Goal: Information Seeking & Learning: Find specific fact

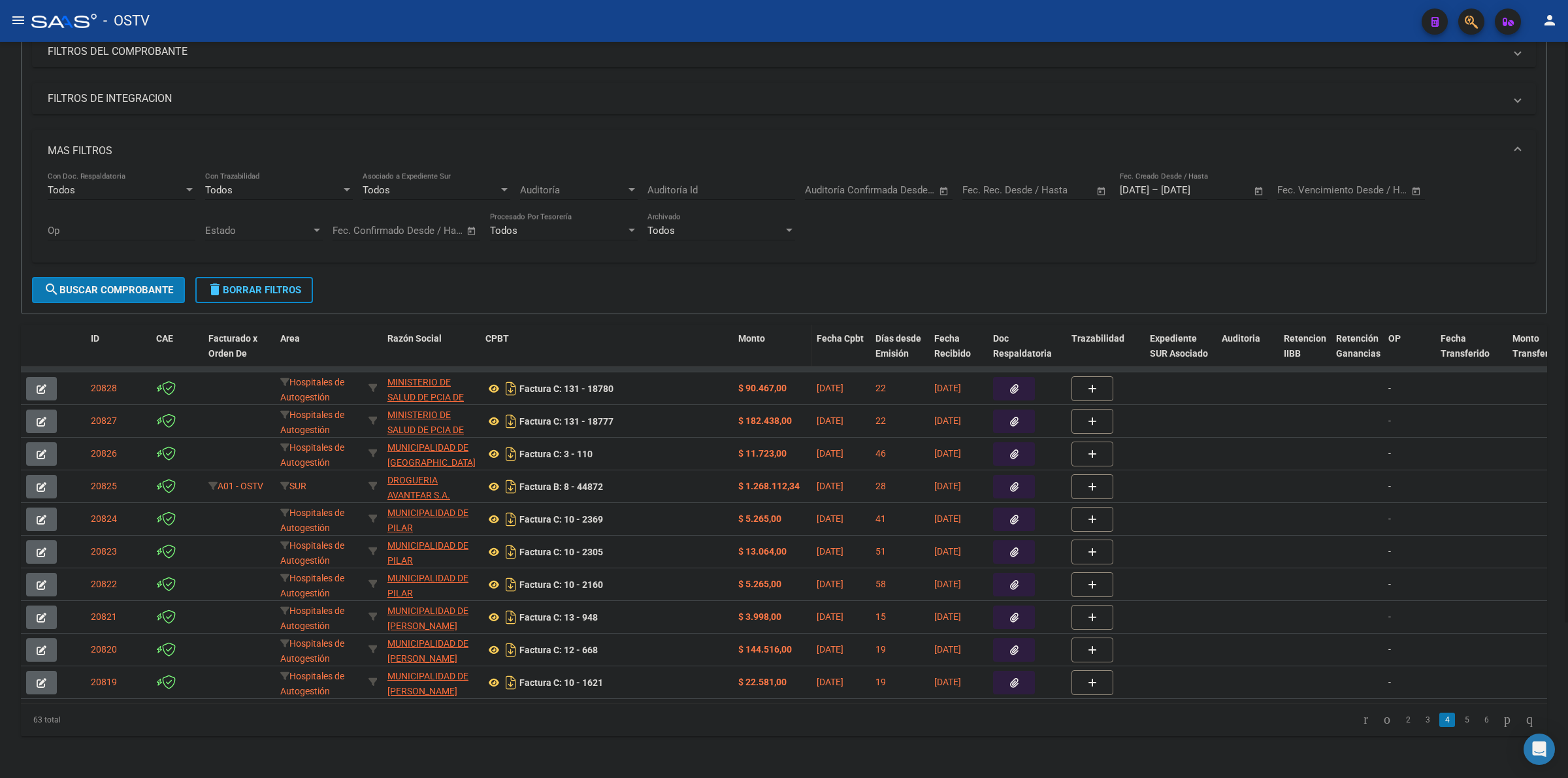
scroll to position [115, 0]
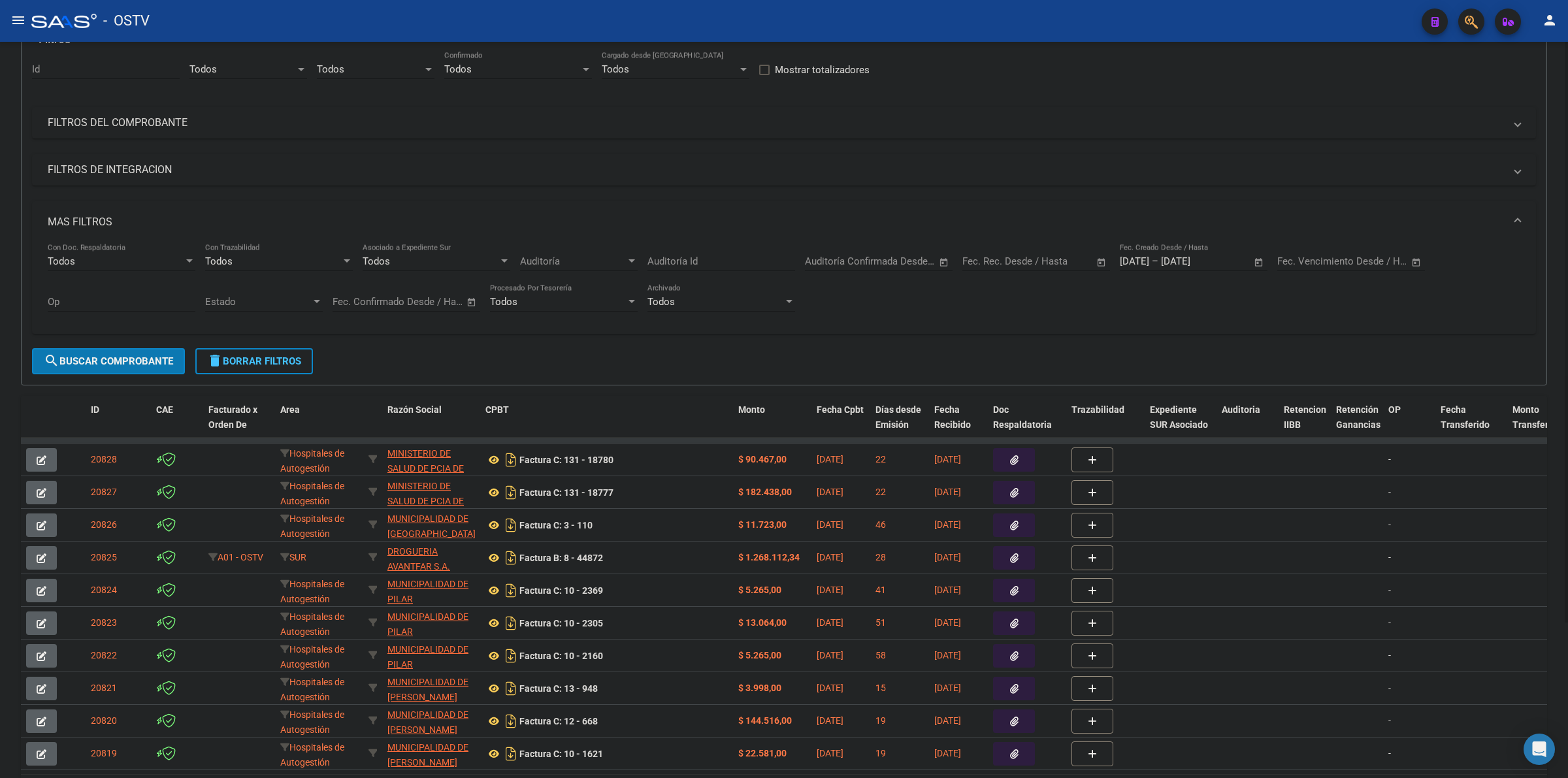
click at [286, 362] on span "delete Borrar Filtros" at bounding box center [254, 361] width 94 height 12
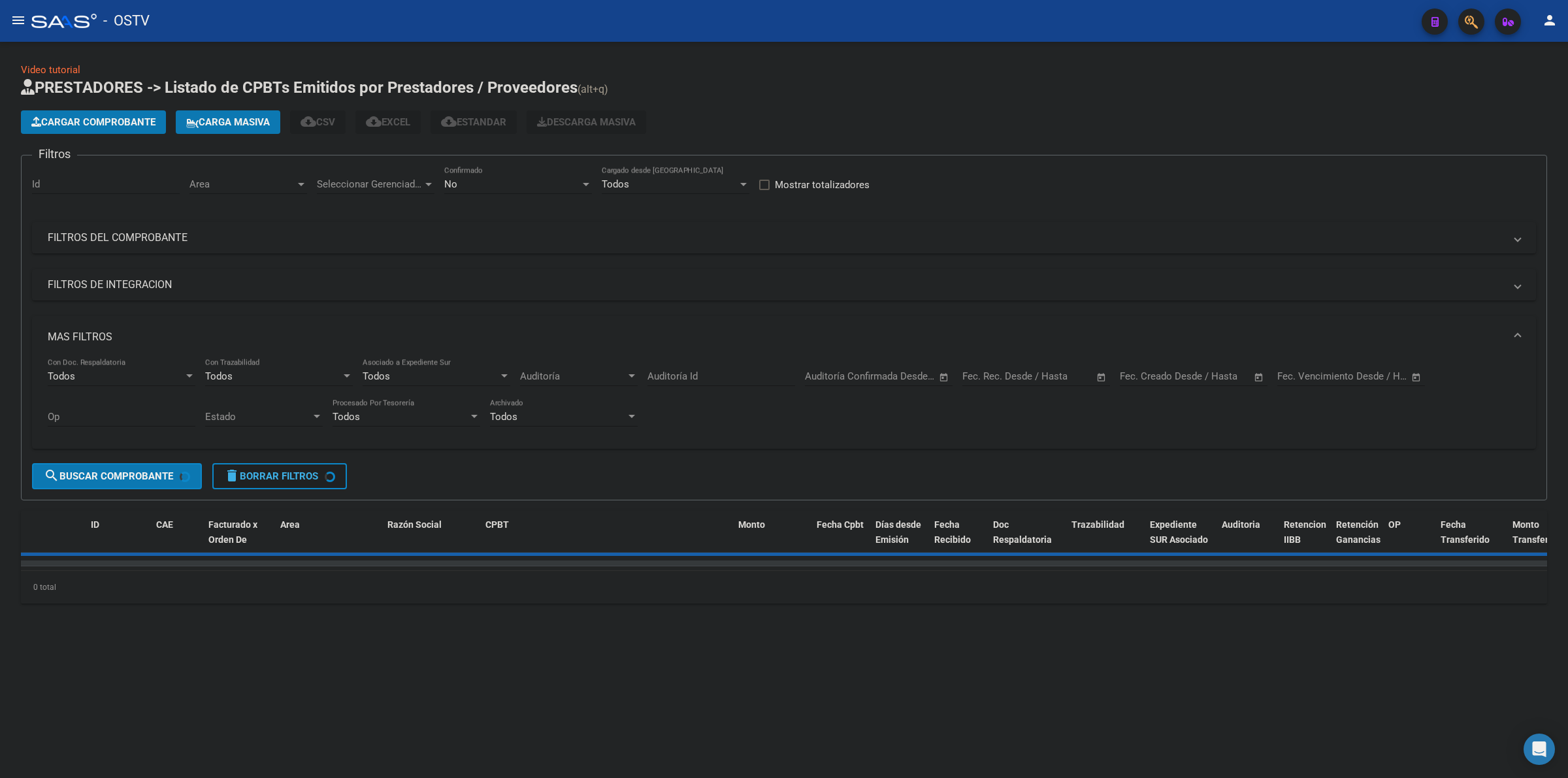
scroll to position [0, 0]
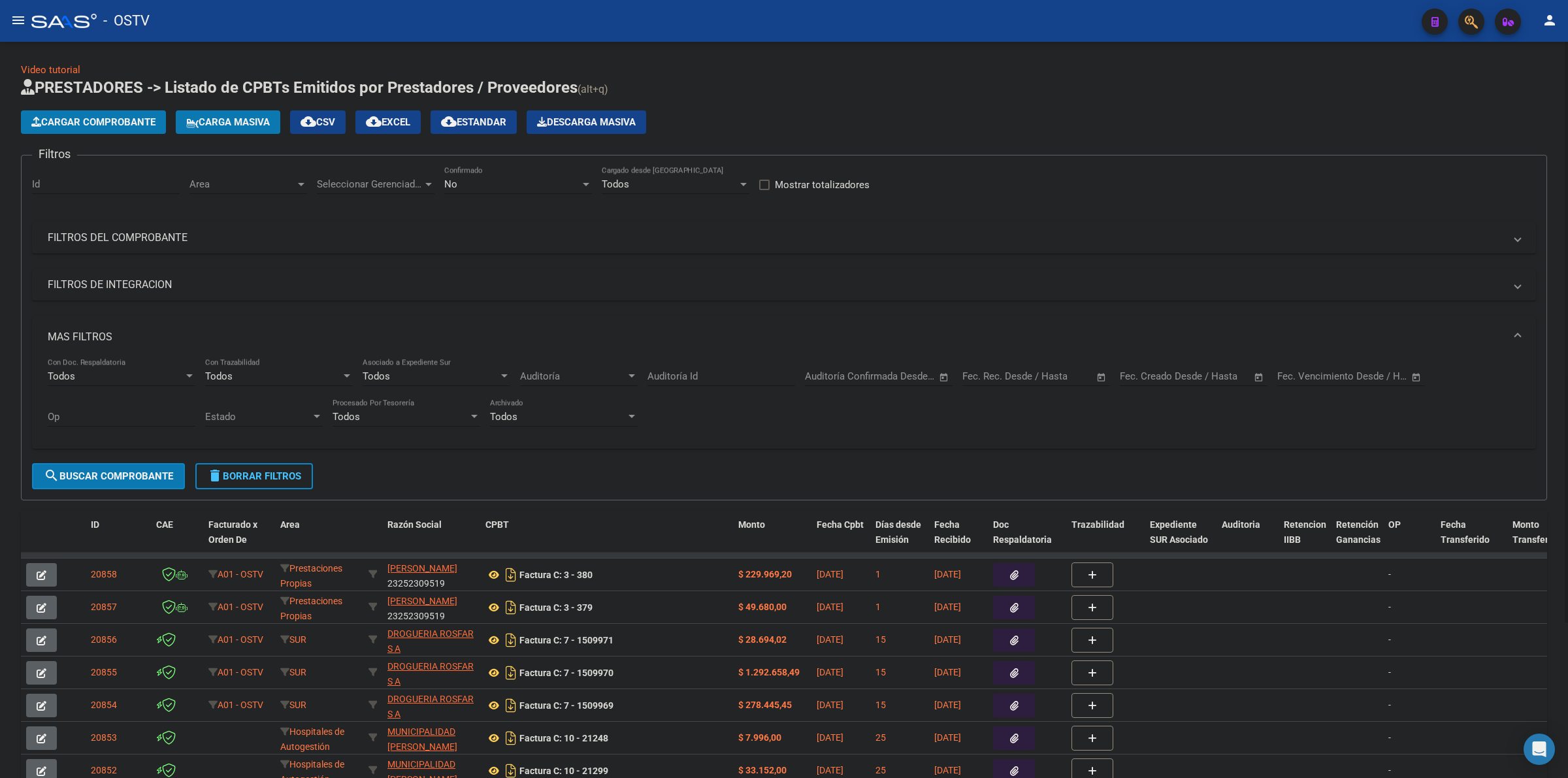
click at [782, 119] on div "Cargar Comprobante Carga Masiva cloud_download CSV cloud_download EXCEL cloud_d…" at bounding box center [784, 122] width 1526 height 24
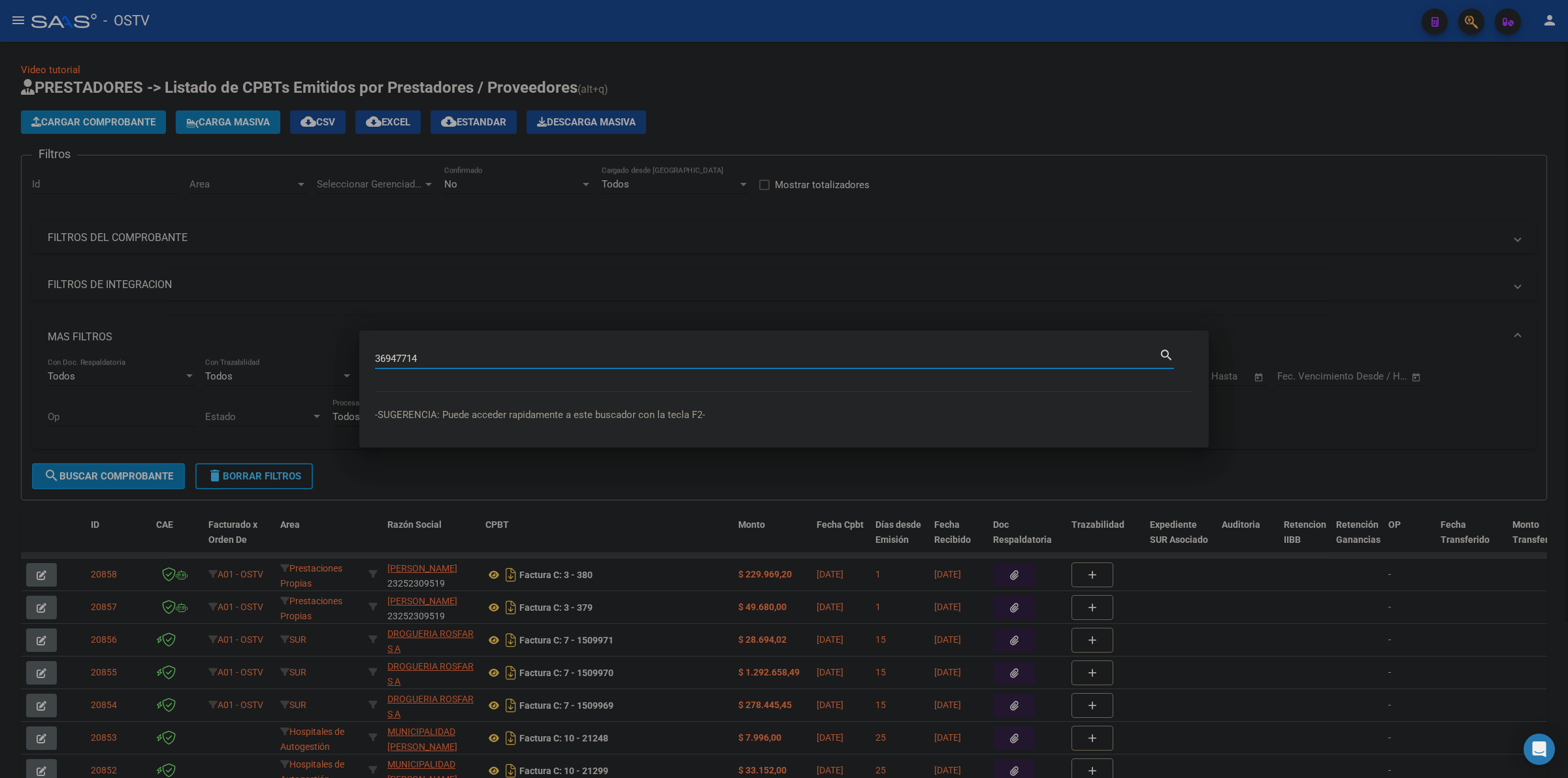
type input "36947714"
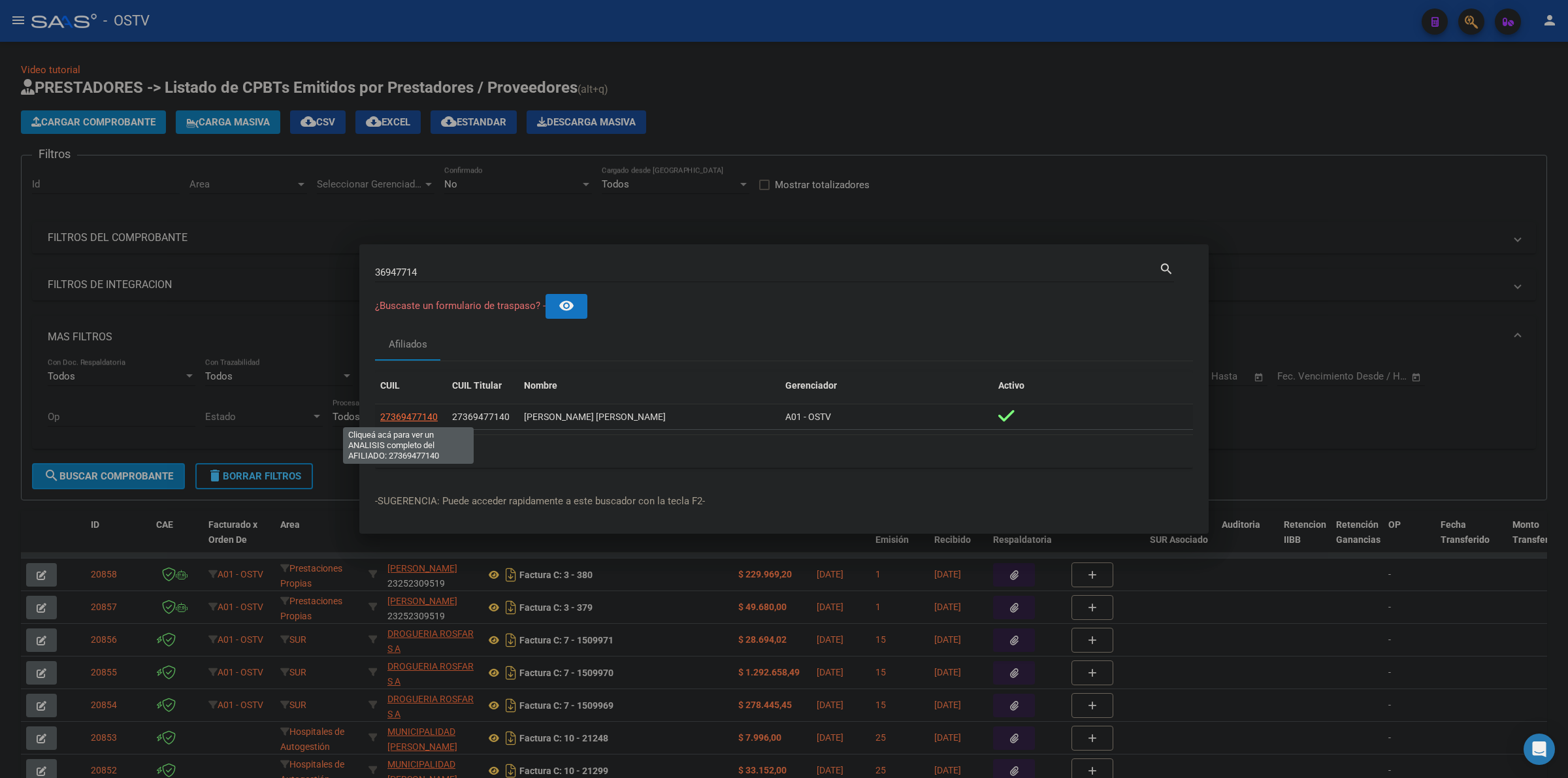
click at [412, 422] on app-link-go-to "27369477140" at bounding box center [409, 416] width 57 height 15
click at [412, 418] on span "27369477140" at bounding box center [409, 416] width 57 height 10
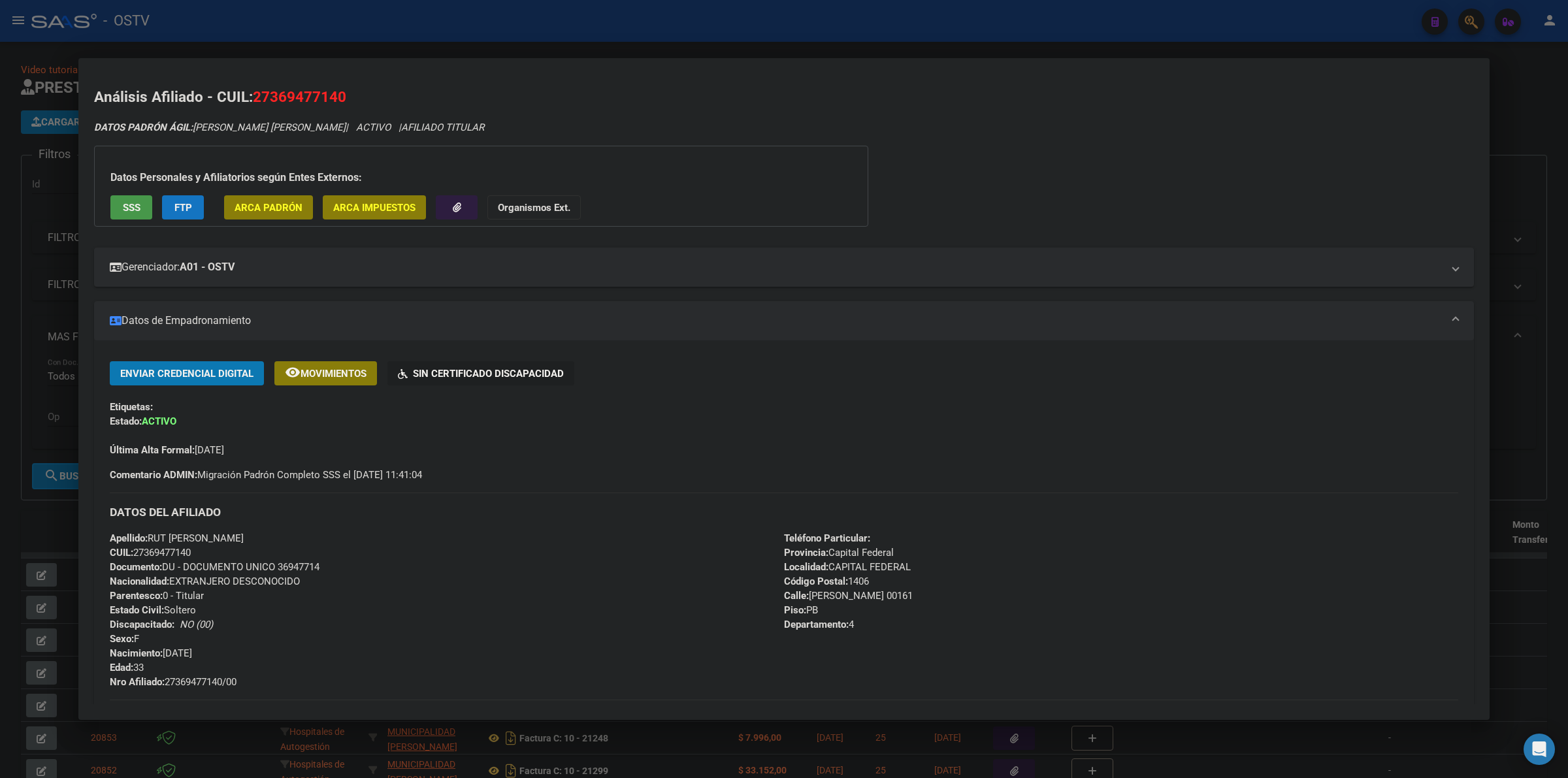
click at [882, 174] on div "DATOS PADRÓN ÁGIL: [PERSON_NAME] [PERSON_NAME] | ACTIVO | AFILIADO TITULAR Dato…" at bounding box center [784, 572] width 1380 height 904
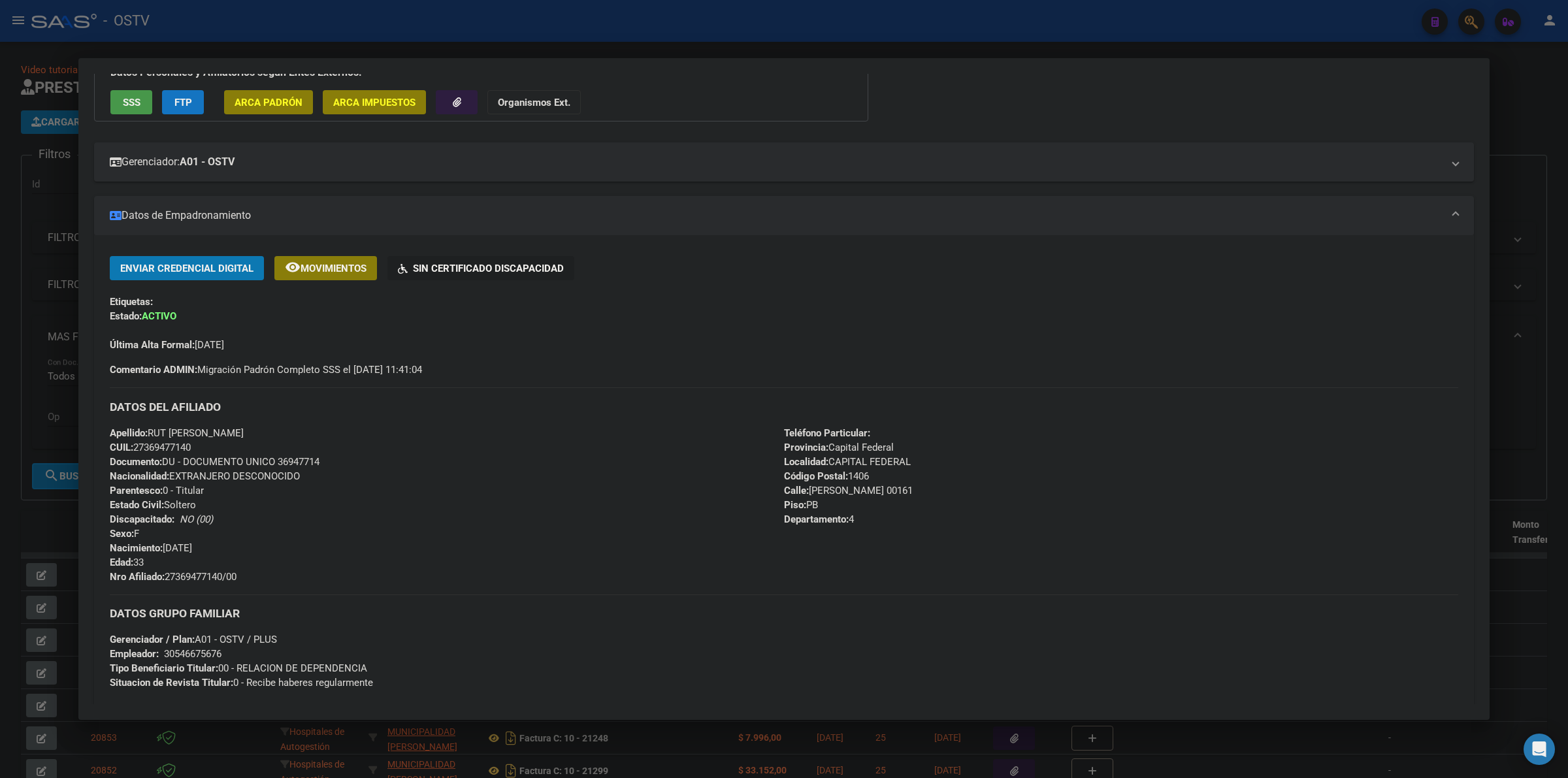
scroll to position [108, 0]
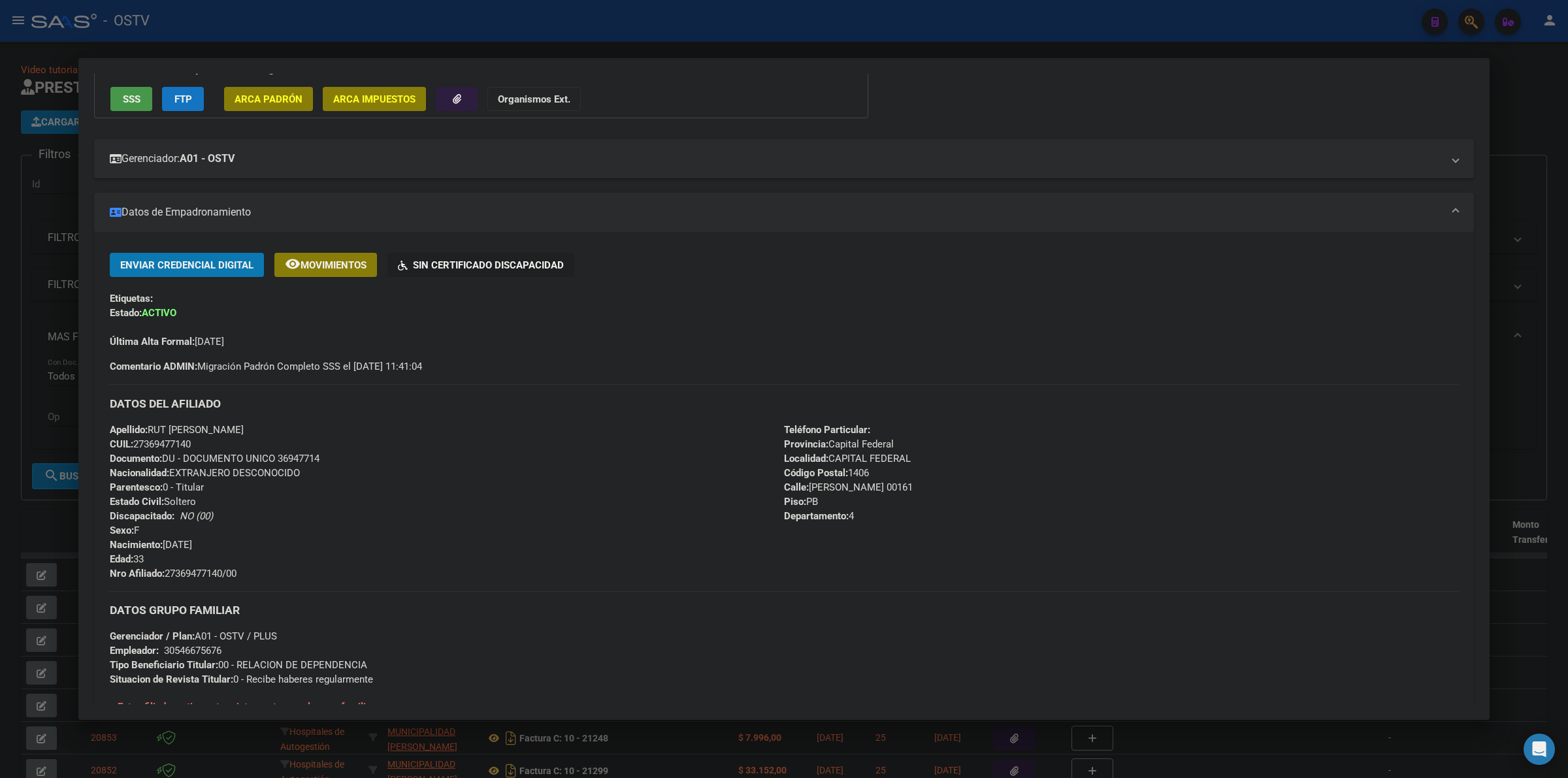
click at [519, 40] on div at bounding box center [784, 389] width 1568 height 778
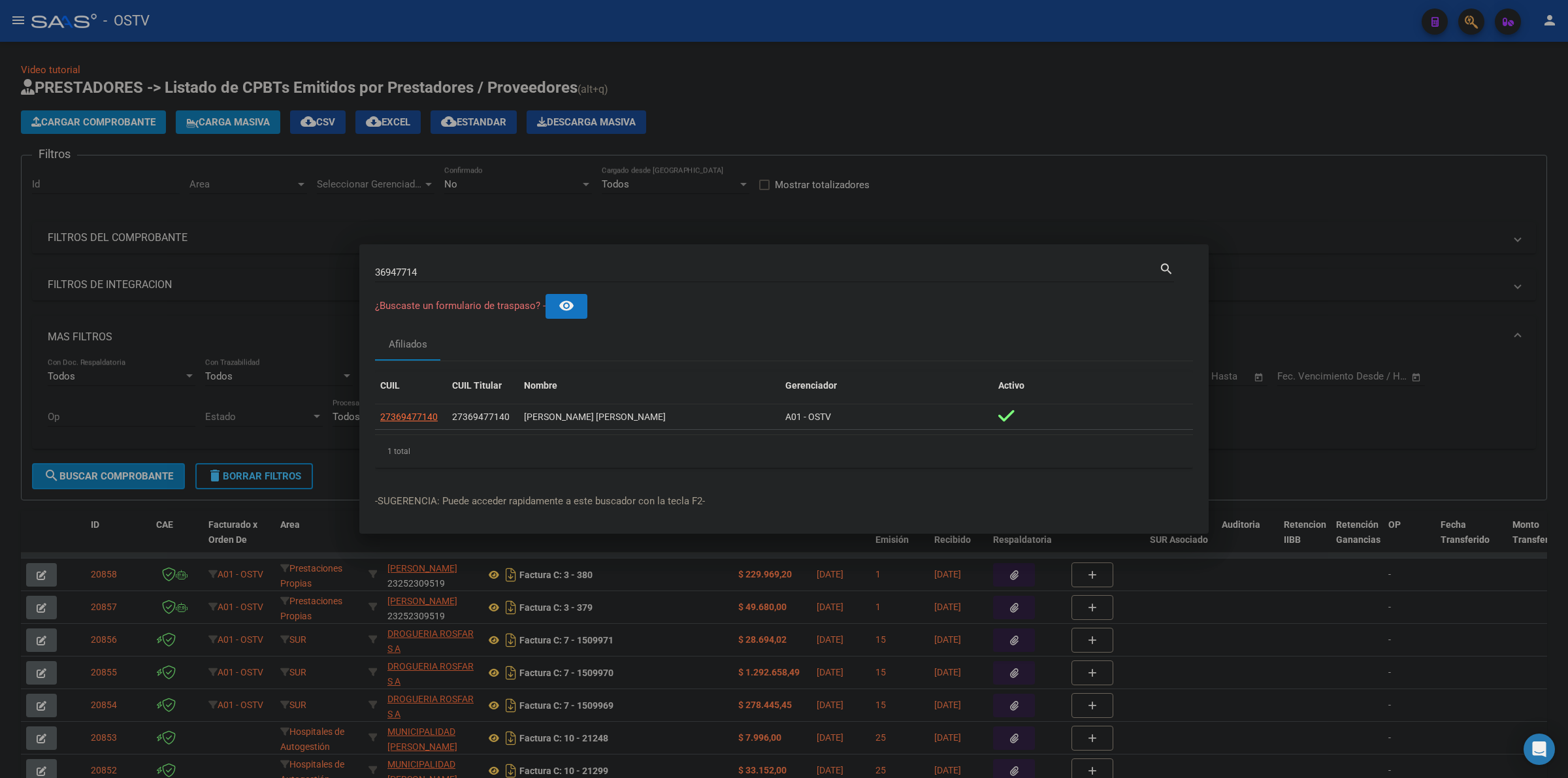
drag, startPoint x: 558, startPoint y: 260, endPoint x: 555, endPoint y: 271, distance: 11.4
click at [558, 260] on div "36947714 Buscar (apellido, dni, [PERSON_NAME], [PERSON_NAME], cuit, obra social…" at bounding box center [775, 271] width 799 height 22
drag, startPoint x: 555, startPoint y: 271, endPoint x: 371, endPoint y: 275, distance: 184.0
click at [353, 278] on div "36947714 Buscar (apellido, dni, cuil, nro traspaso, cuit, obra social) search ¿…" at bounding box center [784, 389] width 1568 height 778
click at [476, 281] on div "36947714 Buscar (apellido, dni, [PERSON_NAME], nro traspaso, cuit, obra social)" at bounding box center [767, 272] width 784 height 20
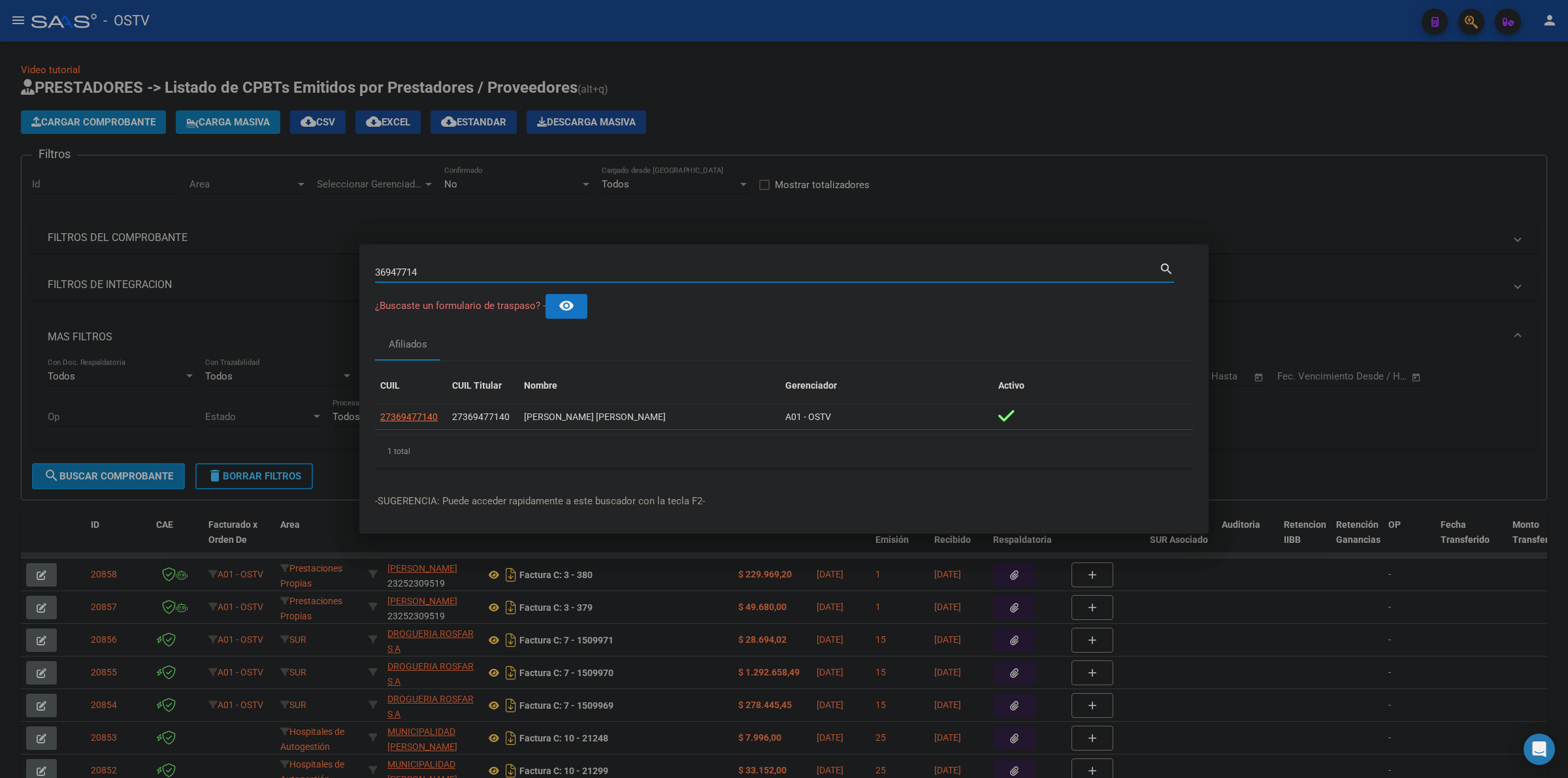
click at [440, 268] on input "36947714" at bounding box center [767, 273] width 784 height 12
click at [436, 272] on input "36947714" at bounding box center [767, 273] width 784 height 12
drag, startPoint x: 441, startPoint y: 270, endPoint x: 351, endPoint y: 282, distance: 90.8
click at [351, 282] on div "36947714 Buscar (apellido, dni, cuil, nro traspaso, cuit, obra social) search ¿…" at bounding box center [784, 389] width 1568 height 778
click at [435, 271] on input "36947714" at bounding box center [767, 273] width 784 height 12
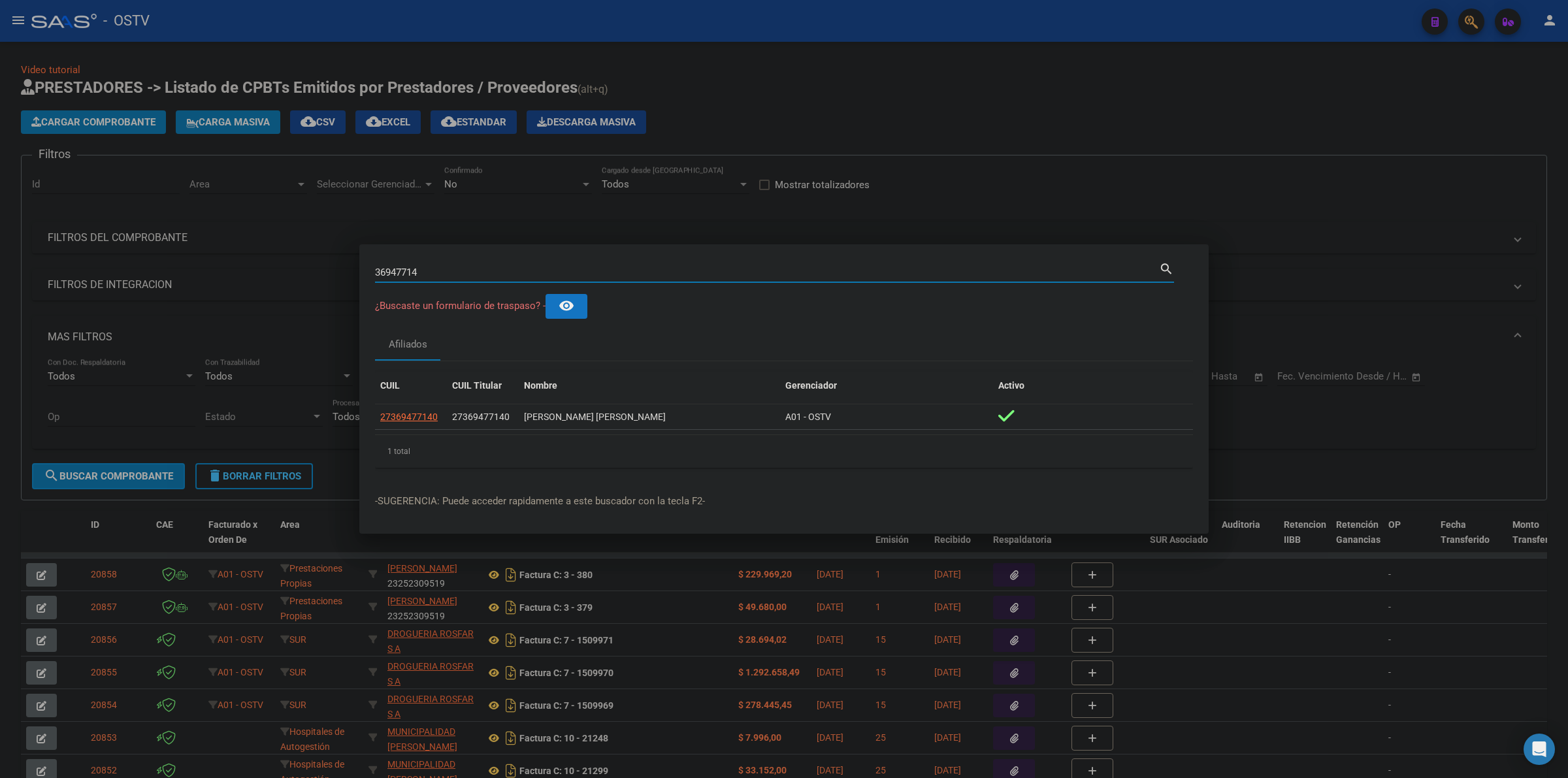
drag, startPoint x: 380, startPoint y: 275, endPoint x: 370, endPoint y: 275, distance: 10.0
click at [370, 275] on mat-dialog-content "36947714 Buscar (apellido, dni, cuil, nro traspaso, cuit, obra social) search ¿…" at bounding box center [784, 369] width 849 height 218
type input "8183787"
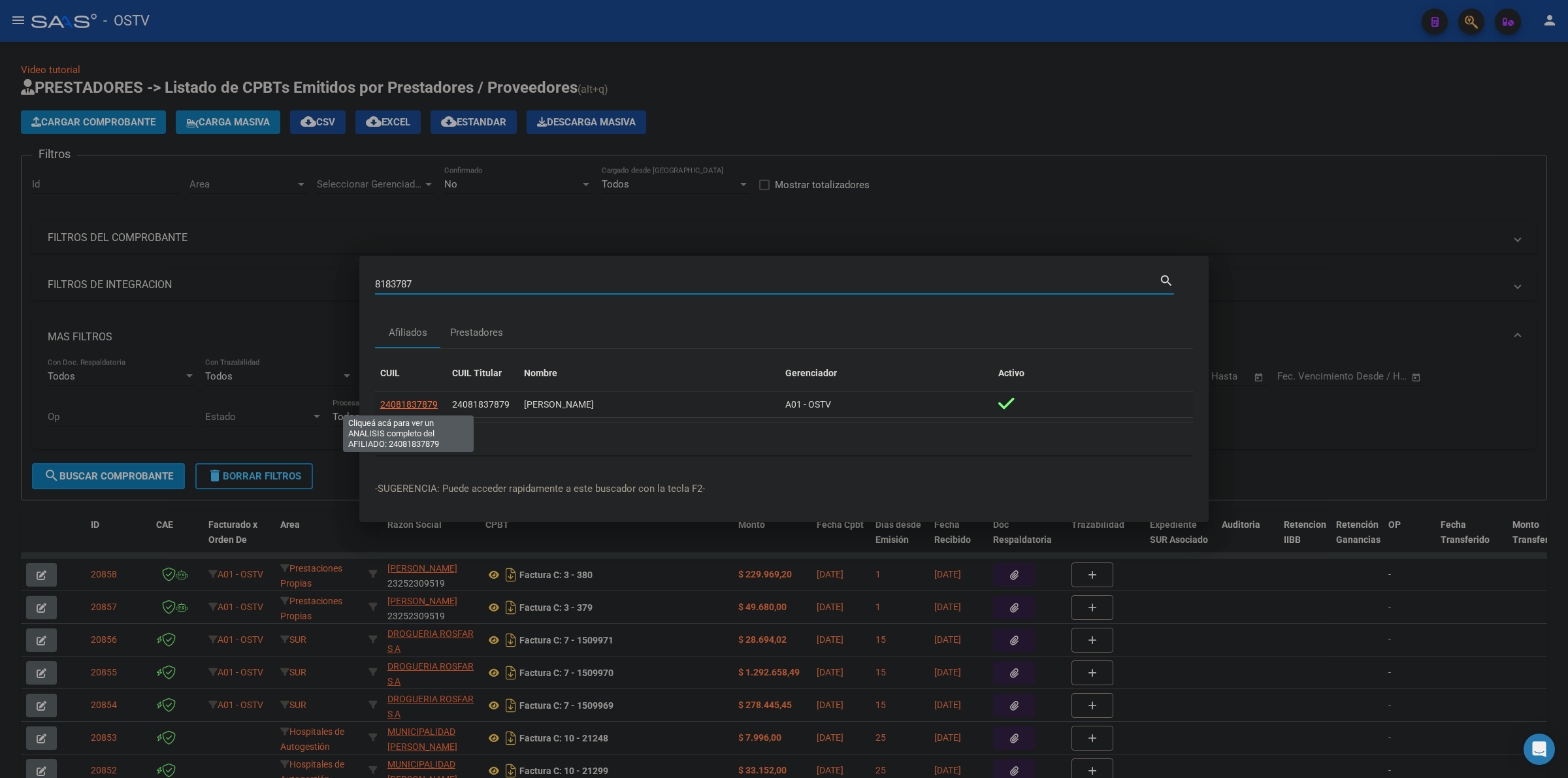
click at [418, 405] on span "24081837879" at bounding box center [409, 404] width 57 height 10
type textarea "24081837879"
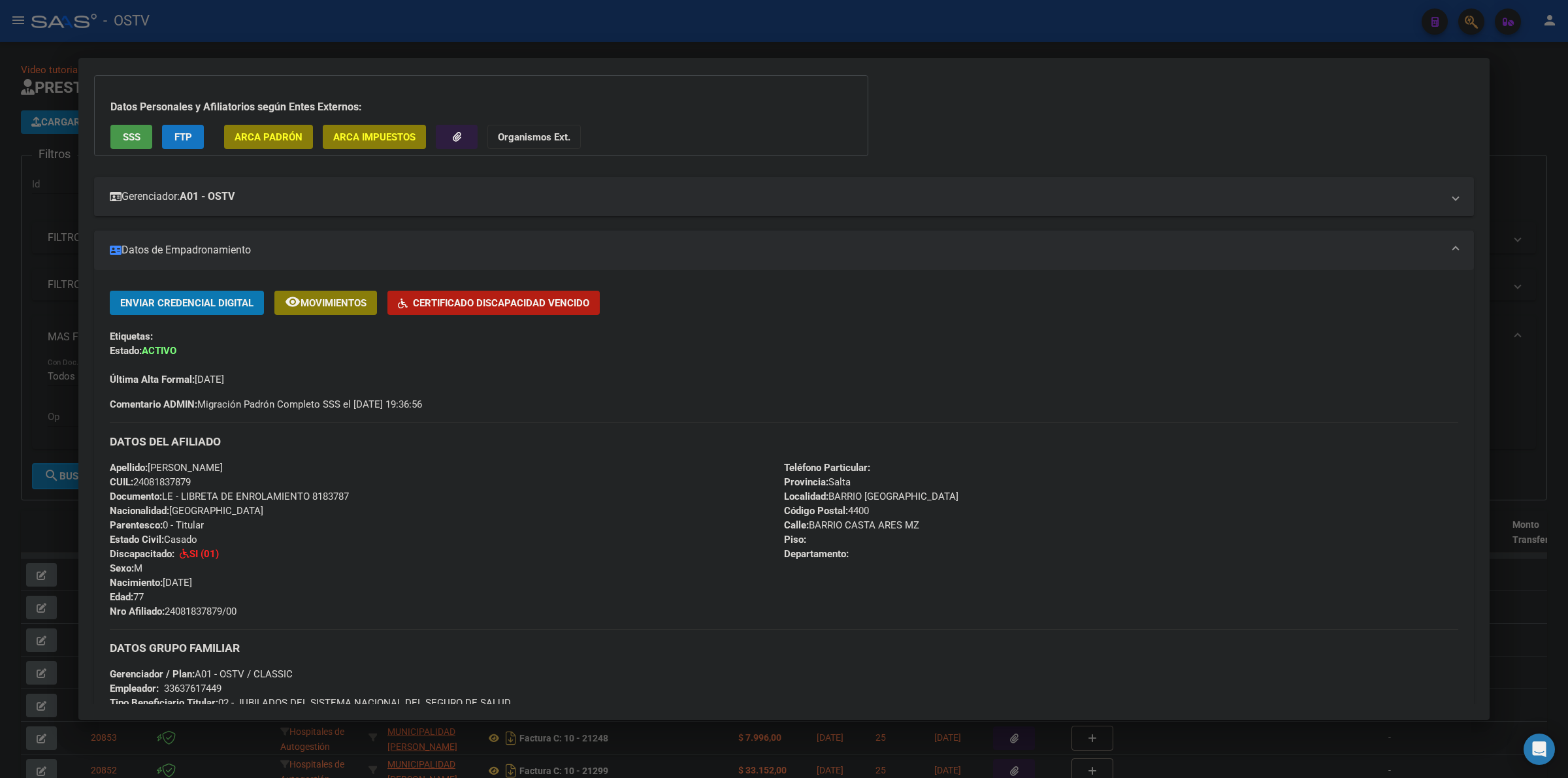
scroll to position [82, 0]
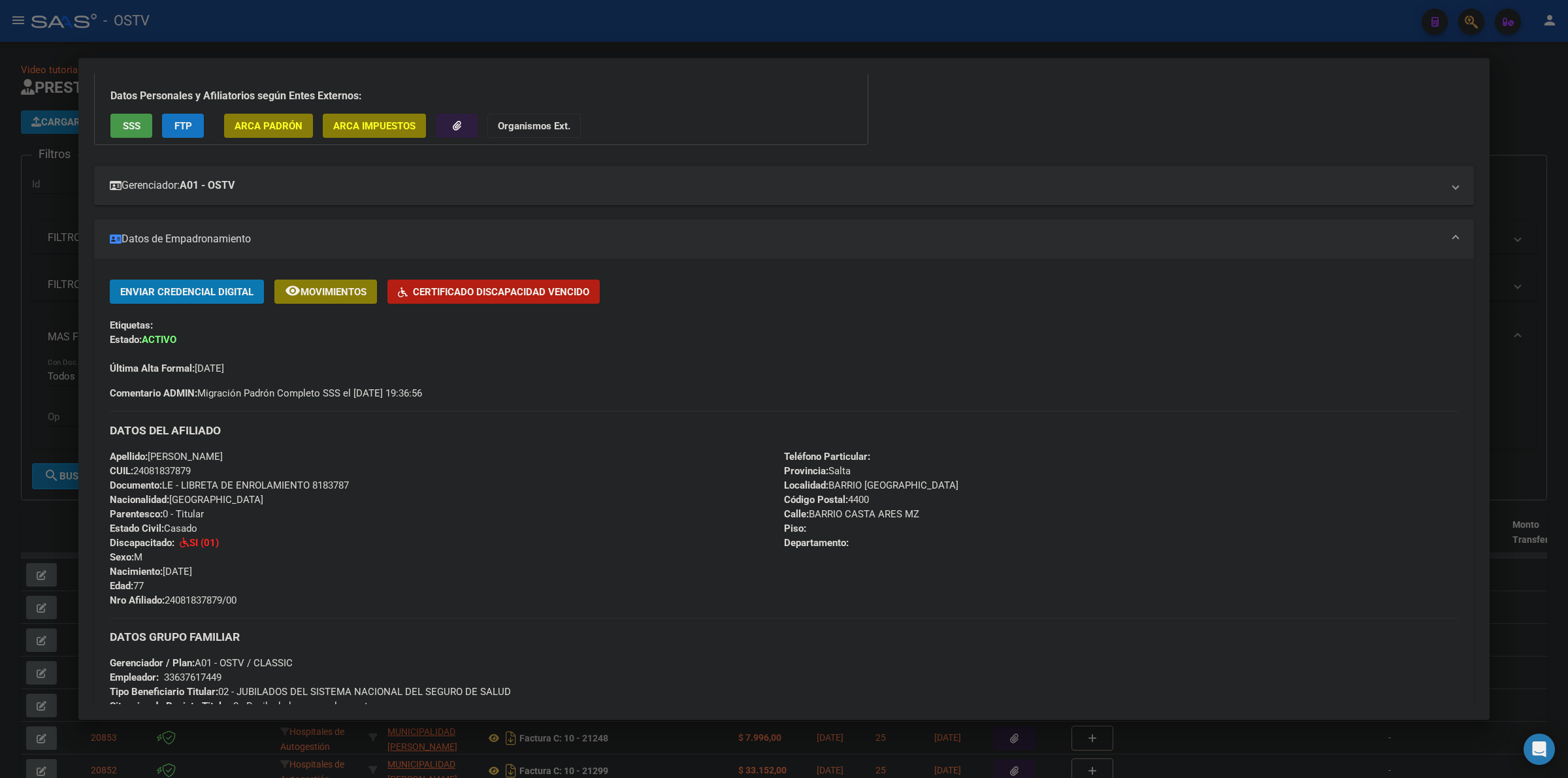
click at [198, 598] on span "Nro Afiliado: 24081837879/00" at bounding box center [173, 600] width 127 height 12
copy span "24081837879"
click at [383, 28] on div at bounding box center [784, 389] width 1568 height 778
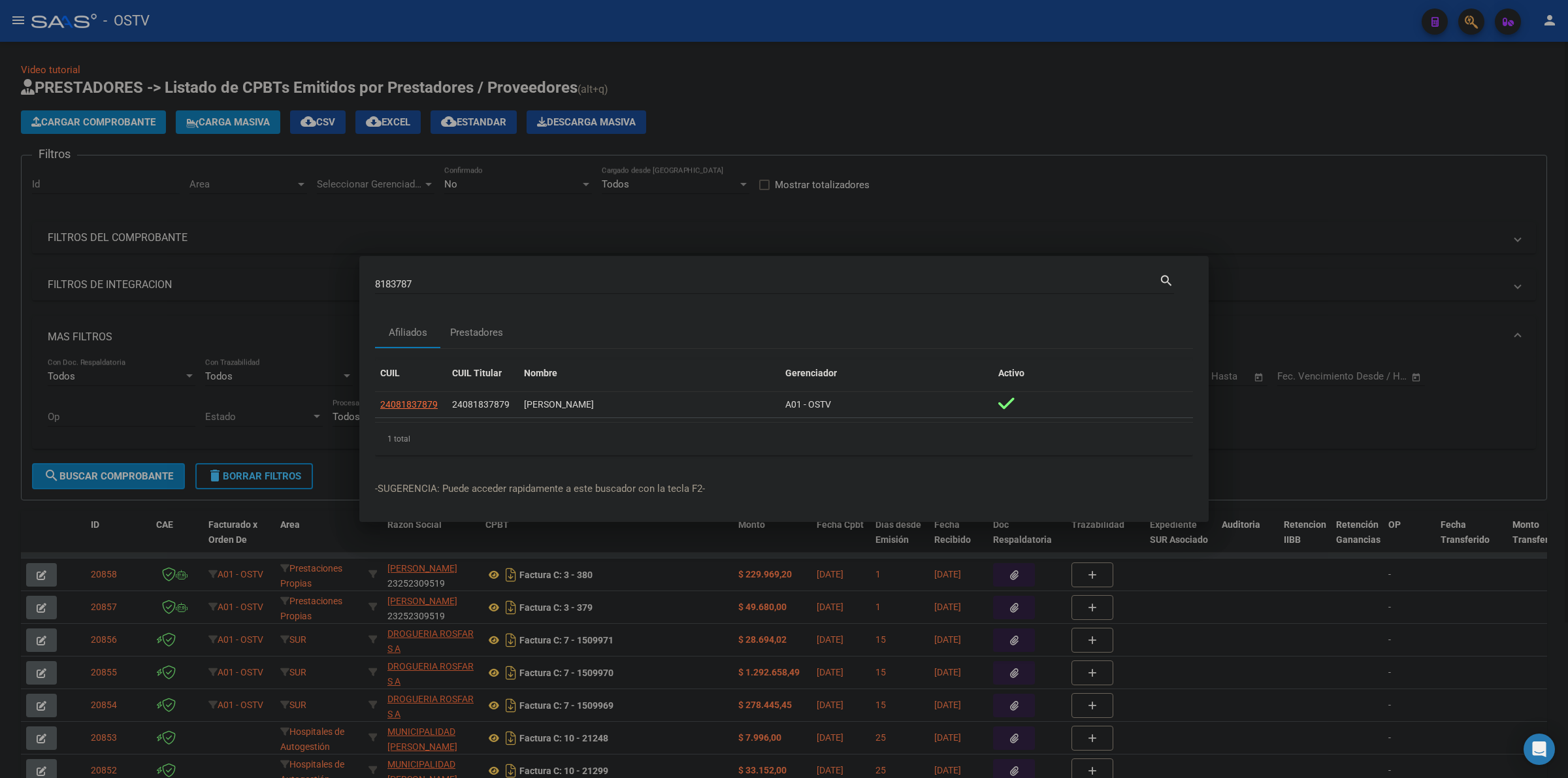
click at [847, 167] on div at bounding box center [784, 389] width 1568 height 778
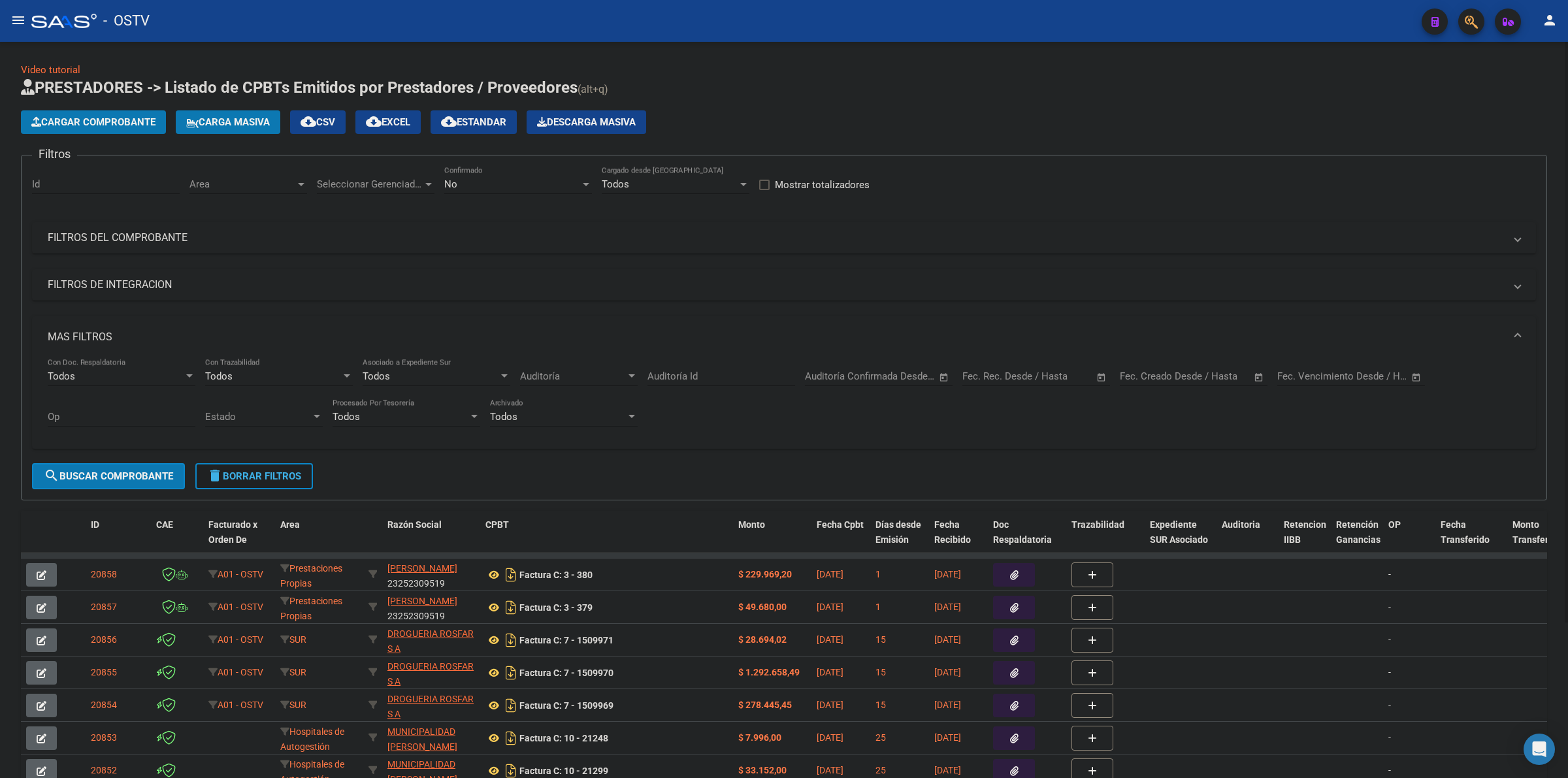
click at [273, 467] on button "delete Borrar Filtros" at bounding box center [254, 476] width 118 height 26
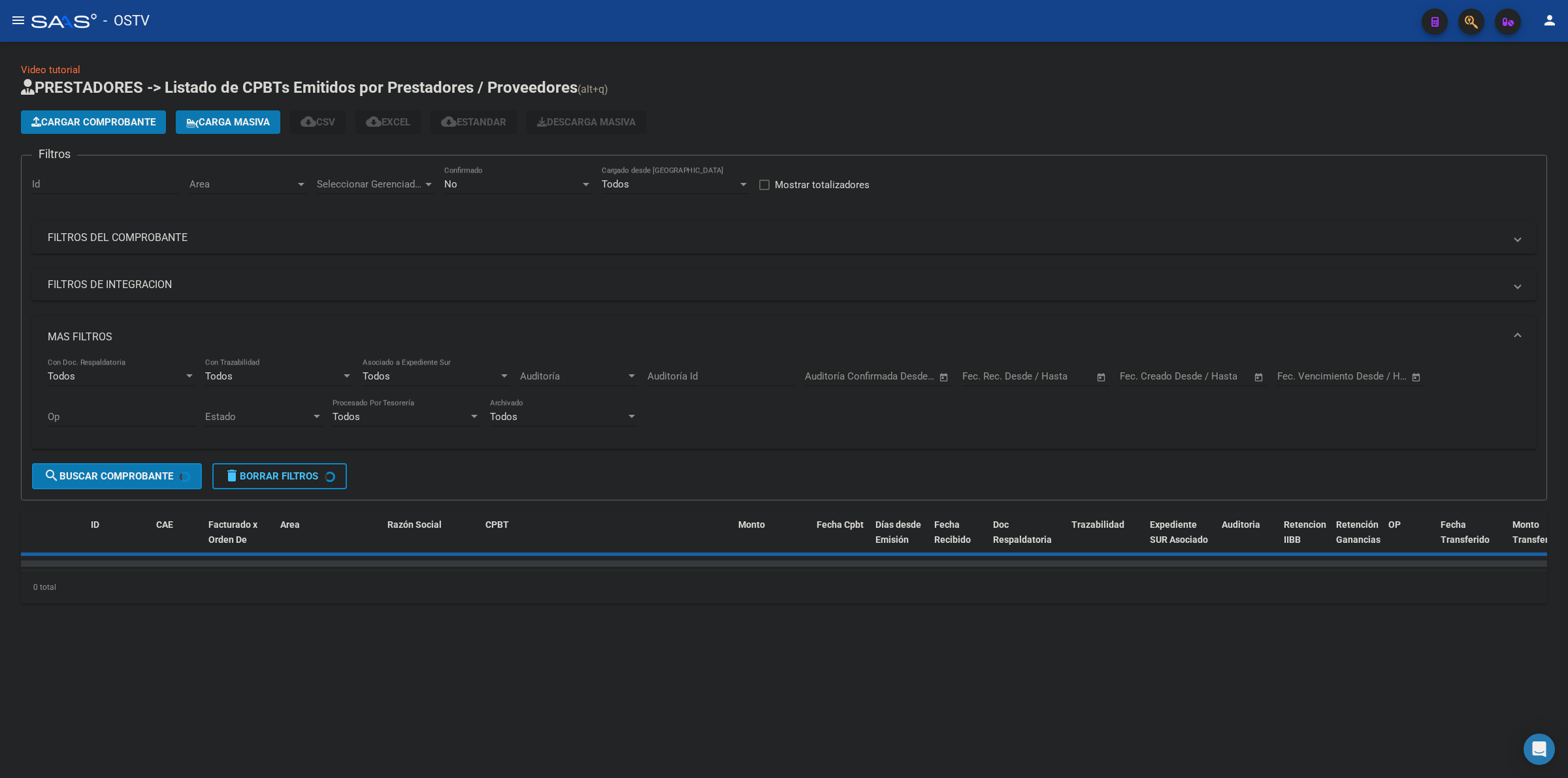
click at [1149, 368] on div "Start date – End date Fec. Creado Desde / Hasta" at bounding box center [1185, 372] width 132 height 28
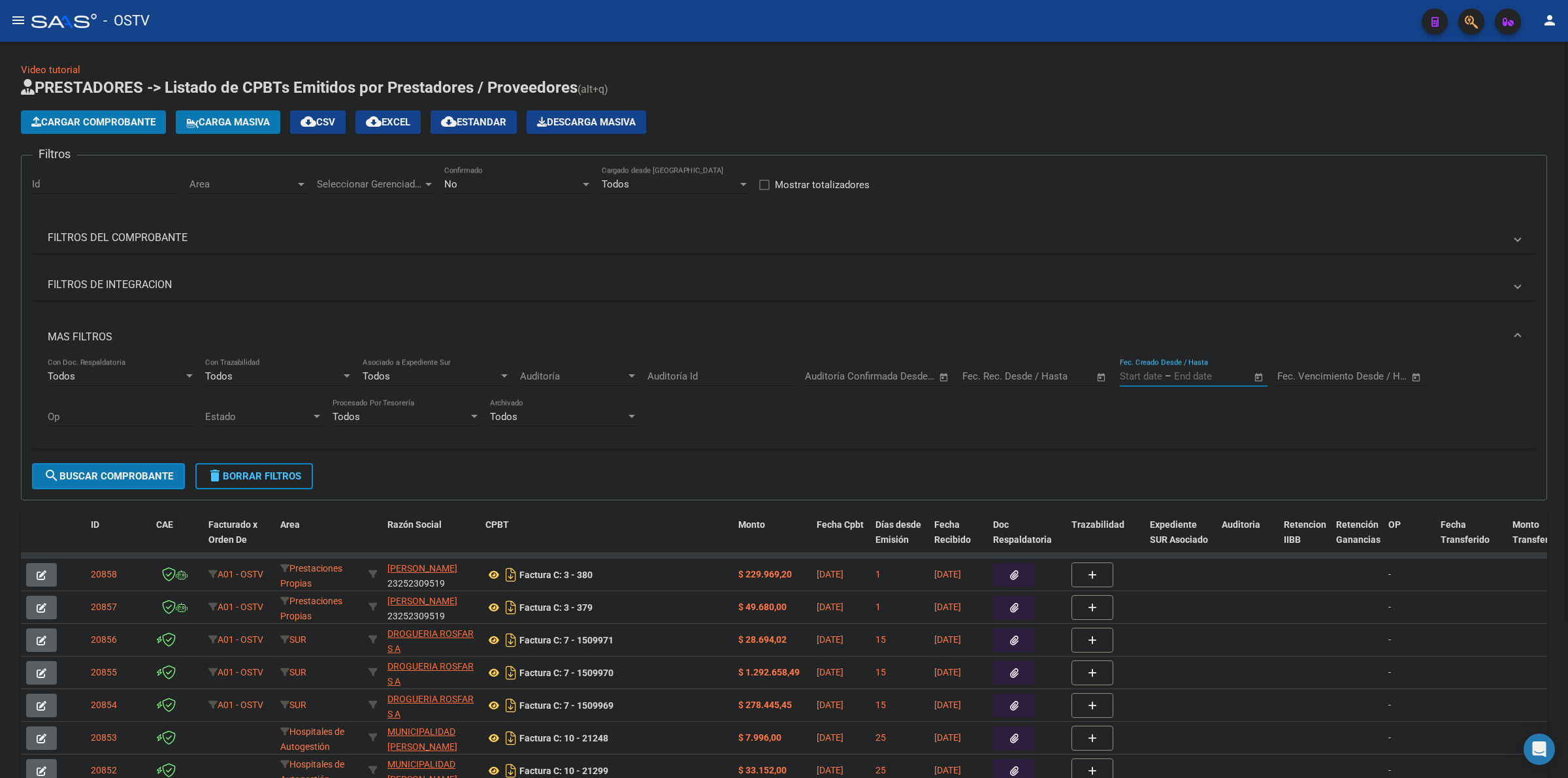
click at [1157, 373] on input "text" at bounding box center [1141, 376] width 43 height 12
click at [1159, 550] on span "19" at bounding box center [1164, 548] width 24 height 24
type input "[DATE]"
click at [1162, 552] on span "19" at bounding box center [1164, 548] width 24 height 24
type input "[DATE]"
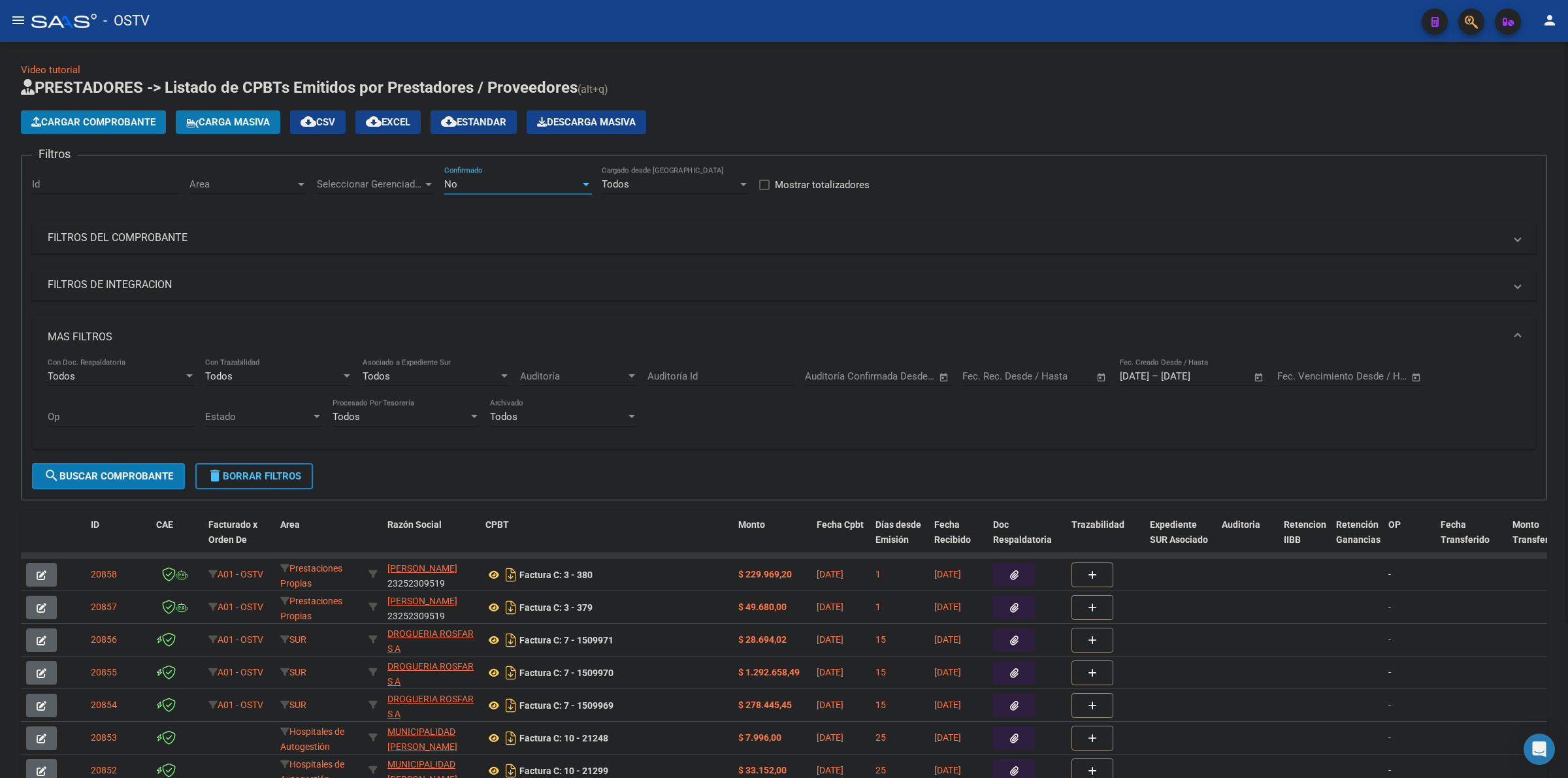
click at [524, 179] on div "No" at bounding box center [512, 184] width 136 height 12
click at [471, 127] on span "Todos" at bounding box center [518, 124] width 148 height 30
click at [396, 185] on span "Seleccionar Gerenciador" at bounding box center [370, 184] width 106 height 12
click at [344, 275] on span "A01 - OSTV" at bounding box center [341, 271] width 50 height 12
drag, startPoint x: 267, startPoint y: 197, endPoint x: 262, endPoint y: 185, distance: 13.0
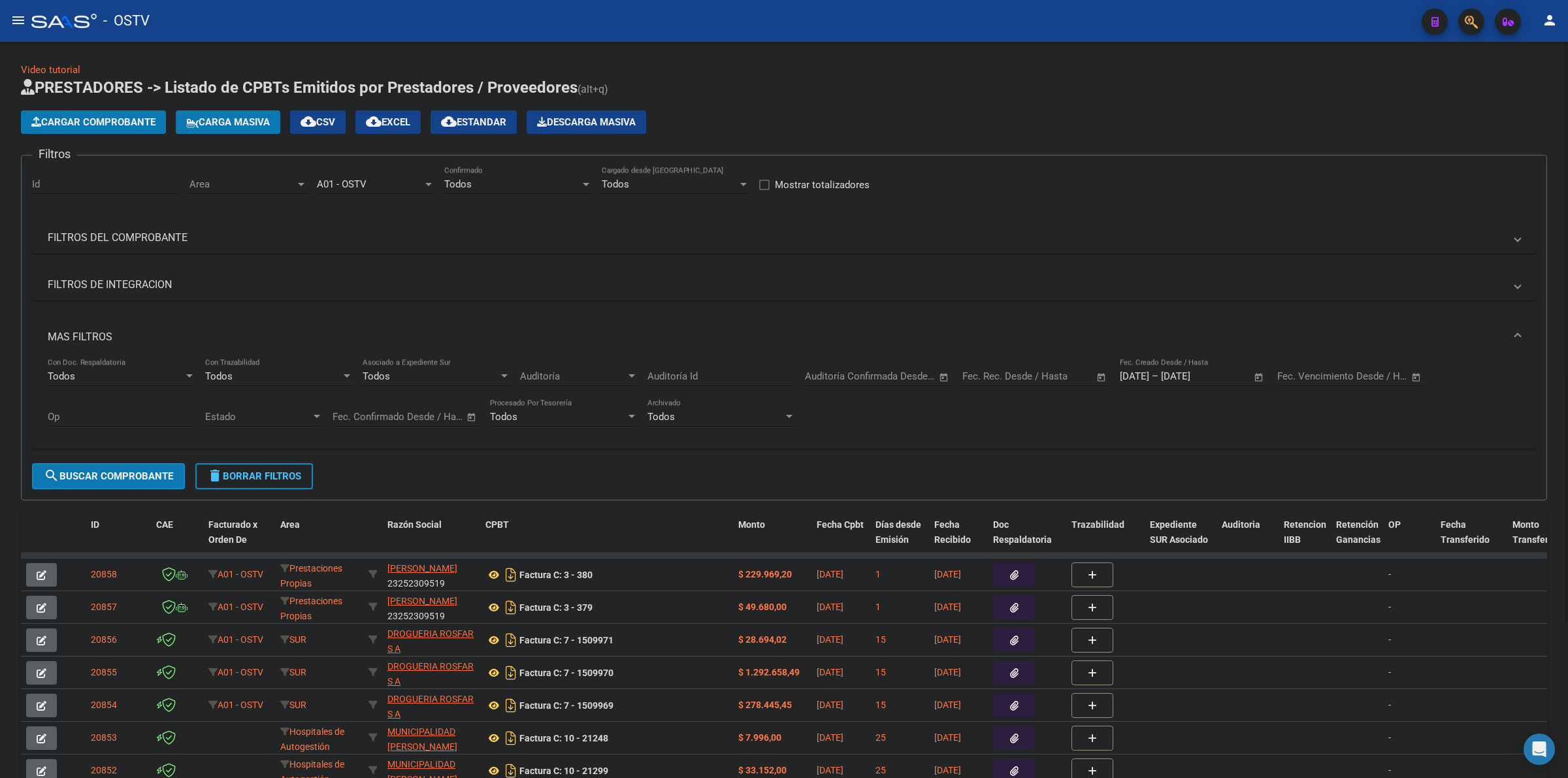
click at [267, 197] on div "Area Area" at bounding box center [248, 186] width 118 height 40
click at [262, 185] on span "Area" at bounding box center [242, 184] width 106 height 12
click at [233, 276] on span "Gestiones Administrativas y Otros" at bounding box center [264, 271] width 150 height 12
click at [139, 482] on button "search Buscar Comprobante" at bounding box center [108, 476] width 153 height 26
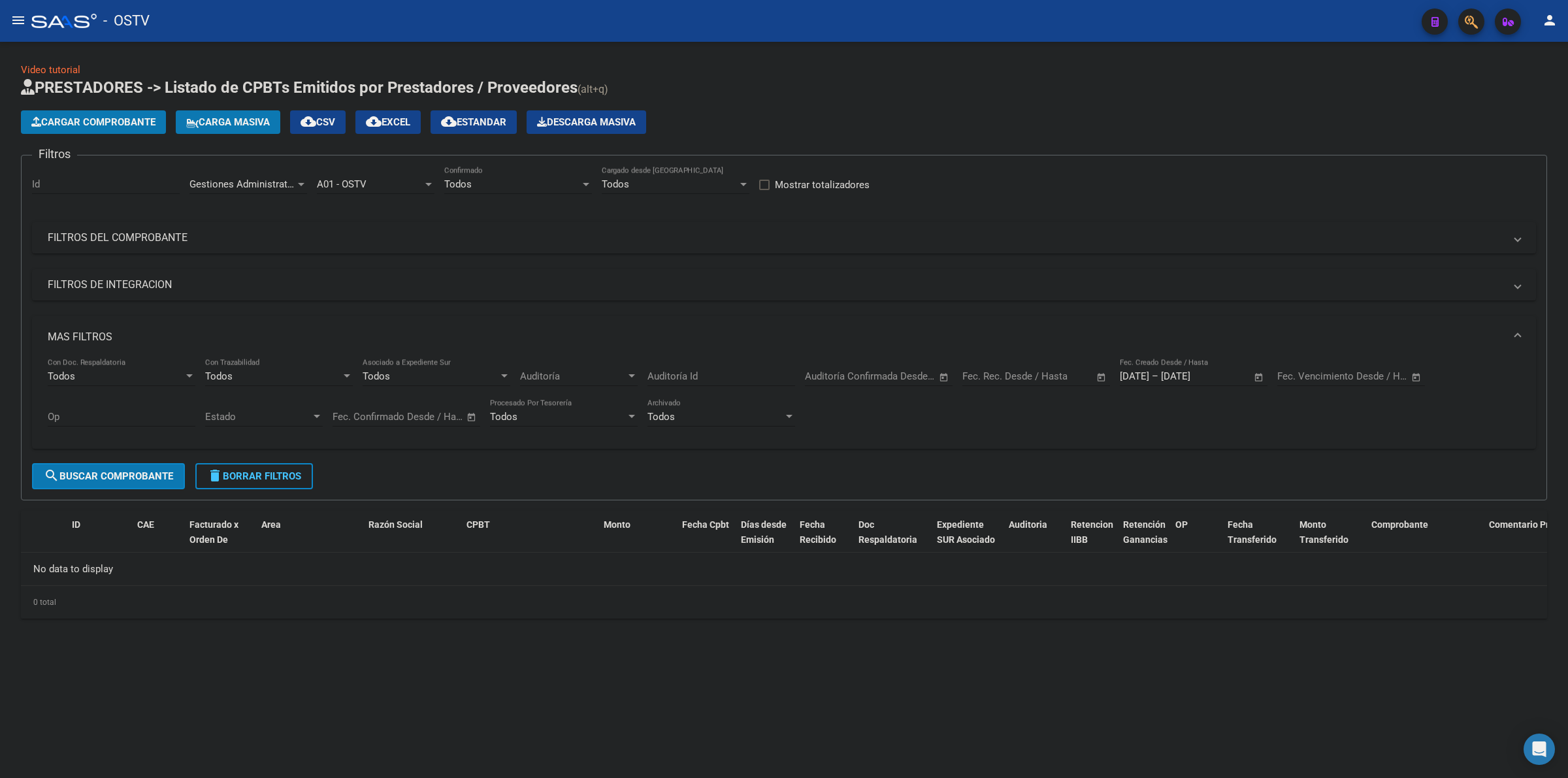
click at [236, 190] on div "Gestiones Administrativas y Otros Area" at bounding box center [248, 179] width 118 height 28
click at [242, 220] on span "Prestaciones Propias" at bounding box center [236, 217] width 93 height 12
click at [154, 474] on span "search Buscar Comprobante" at bounding box center [108, 476] width 129 height 12
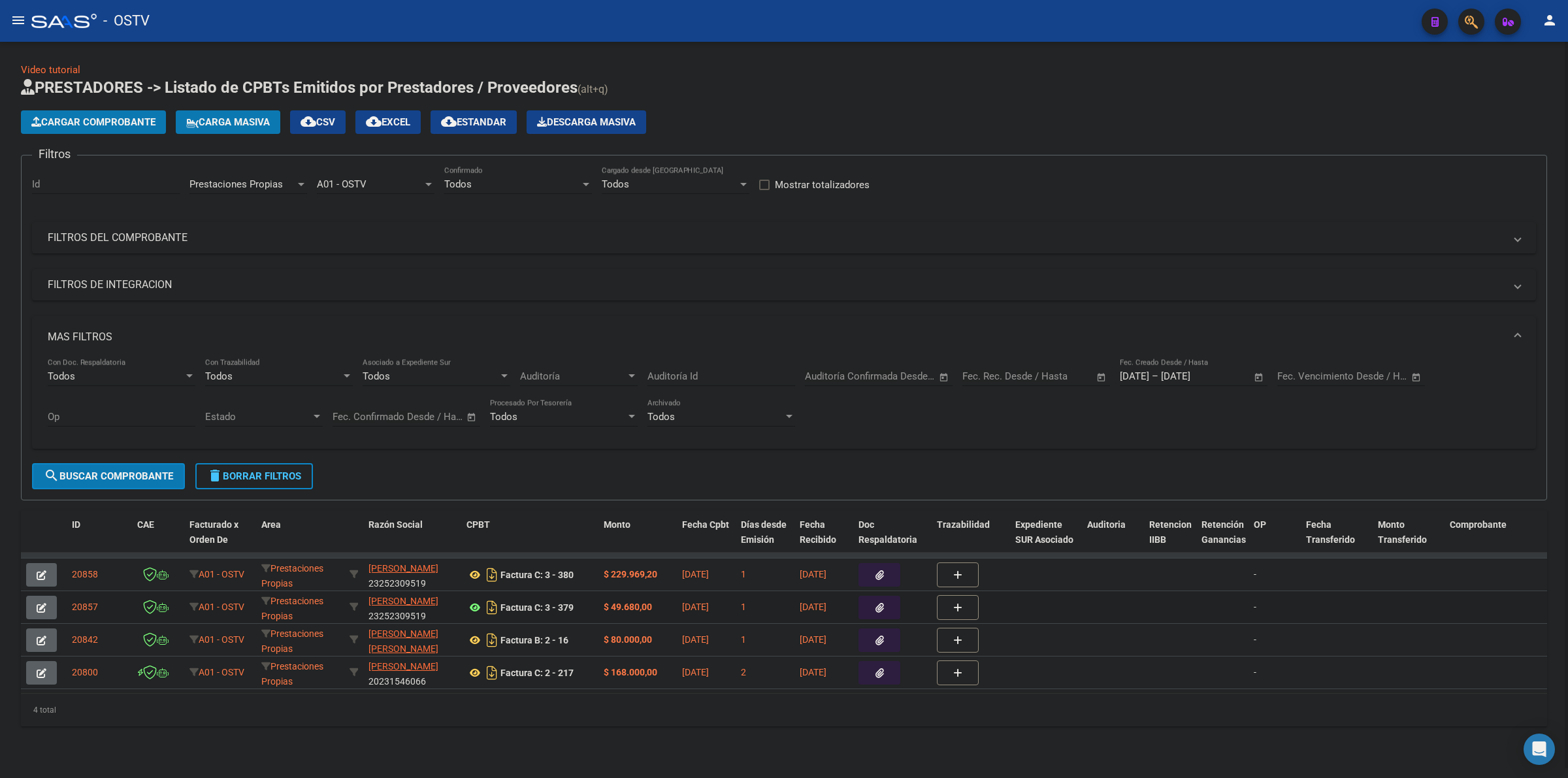
scroll to position [1, 0]
click at [262, 184] on span "Prestaciones Propias" at bounding box center [236, 184] width 93 height 12
click at [232, 213] on span "Capita" at bounding box center [275, 214] width 171 height 30
click at [145, 482] on button "search Buscar Comprobante" at bounding box center [108, 476] width 153 height 26
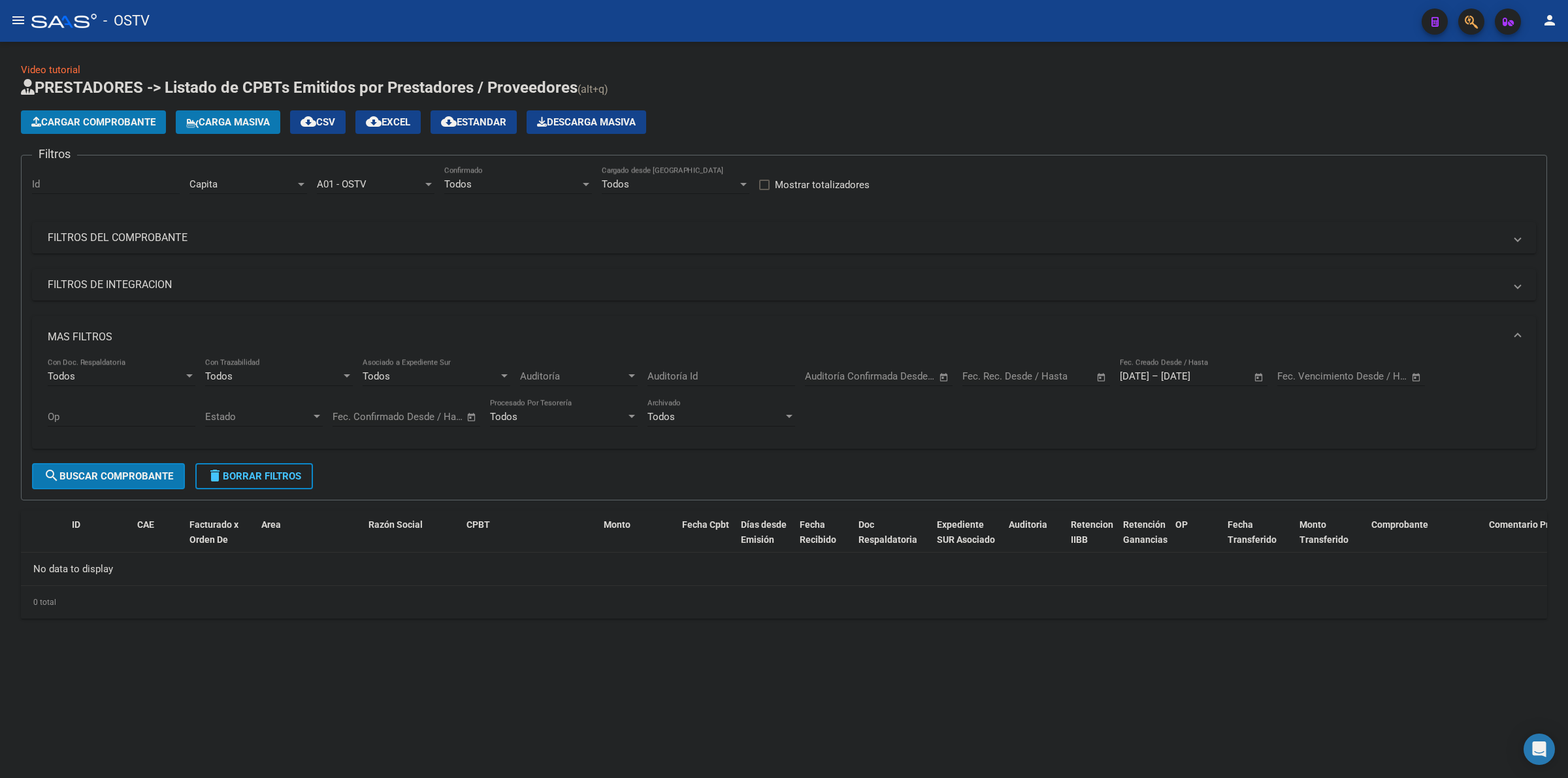
scroll to position [0, 0]
click at [533, 629] on div "Video tutorial PRESTADORES -> Listado de CPBTs Emitidos por Prestadores / Prove…" at bounding box center [784, 351] width 1568 height 618
click at [693, 674] on mat-sidenav-content "Video tutorial PRESTADORES -> Listado de CPBTs Emitidos por Prestadores / Prove…" at bounding box center [784, 410] width 1568 height 736
drag, startPoint x: 798, startPoint y: 690, endPoint x: 554, endPoint y: 762, distance: 254.4
click at [794, 690] on mat-sidenav-content "Video tutorial PRESTADORES -> Listado de CPBTs Emitidos por Prestadores / Prove…" at bounding box center [784, 410] width 1568 height 736
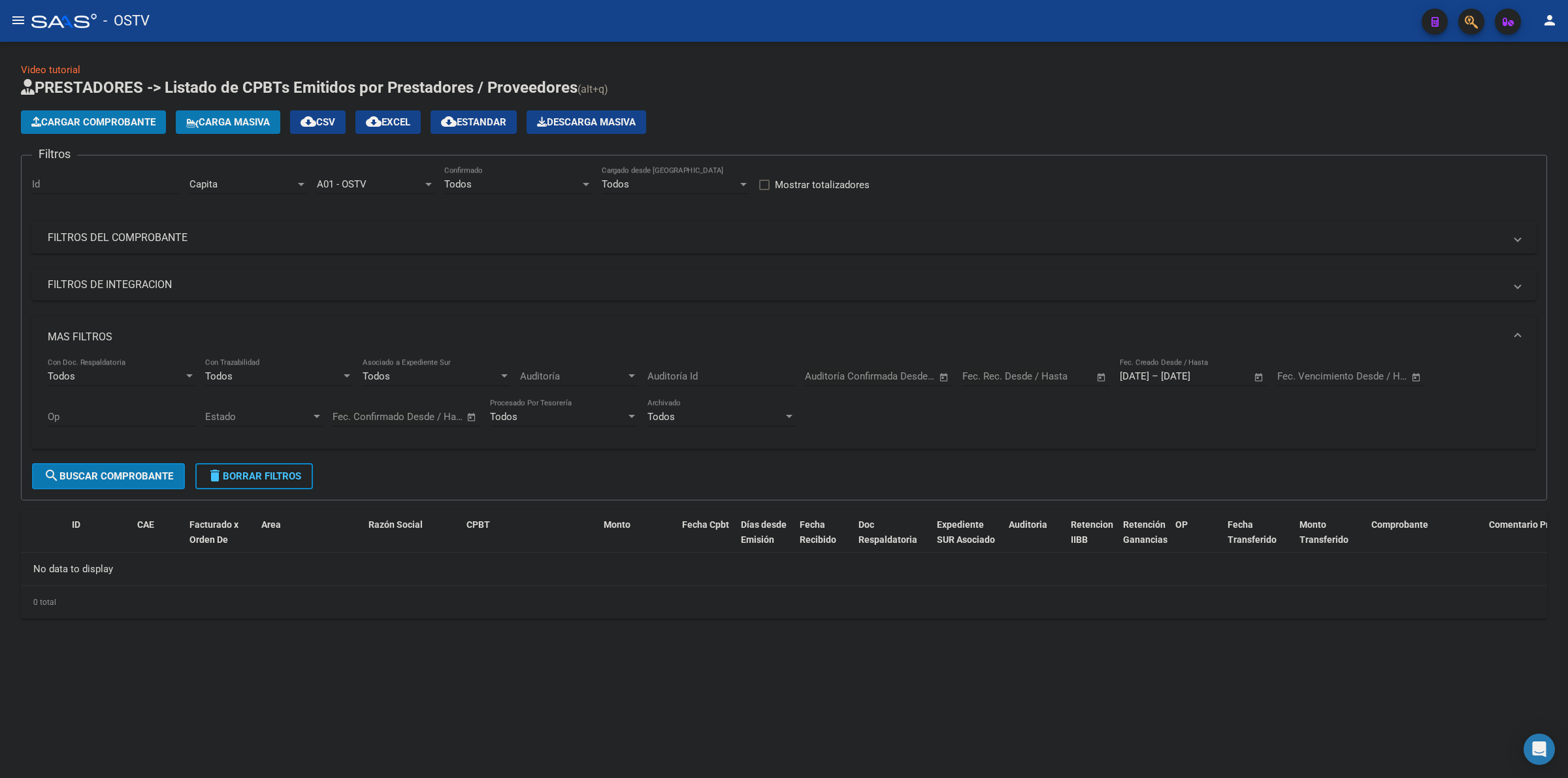
click at [1109, 693] on mat-sidenav-content "Video tutorial PRESTADORES -> Listado de CPBTs Emitidos por Prestadores / Prove…" at bounding box center [784, 410] width 1568 height 736
click at [1063, 645] on div "Video tutorial PRESTADORES -> Listado de CPBTs Emitidos por Prestadores / Prove…" at bounding box center [784, 351] width 1568 height 618
click at [307, 468] on button "delete Borrar Filtros" at bounding box center [254, 476] width 118 height 26
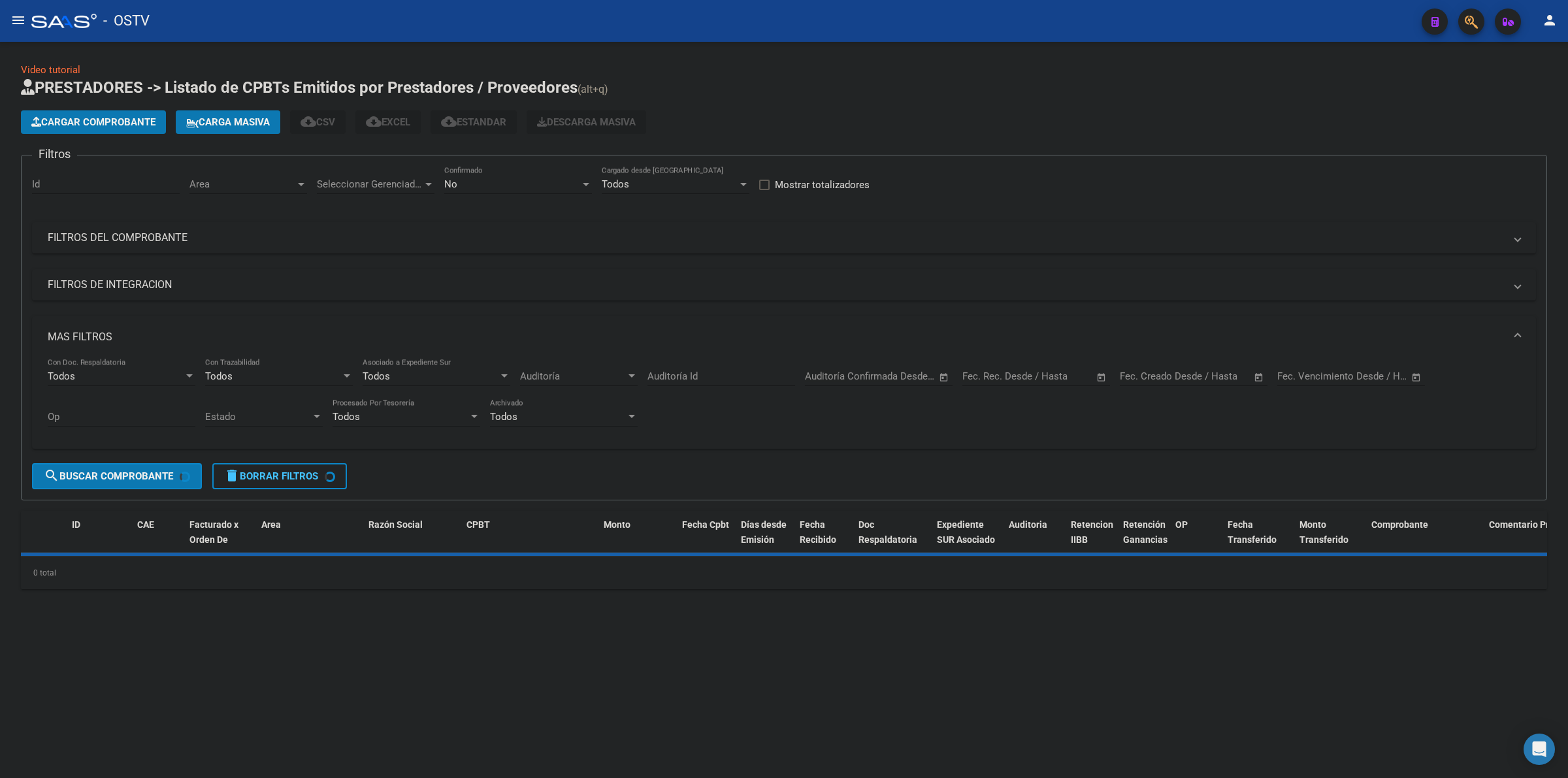
click at [892, 100] on app-list-header "PRESTADORES -> Listado de CPBTs Emitidos por Prestadores / Proveedores (alt+q) …" at bounding box center [784, 288] width 1526 height 423
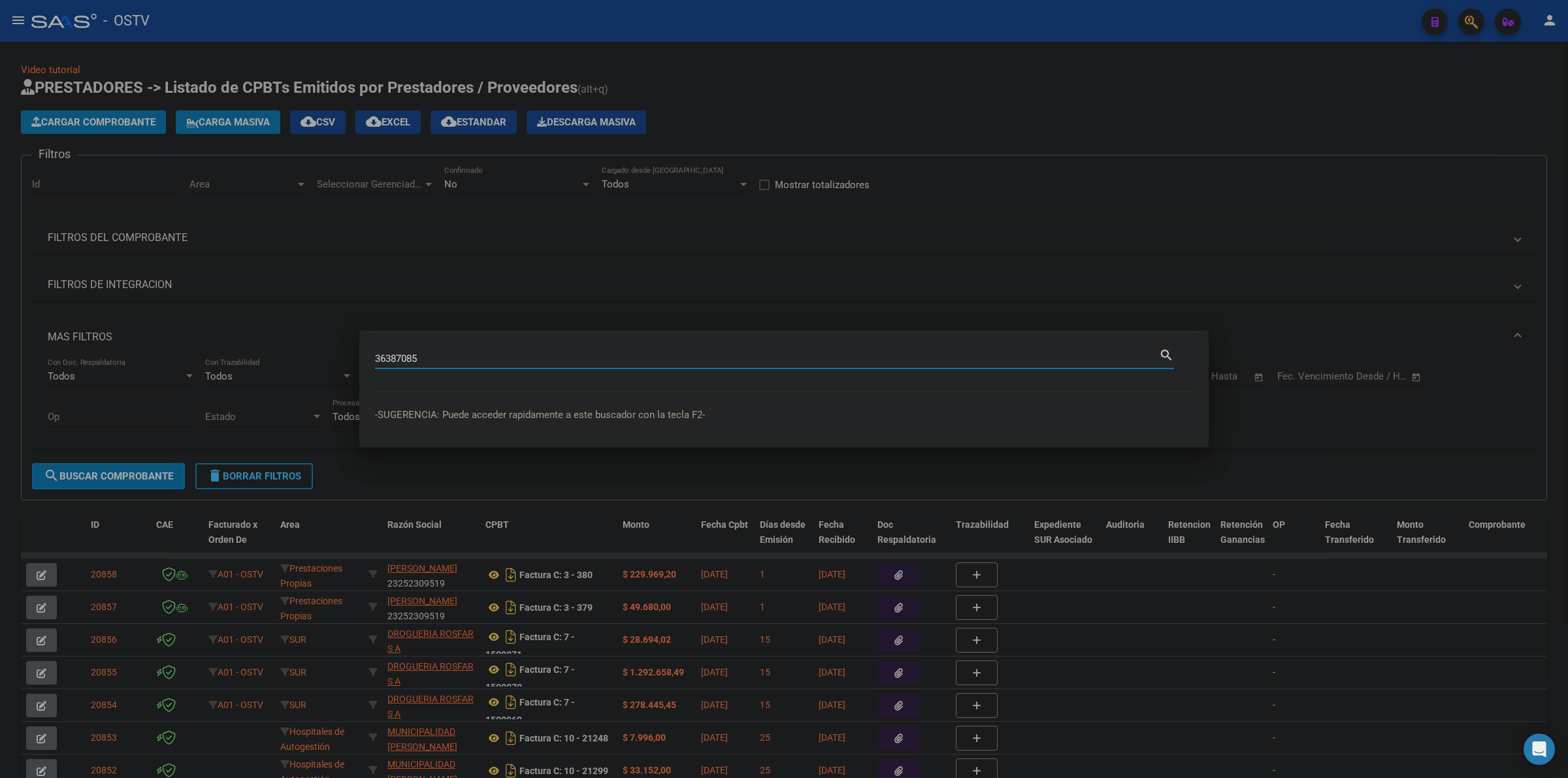
type input "36387085"
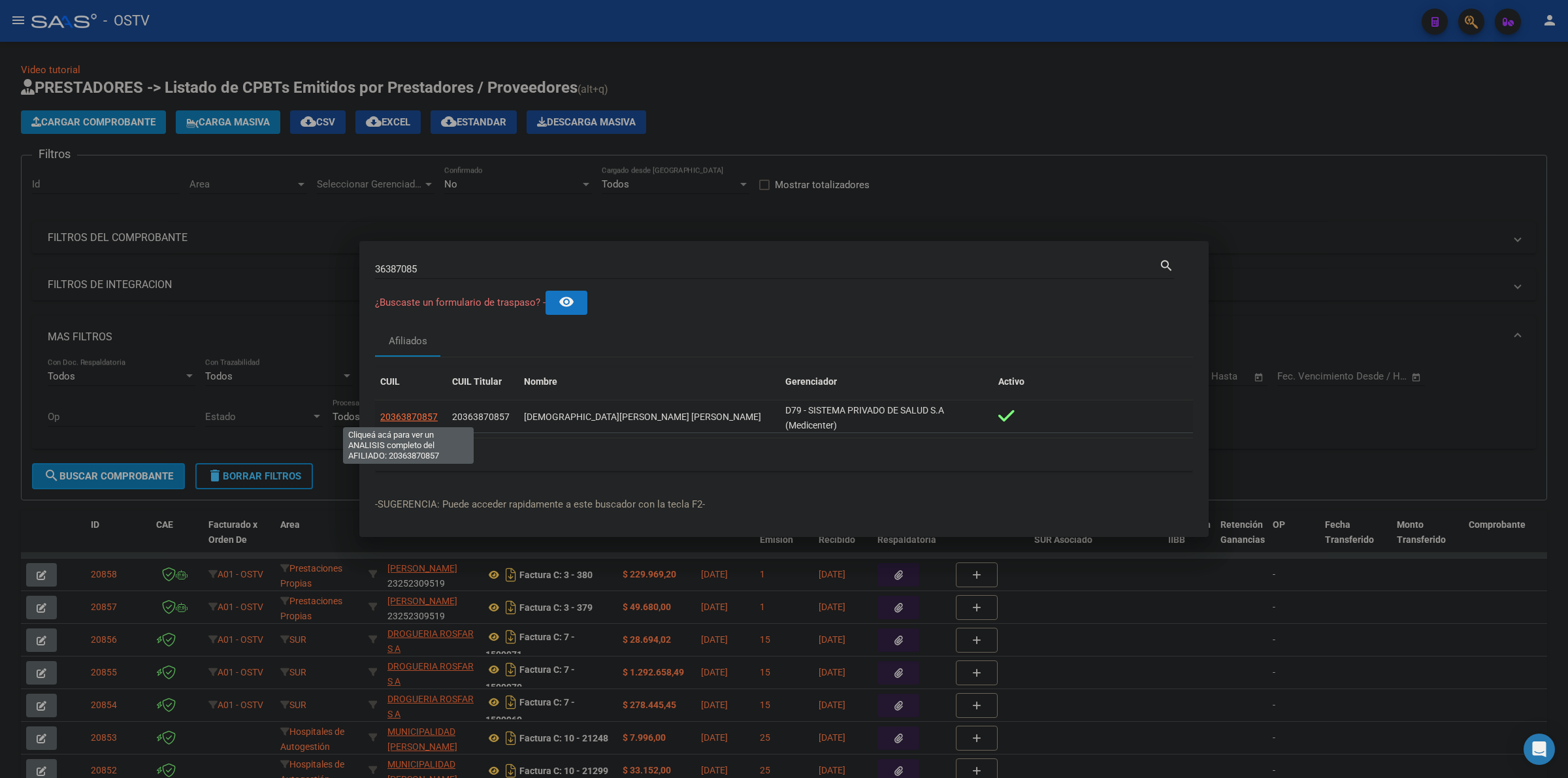
click at [423, 416] on span "20363870857" at bounding box center [409, 416] width 57 height 10
type textarea "20363870857"
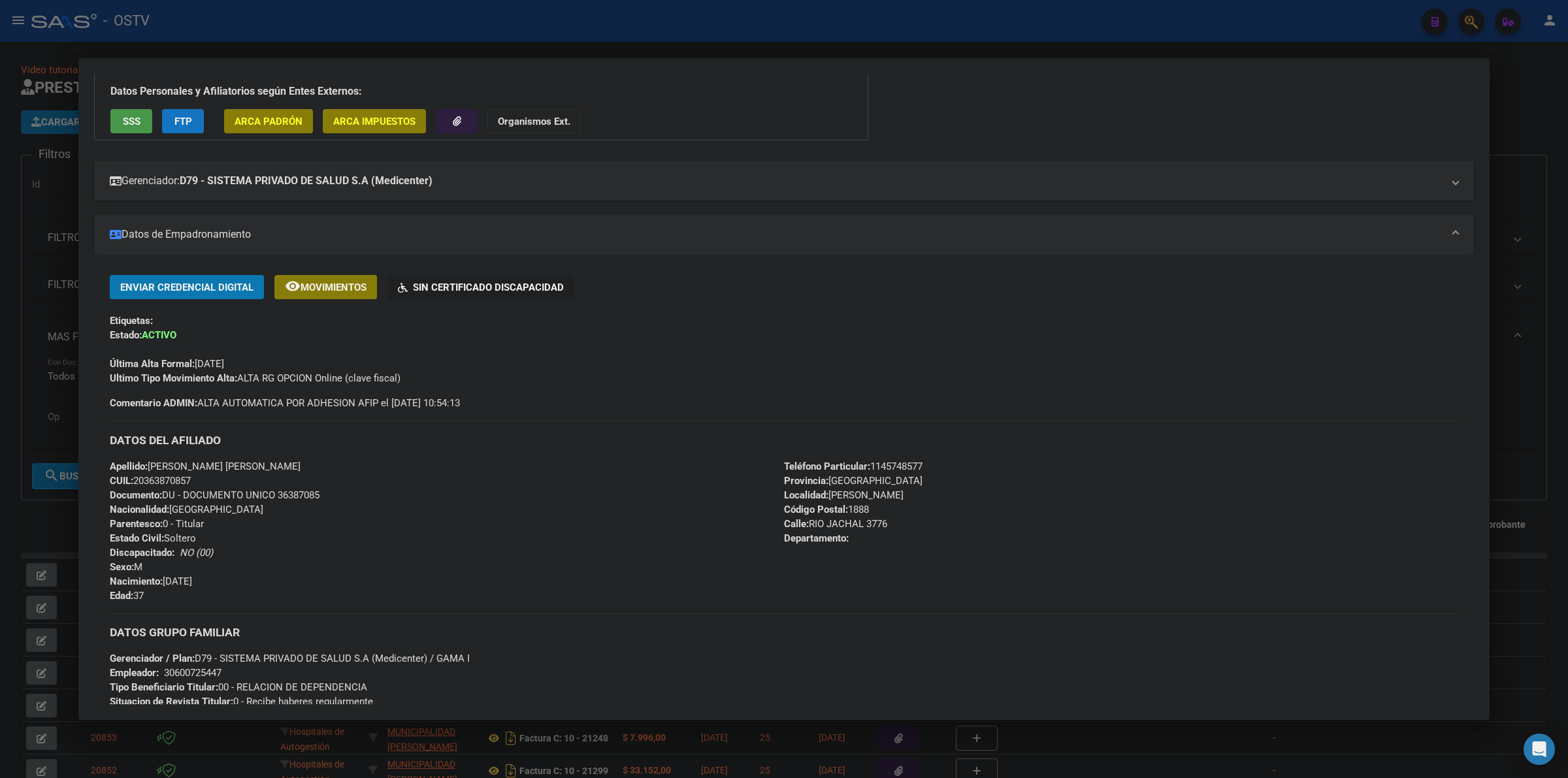
scroll to position [136, 0]
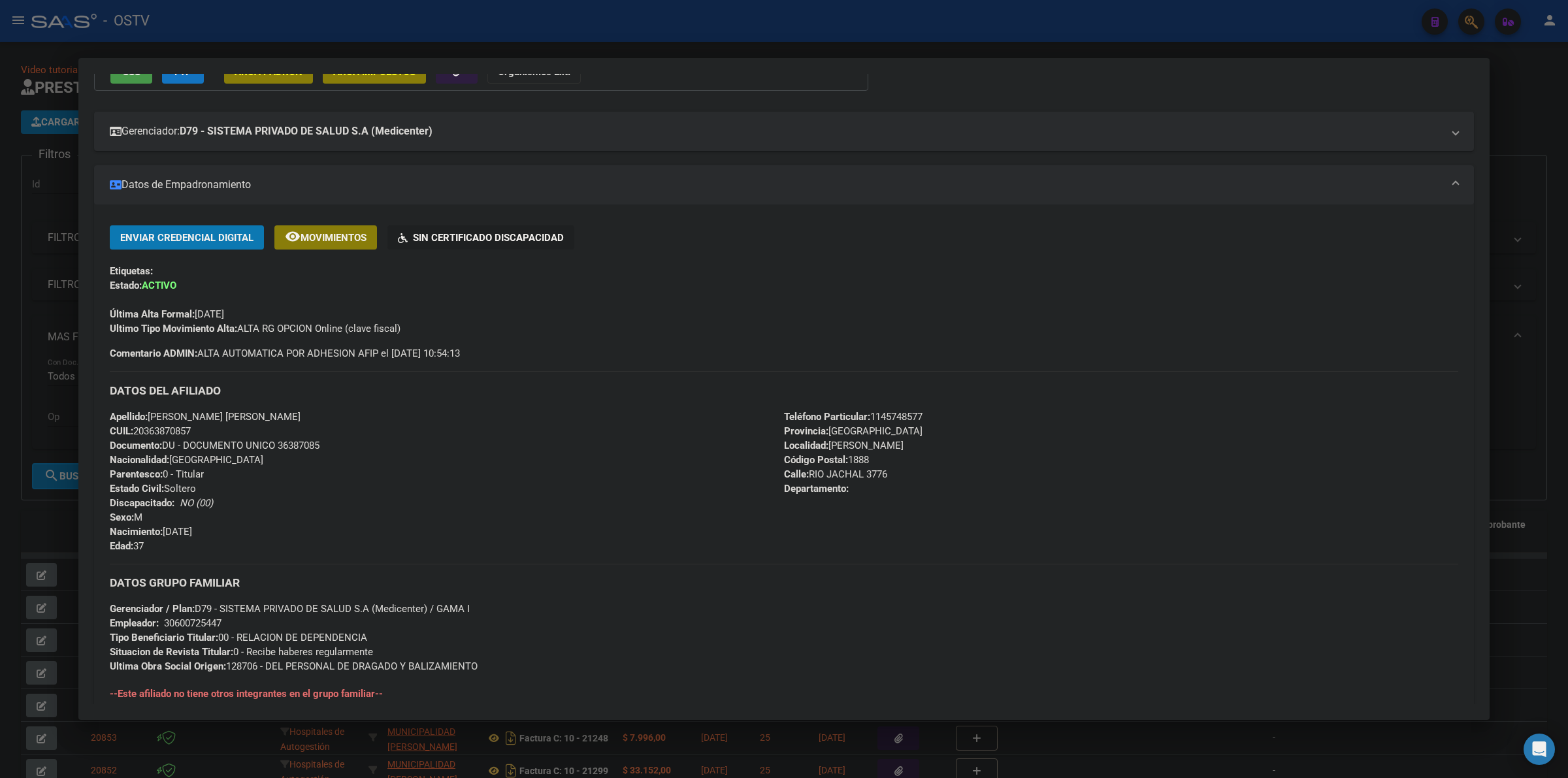
drag, startPoint x: 301, startPoint y: 418, endPoint x: 126, endPoint y: 416, distance: 175.0
click at [126, 416] on div "Apellido: [PERSON_NAME] [PERSON_NAME] CUIL: 20363870857 Documento: DU - DOCUMEN…" at bounding box center [447, 481] width 674 height 144
click at [336, 402] on div "DATOS DEL AFILIADO" at bounding box center [784, 390] width 1348 height 38
click at [325, 414] on div "Apellido: [PERSON_NAME] [PERSON_NAME] CUIL: 20363870857 Documento: DU - DOCUMEN…" at bounding box center [447, 481] width 674 height 144
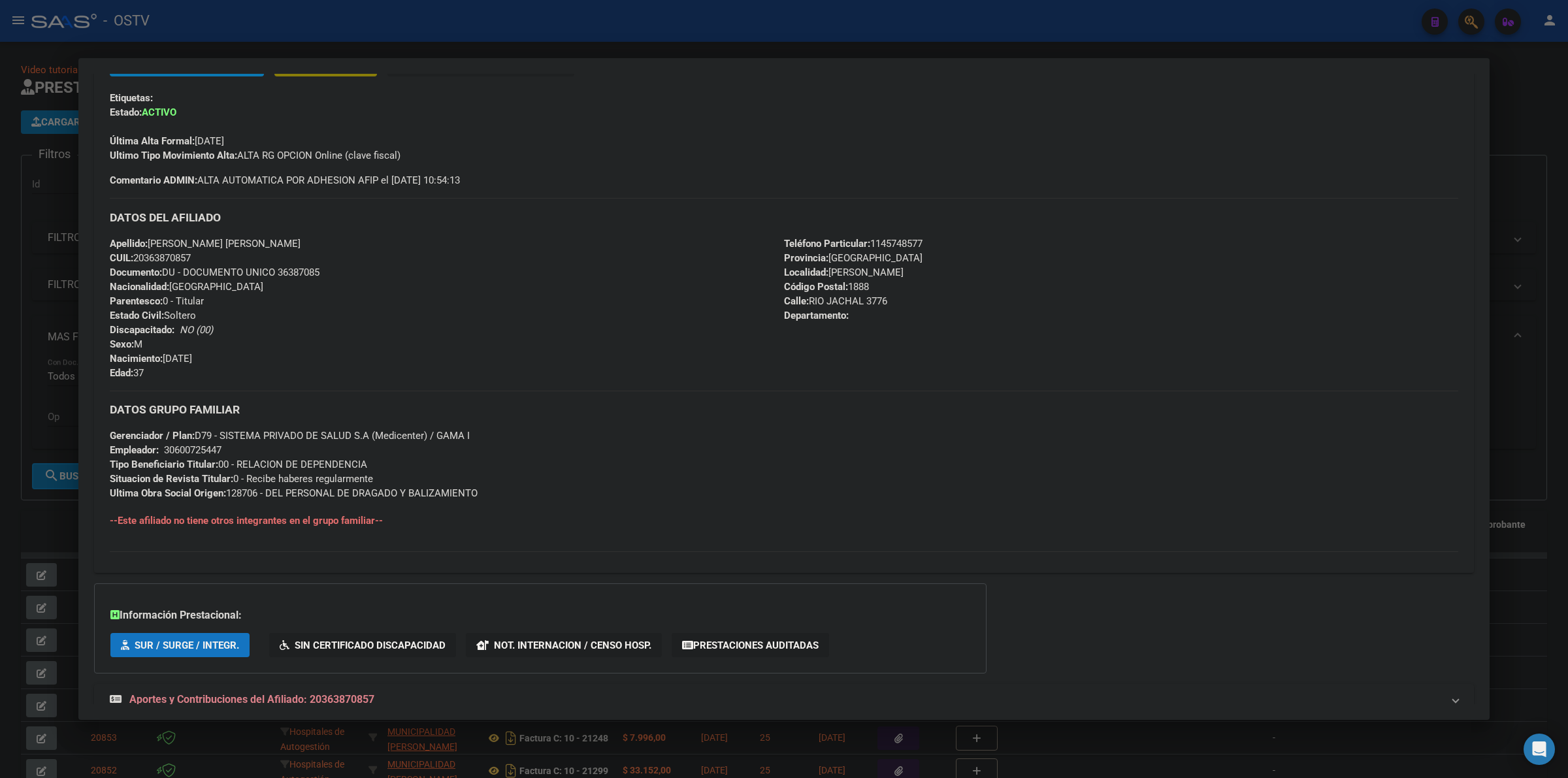
scroll to position [349, 0]
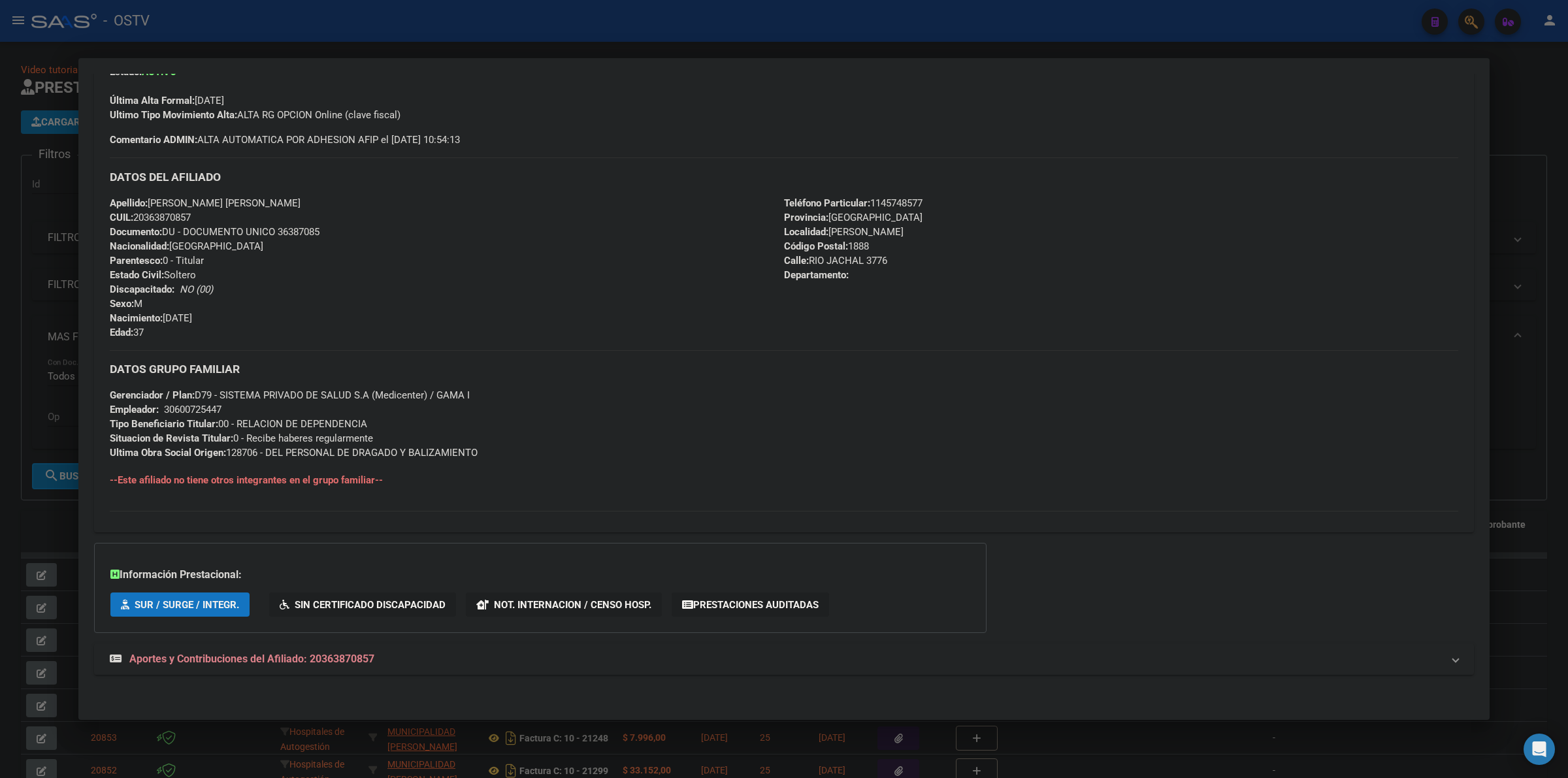
click at [419, 657] on mat-panel-title "Aportes y Contribuciones del Afiliado: 20363870857" at bounding box center [776, 659] width 1333 height 16
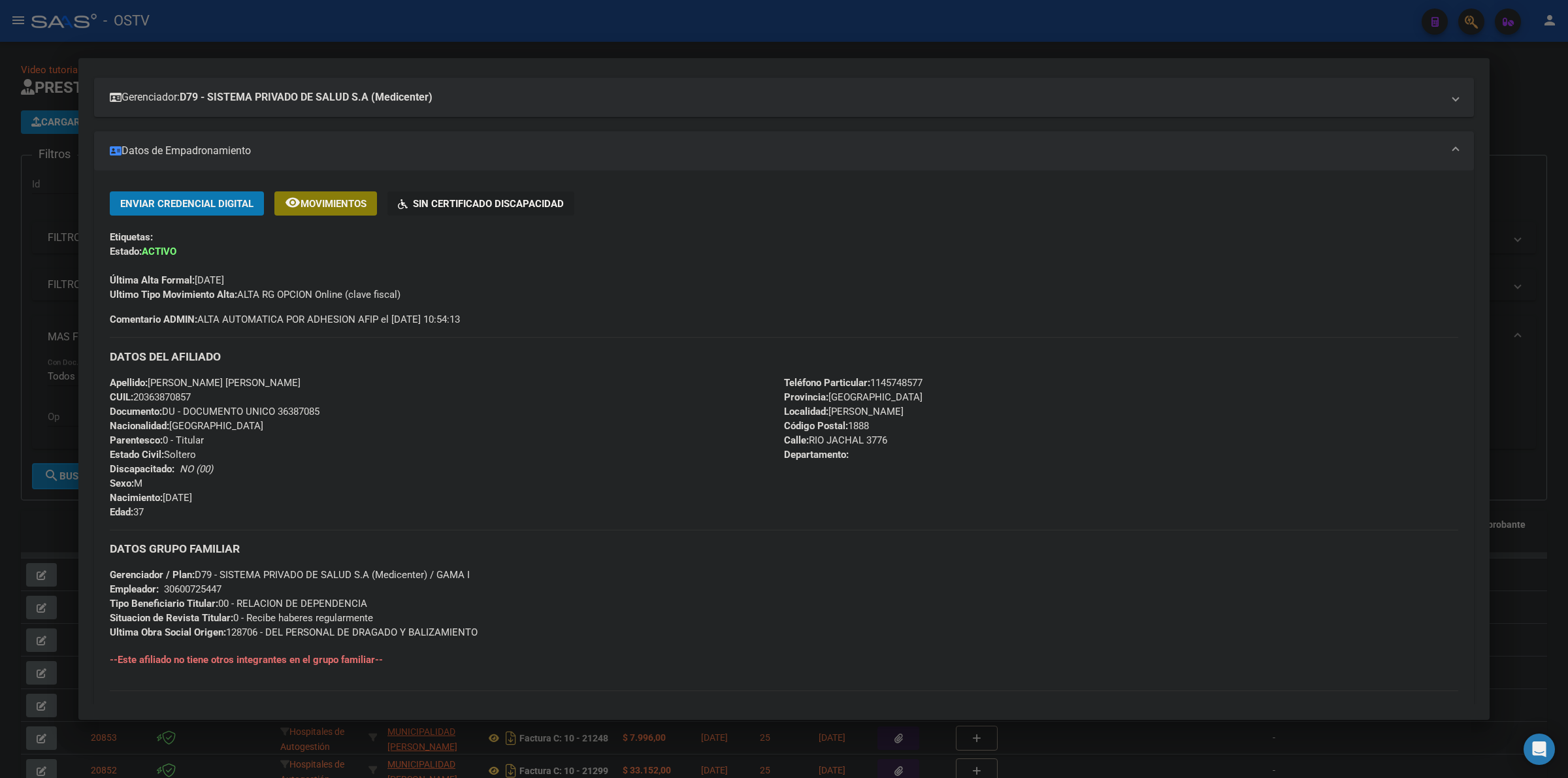
scroll to position [64, 0]
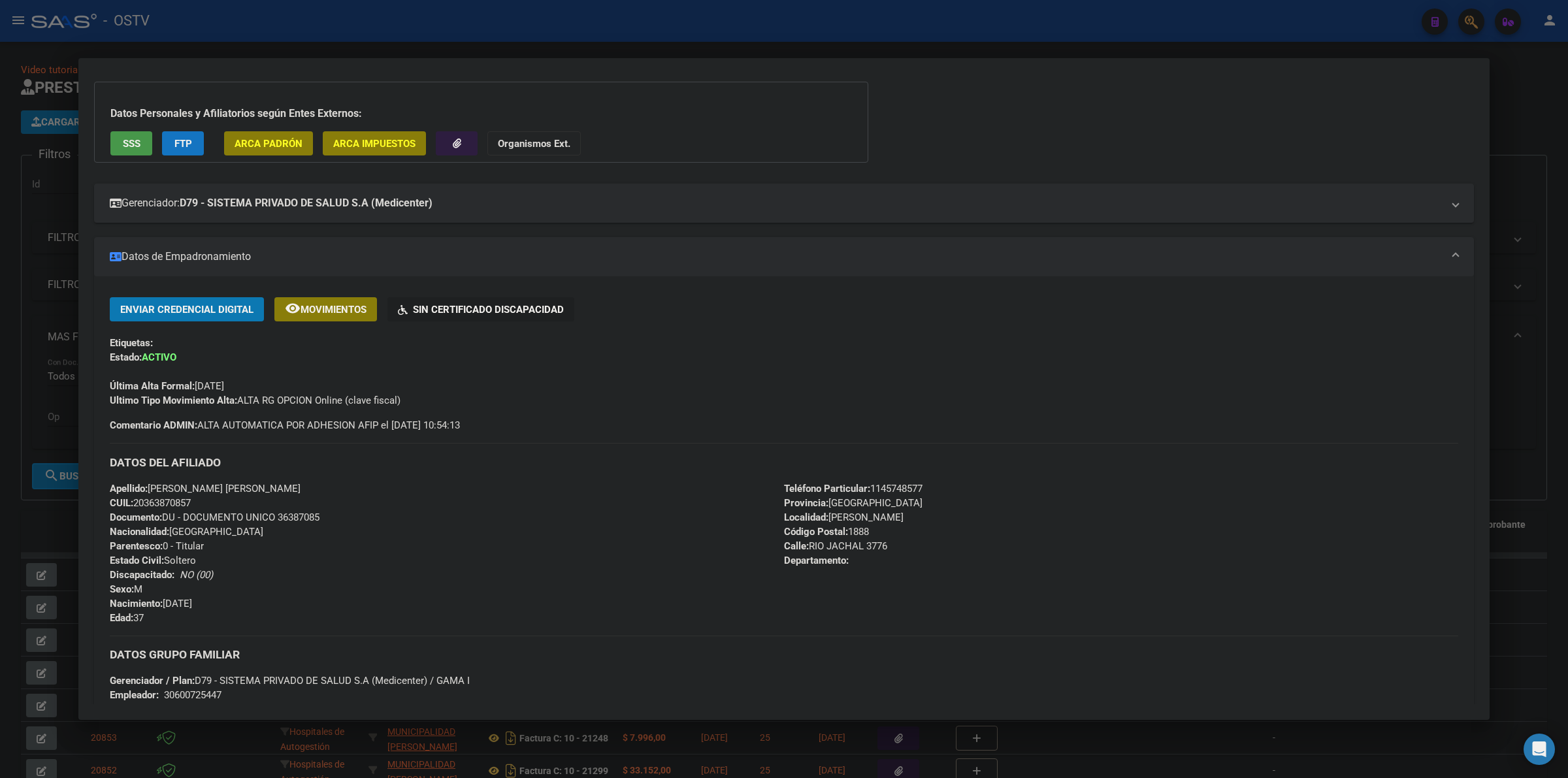
drag, startPoint x: 260, startPoint y: 385, endPoint x: 195, endPoint y: 388, distance: 65.1
click at [195, 388] on div "Última Alta Formal: [DATE]" at bounding box center [784, 379] width 1348 height 29
click at [195, 380] on span "Última Alta Formal: [DATE]" at bounding box center [167, 386] width 114 height 12
click at [152, 385] on strong "Última Alta Formal:" at bounding box center [152, 386] width 85 height 12
click at [278, 380] on div "Última Alta Formal: [DATE]" at bounding box center [784, 379] width 1348 height 29
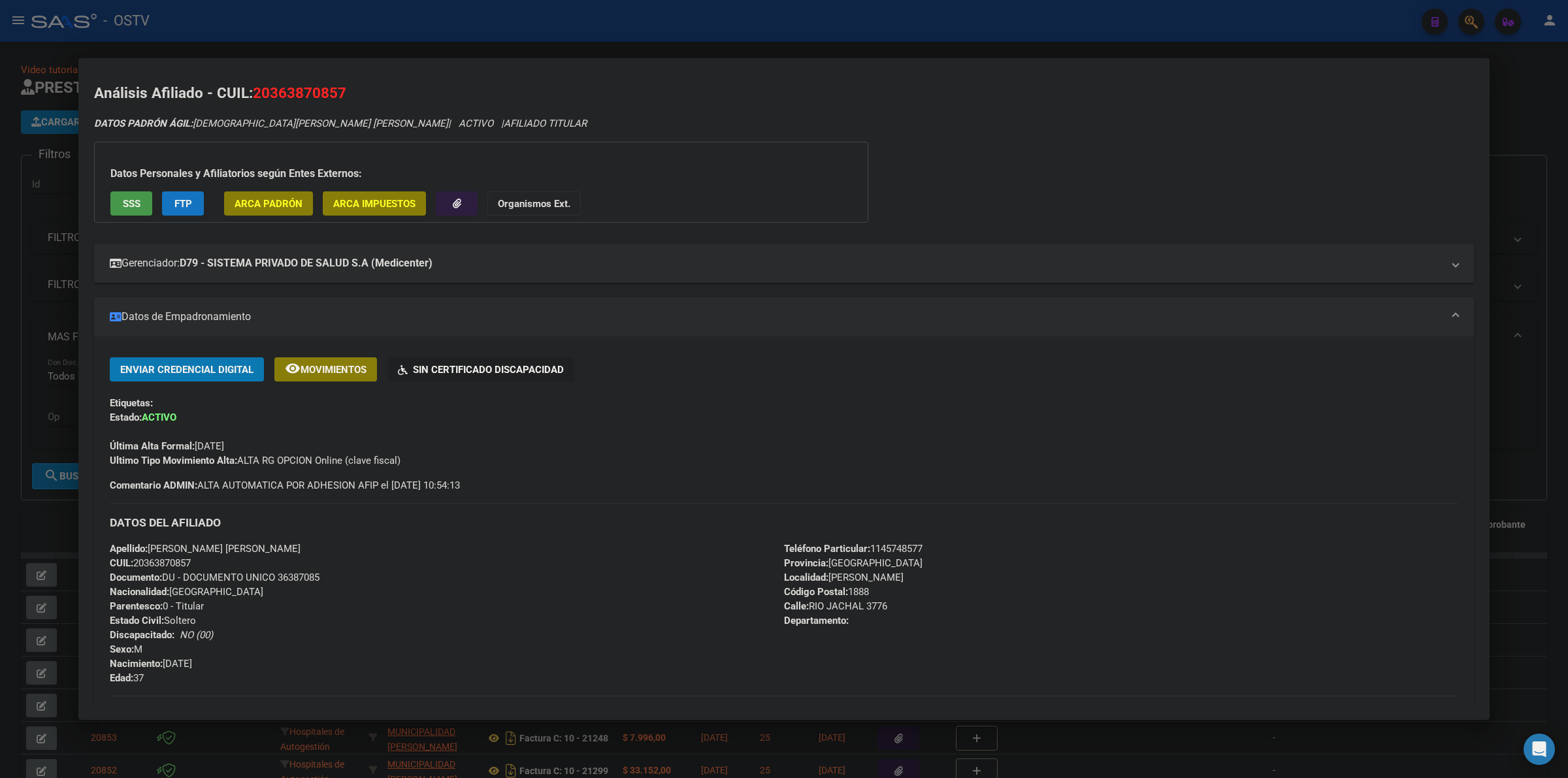
scroll to position [0, 0]
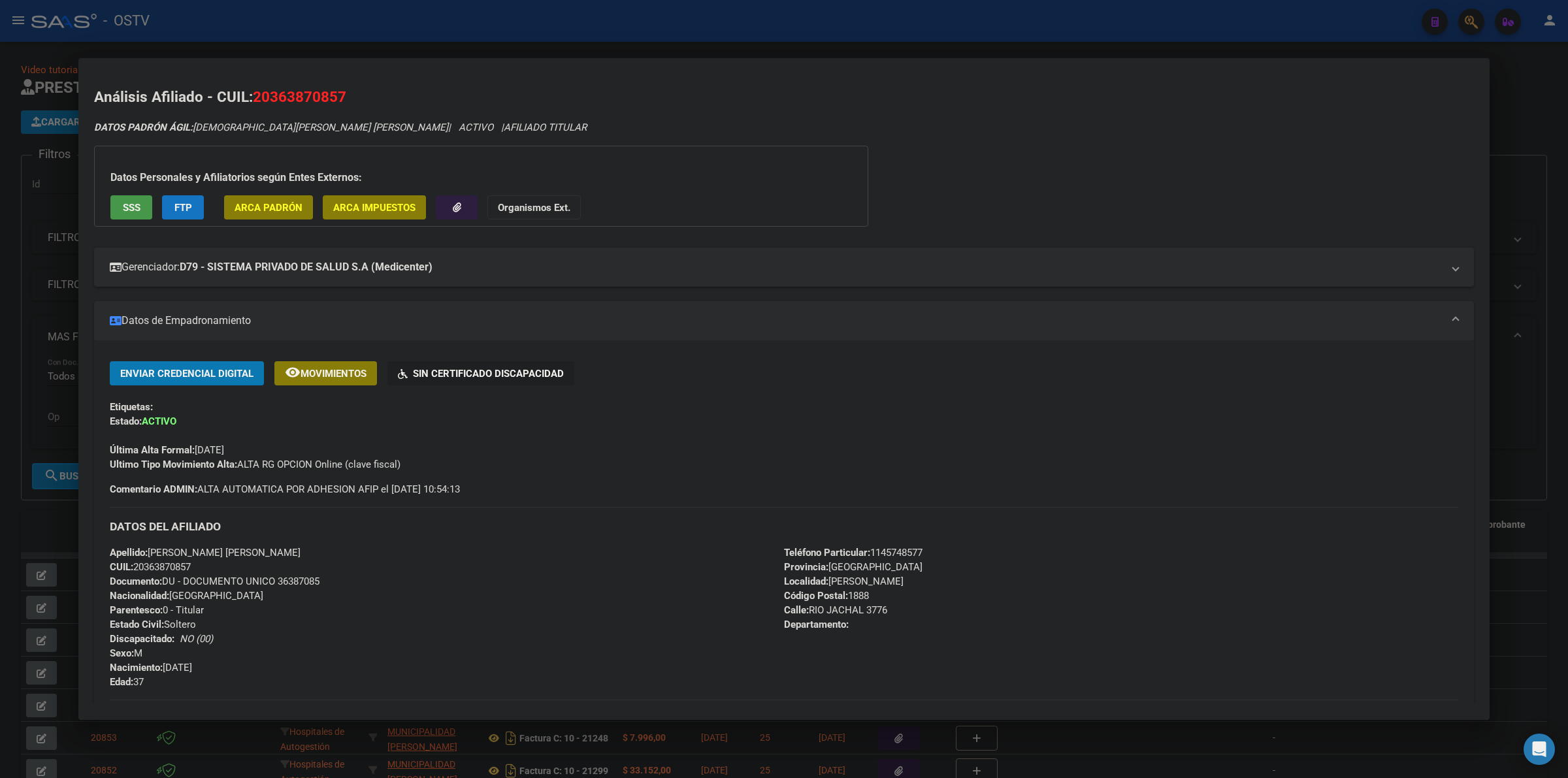
drag, startPoint x: 244, startPoint y: 449, endPoint x: 187, endPoint y: 453, distance: 57.1
click at [187, 453] on span "Última Alta Formal: [DATE]" at bounding box center [167, 450] width 114 height 12
click at [259, 443] on div "Última Alta Formal: [DATE]" at bounding box center [784, 443] width 1348 height 29
drag, startPoint x: 252, startPoint y: 446, endPoint x: 192, endPoint y: 450, distance: 60.1
click at [192, 450] on div "Última Alta Formal: [DATE]" at bounding box center [784, 443] width 1348 height 29
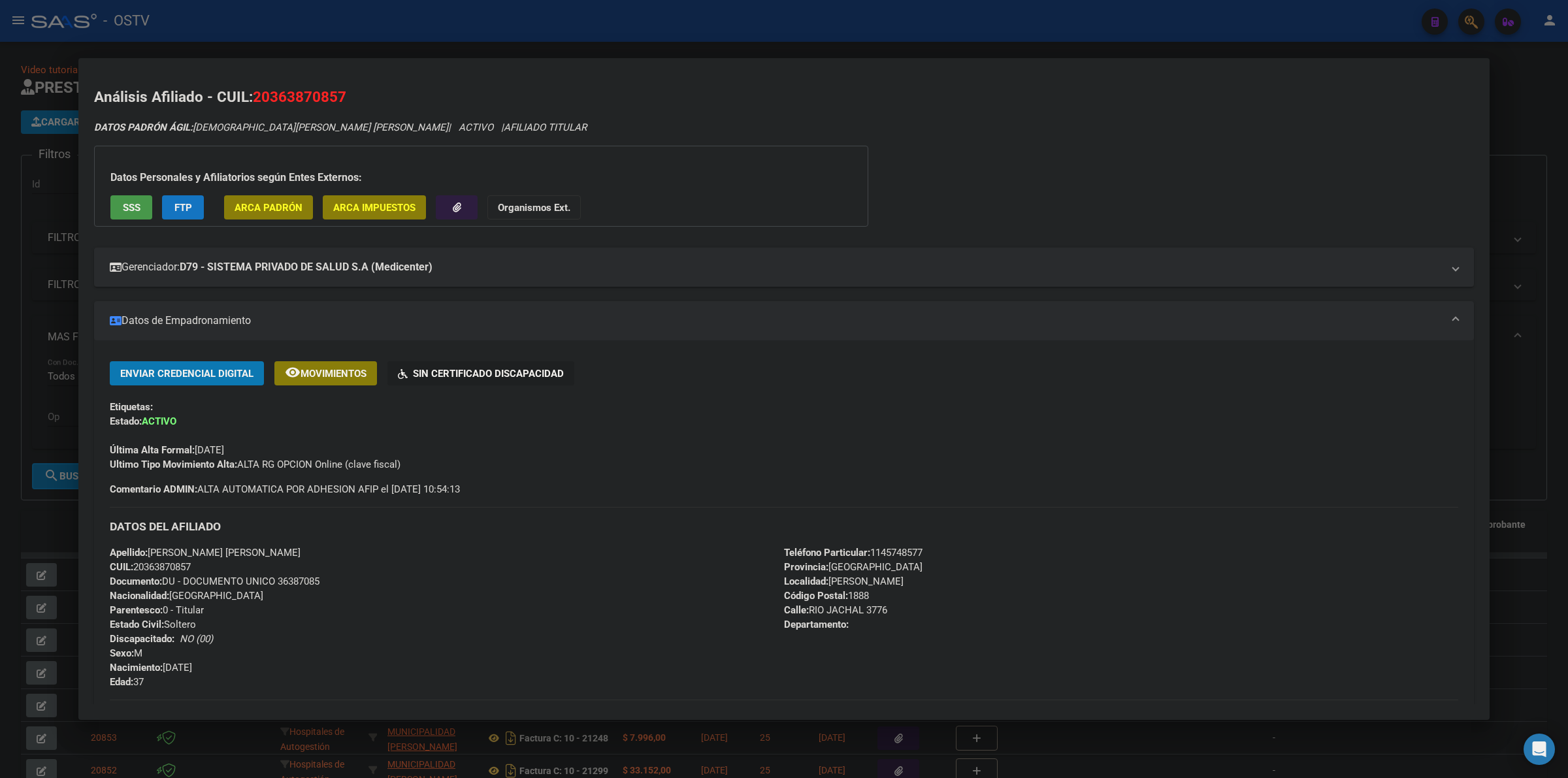
click at [289, 443] on div "Última Alta Formal: [DATE]" at bounding box center [784, 443] width 1348 height 29
click at [426, 284] on mat-expansion-panel-header "Gerenciador: D79 - SISTEMA PRIVADO DE SALUD S.A (Medicenter)" at bounding box center [784, 267] width 1380 height 39
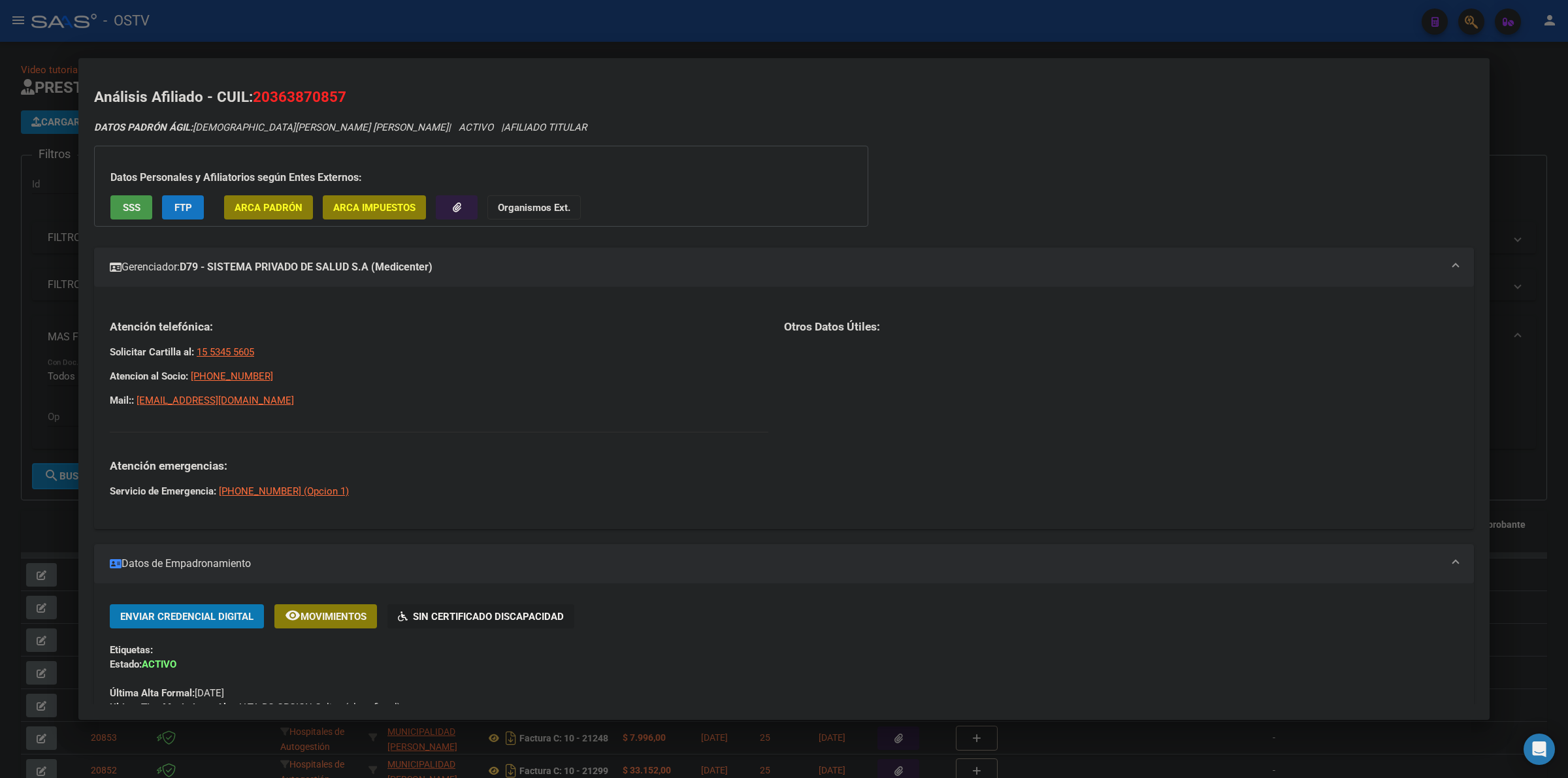
click at [438, 275] on mat-expansion-panel-header "Gerenciador: D79 - SISTEMA PRIVADO DE SALUD S.A (Medicenter)" at bounding box center [784, 267] width 1380 height 39
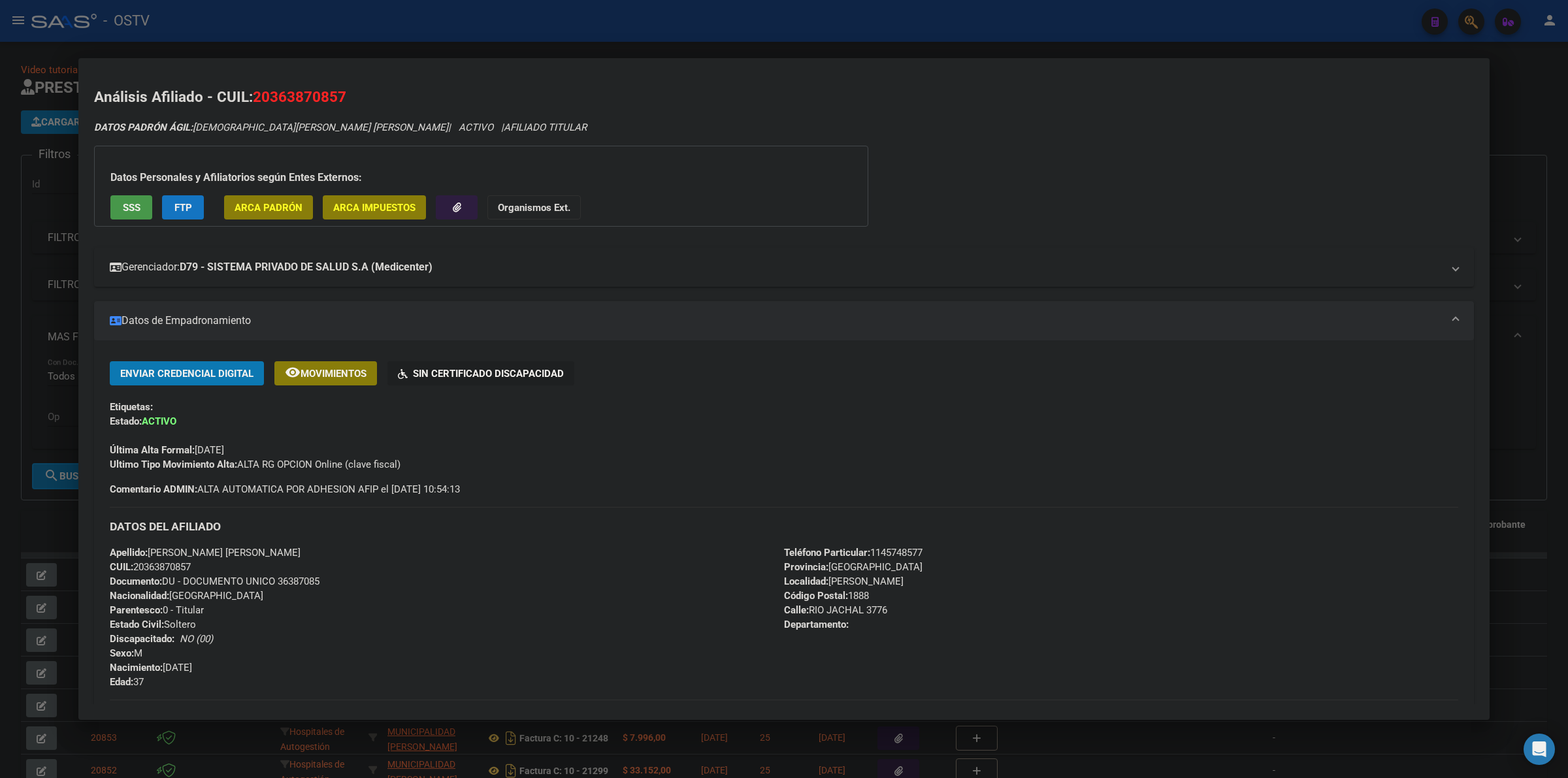
click at [438, 275] on mat-expansion-panel-header "Gerenciador: D79 - SISTEMA PRIVADO DE SALUD S.A (Medicenter)" at bounding box center [784, 267] width 1380 height 39
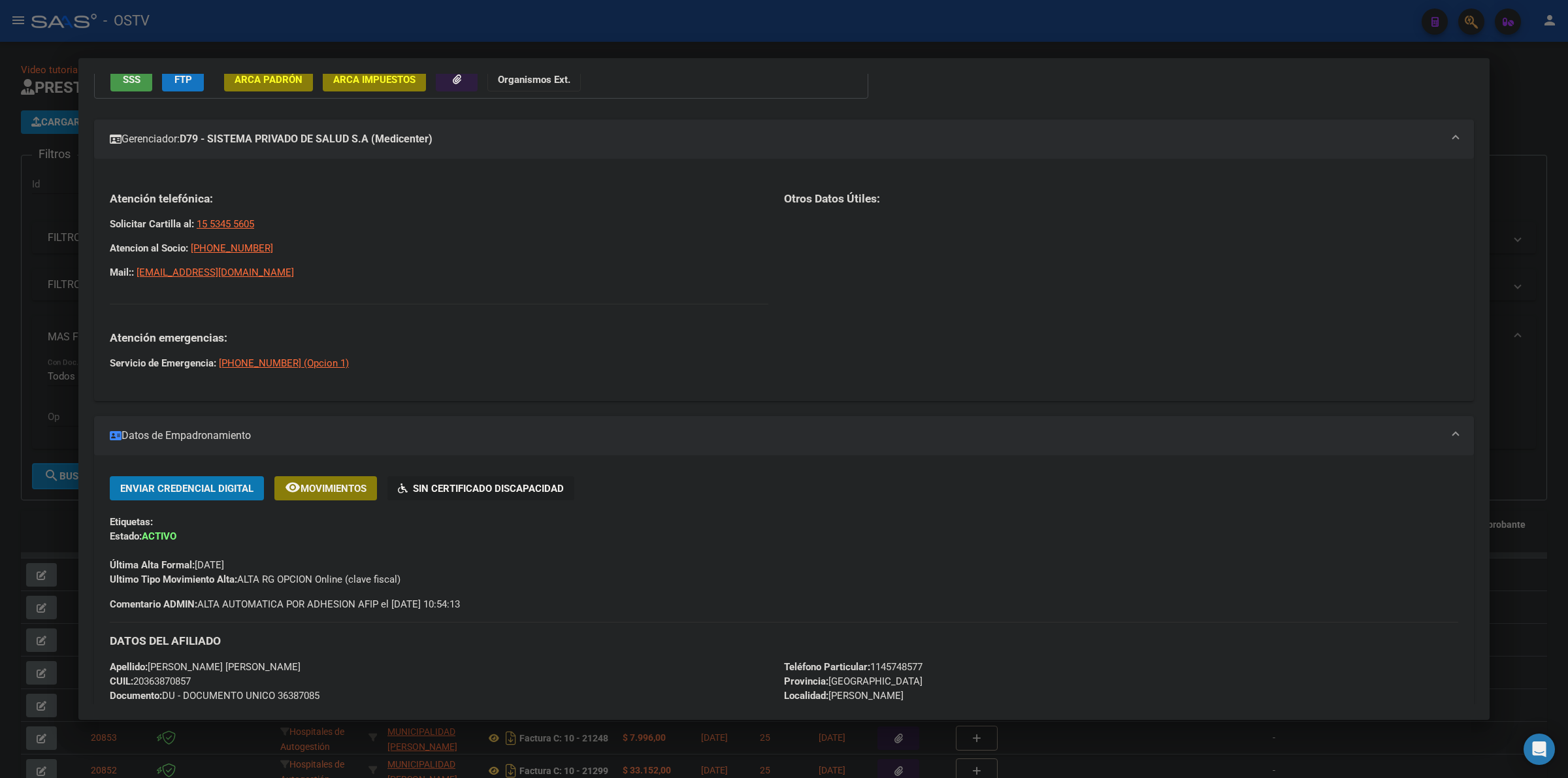
scroll to position [136, 0]
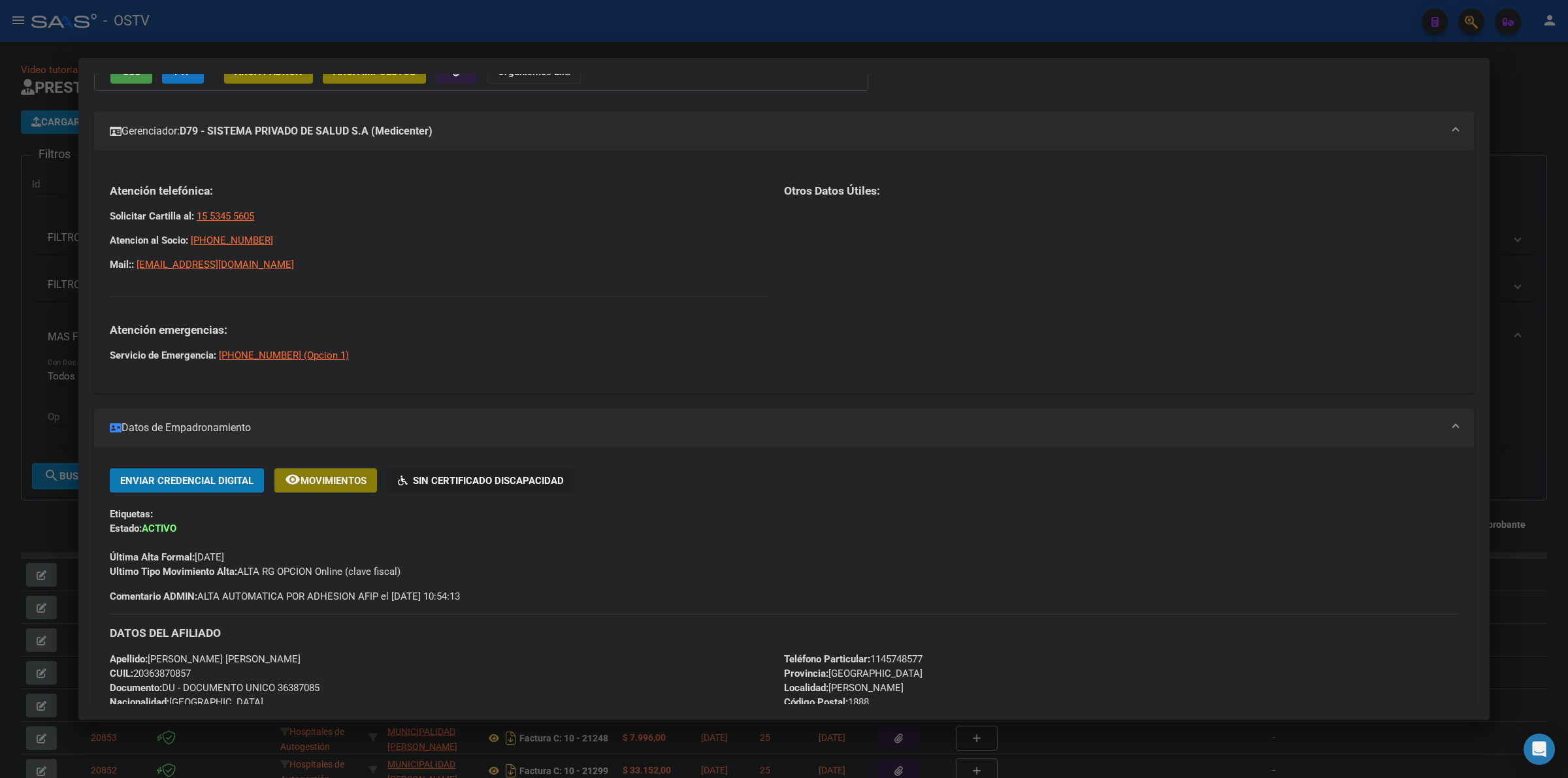
click at [572, 136] on mat-panel-title "Gerenciador: D79 - SISTEMA PRIVADO DE SALUD S.A (Medicenter)" at bounding box center [776, 132] width 1333 height 16
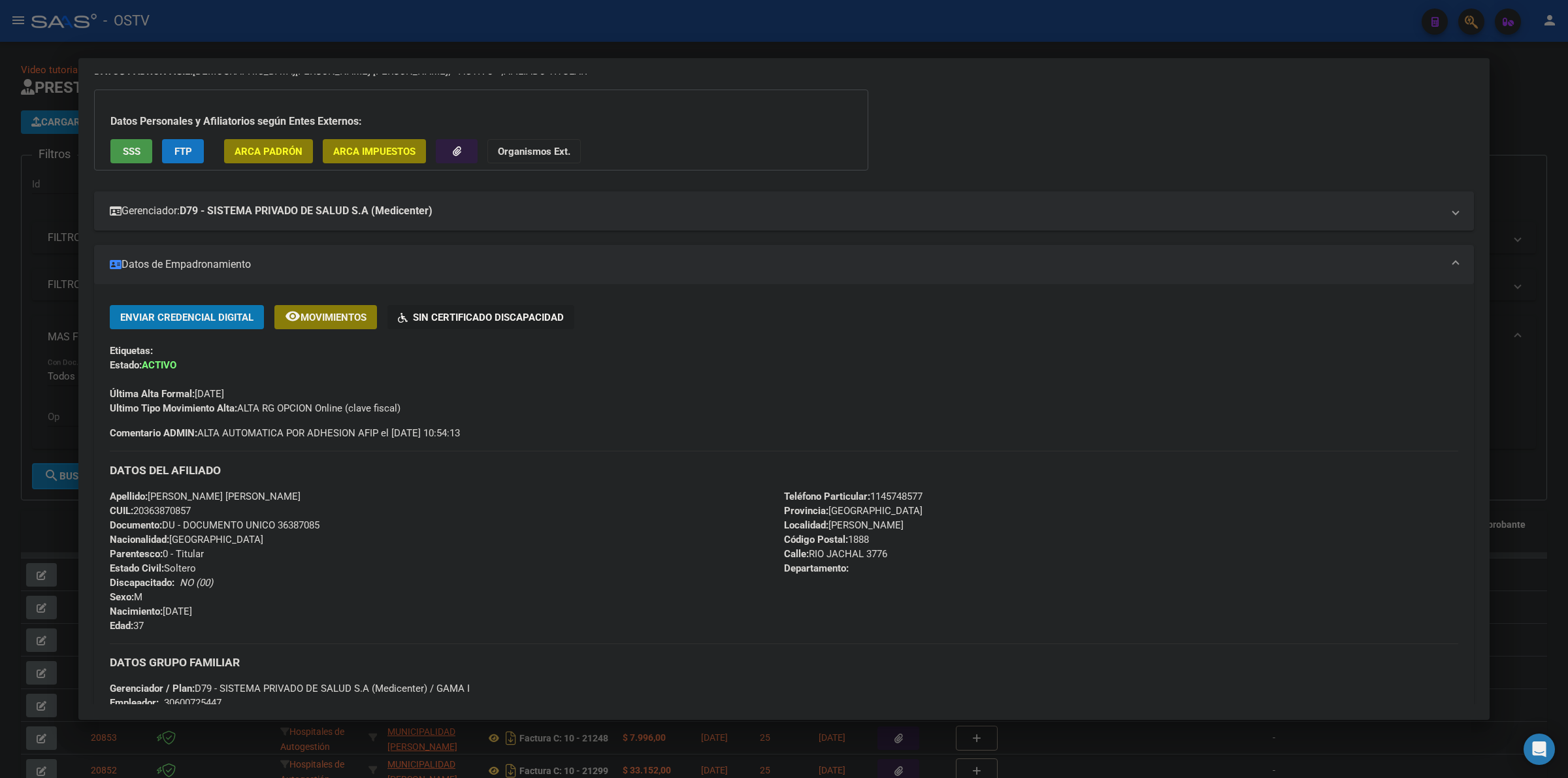
scroll to position [54, 0]
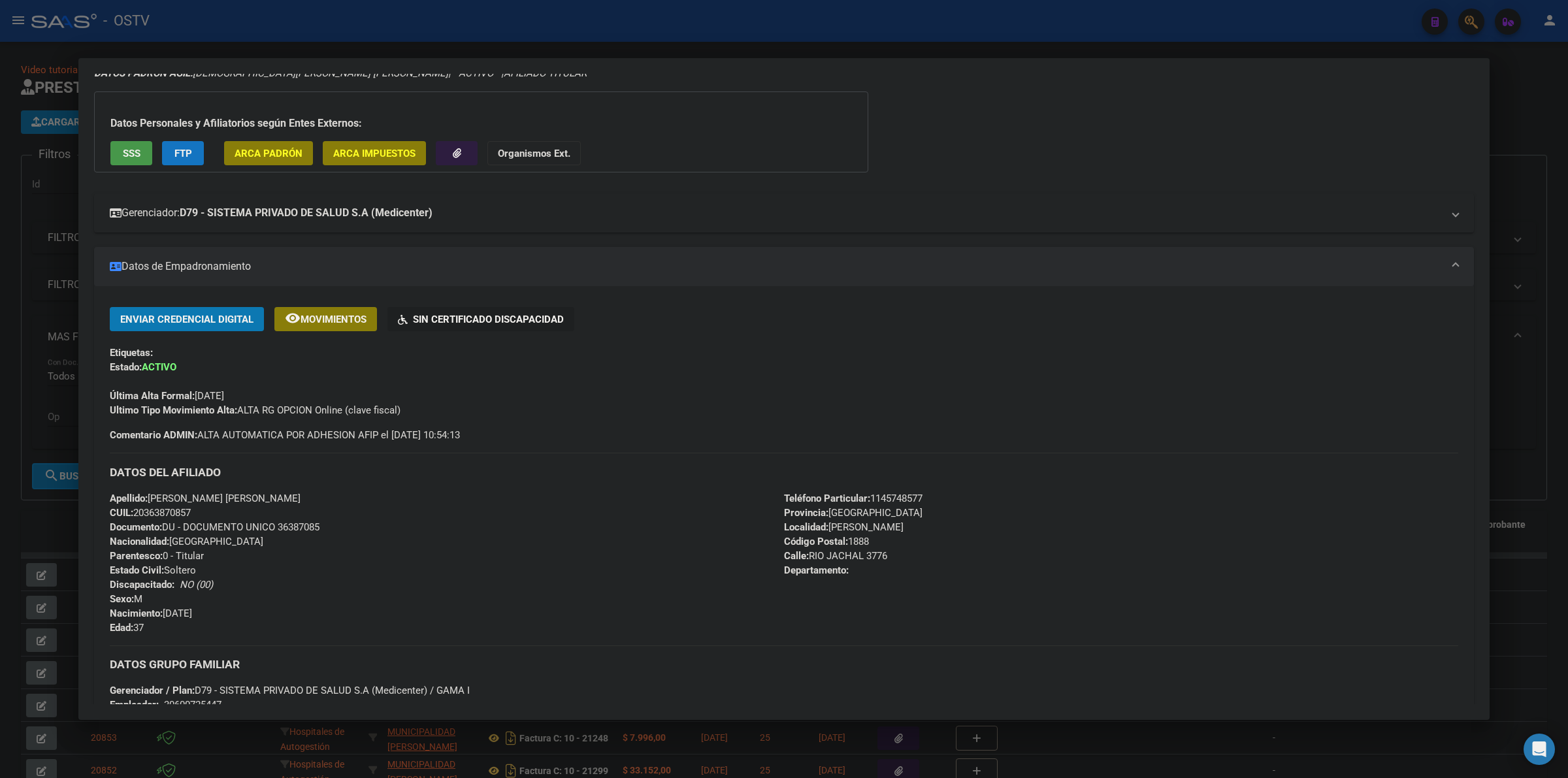
click at [351, 218] on strong "D79 - SISTEMA PRIVADO DE SALUD S.A (Medicenter)" at bounding box center [306, 213] width 253 height 16
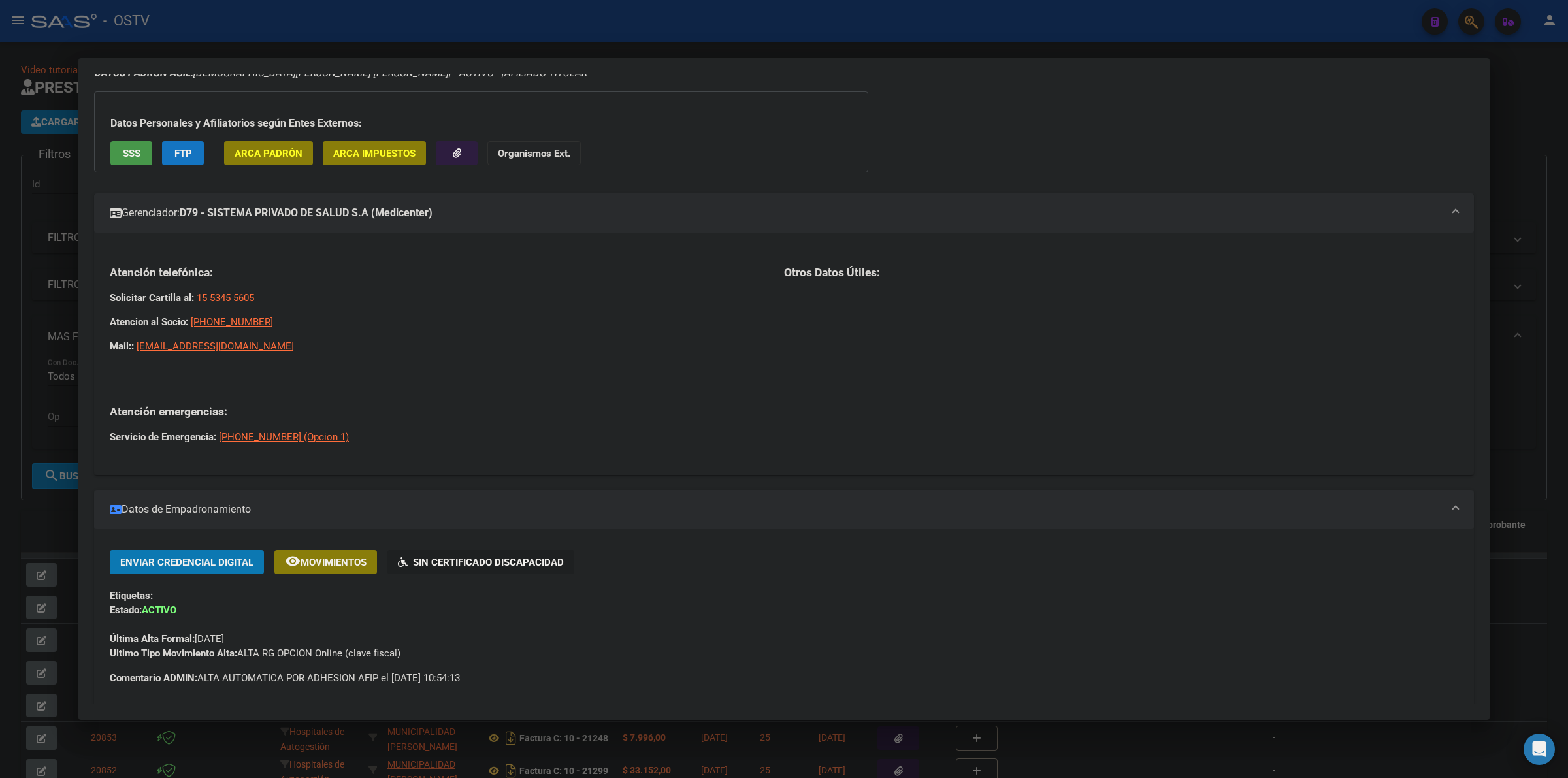
click at [489, 213] on mat-panel-title "Gerenciador: D79 - SISTEMA PRIVADO DE SALUD S.A (Medicenter)" at bounding box center [776, 213] width 1333 height 16
click at [527, 220] on mat-expansion-panel-header "Gerenciador: D79 - SISTEMA PRIVADO DE SALUD S.A (Medicenter)" at bounding box center [784, 213] width 1380 height 39
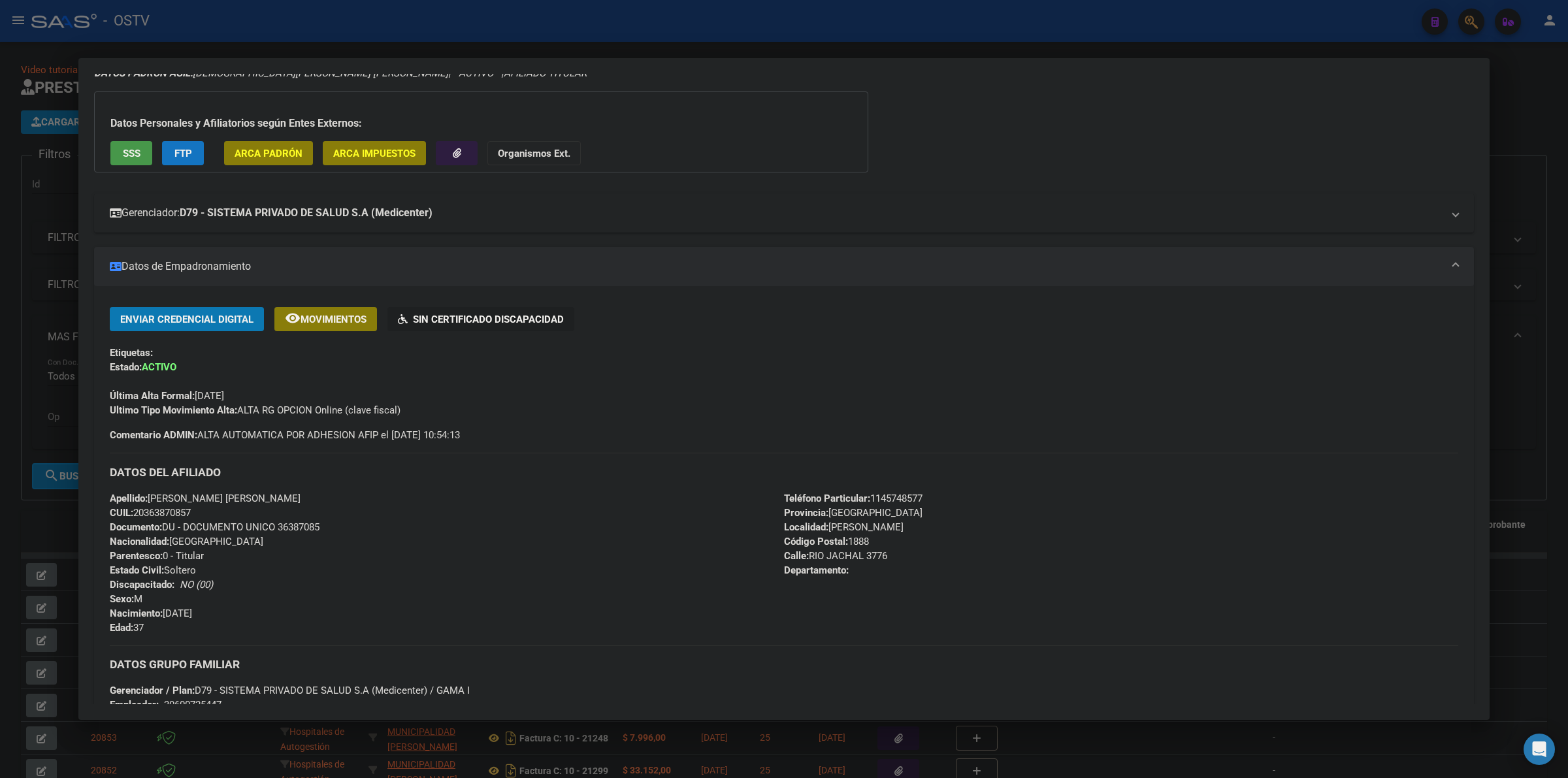
click at [527, 220] on mat-expansion-panel-header "Gerenciador: D79 - SISTEMA PRIVADO DE SALUD S.A (Medicenter)" at bounding box center [784, 213] width 1380 height 39
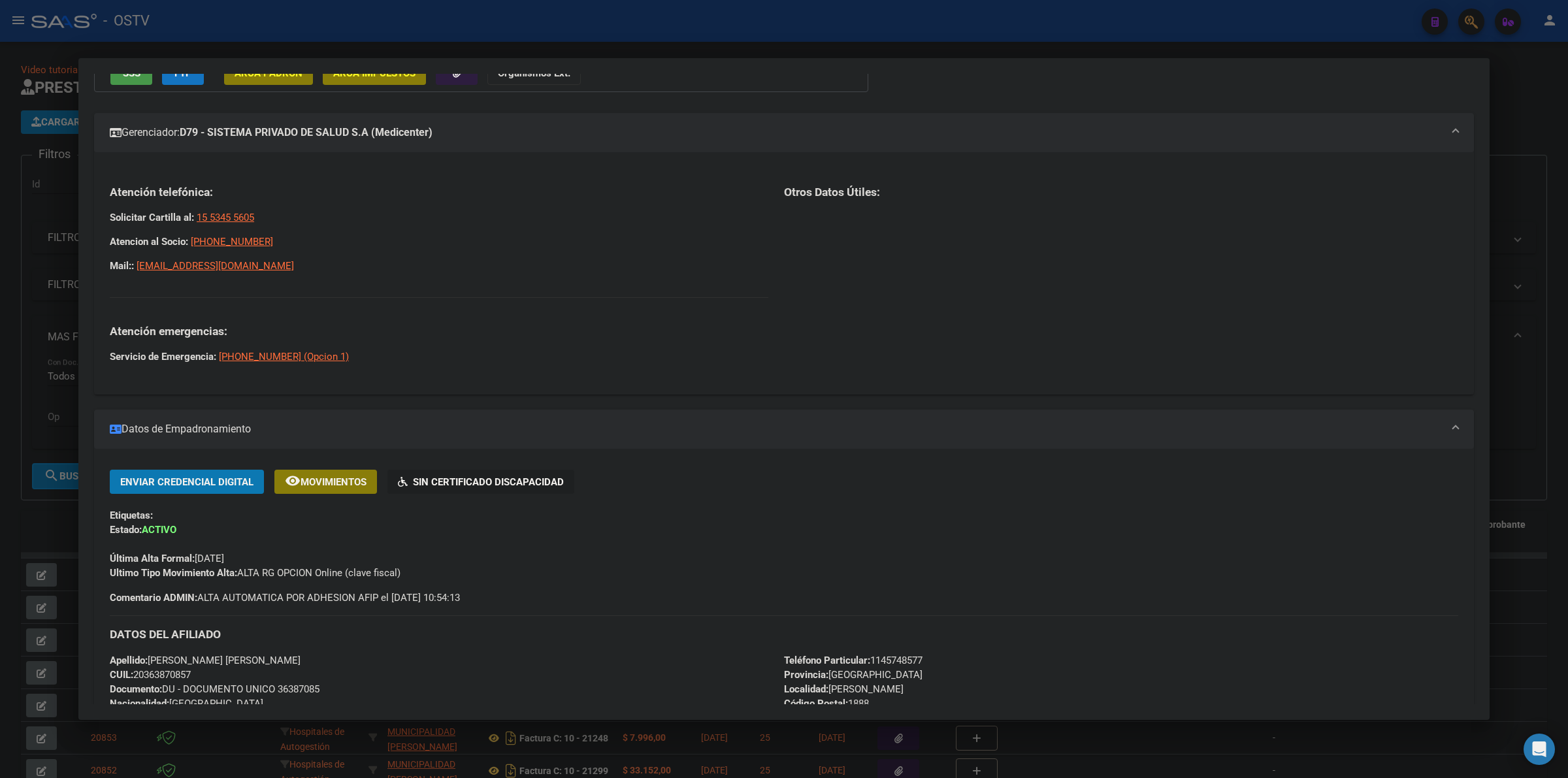
scroll to position [245, 0]
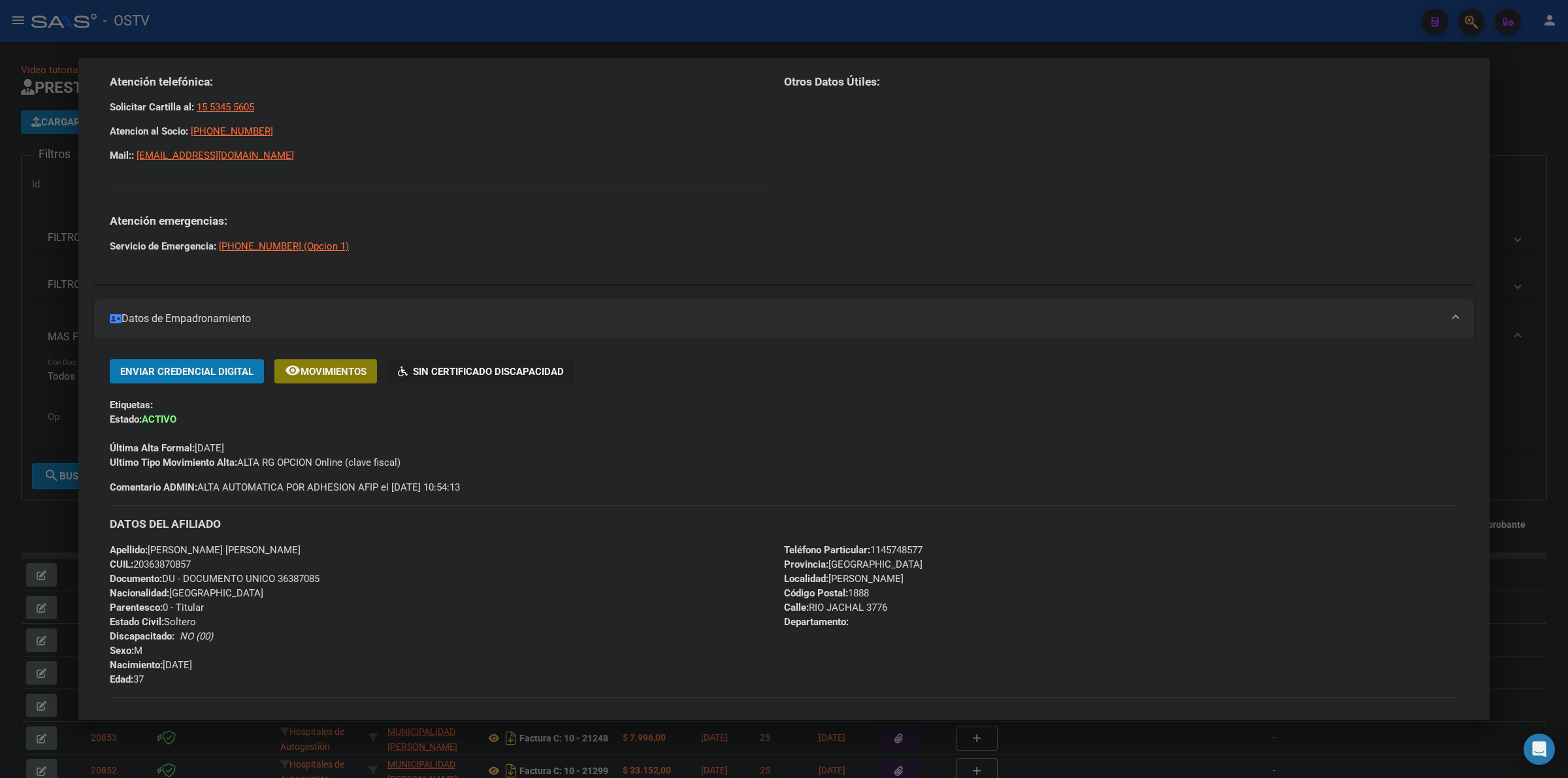
click at [562, 462] on div "Ultimo Tipo Movimiento Alta: ALTA RG OPCION Online (clave fiscal)" at bounding box center [784, 463] width 1348 height 14
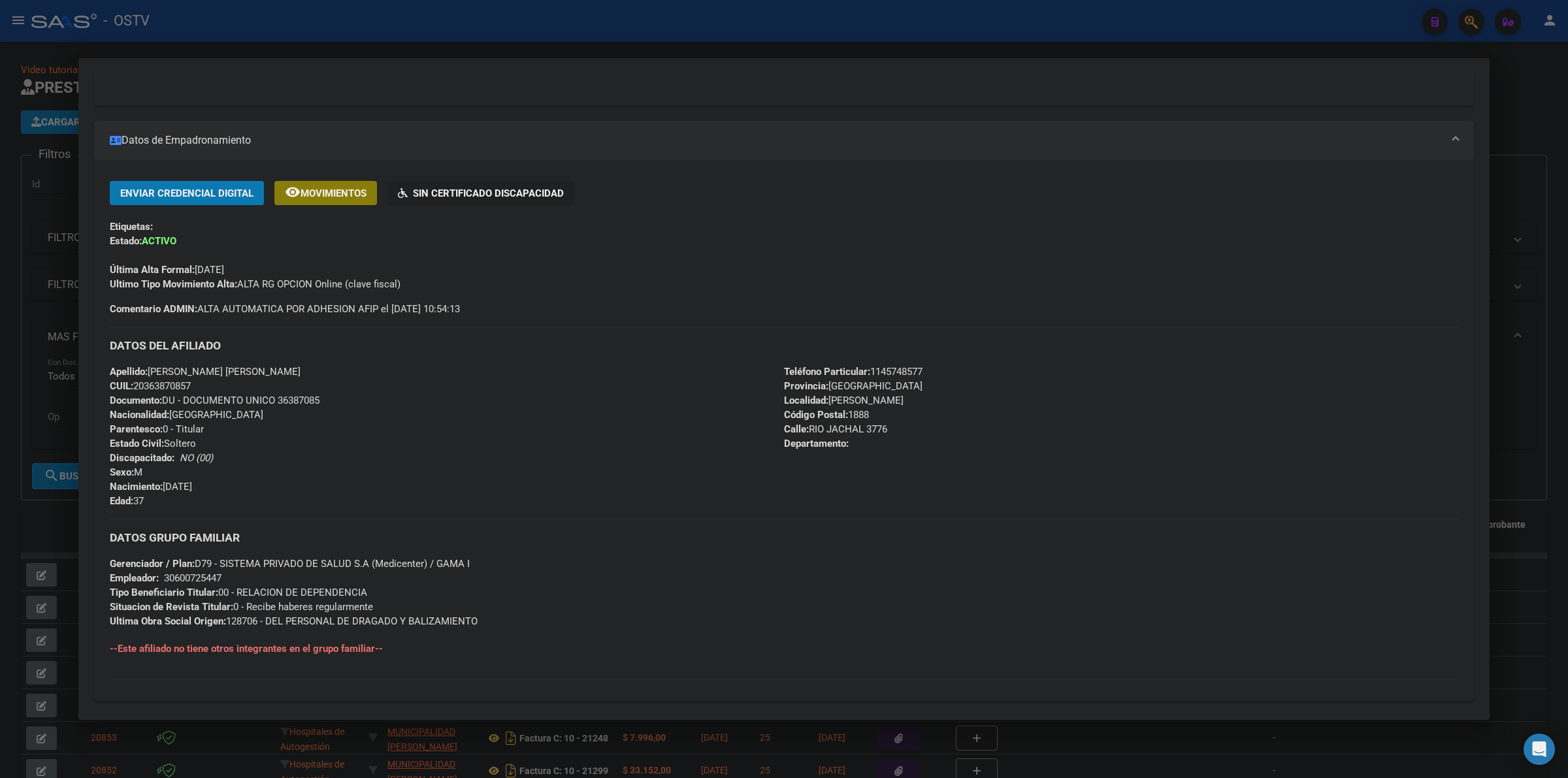
scroll to position [443, 0]
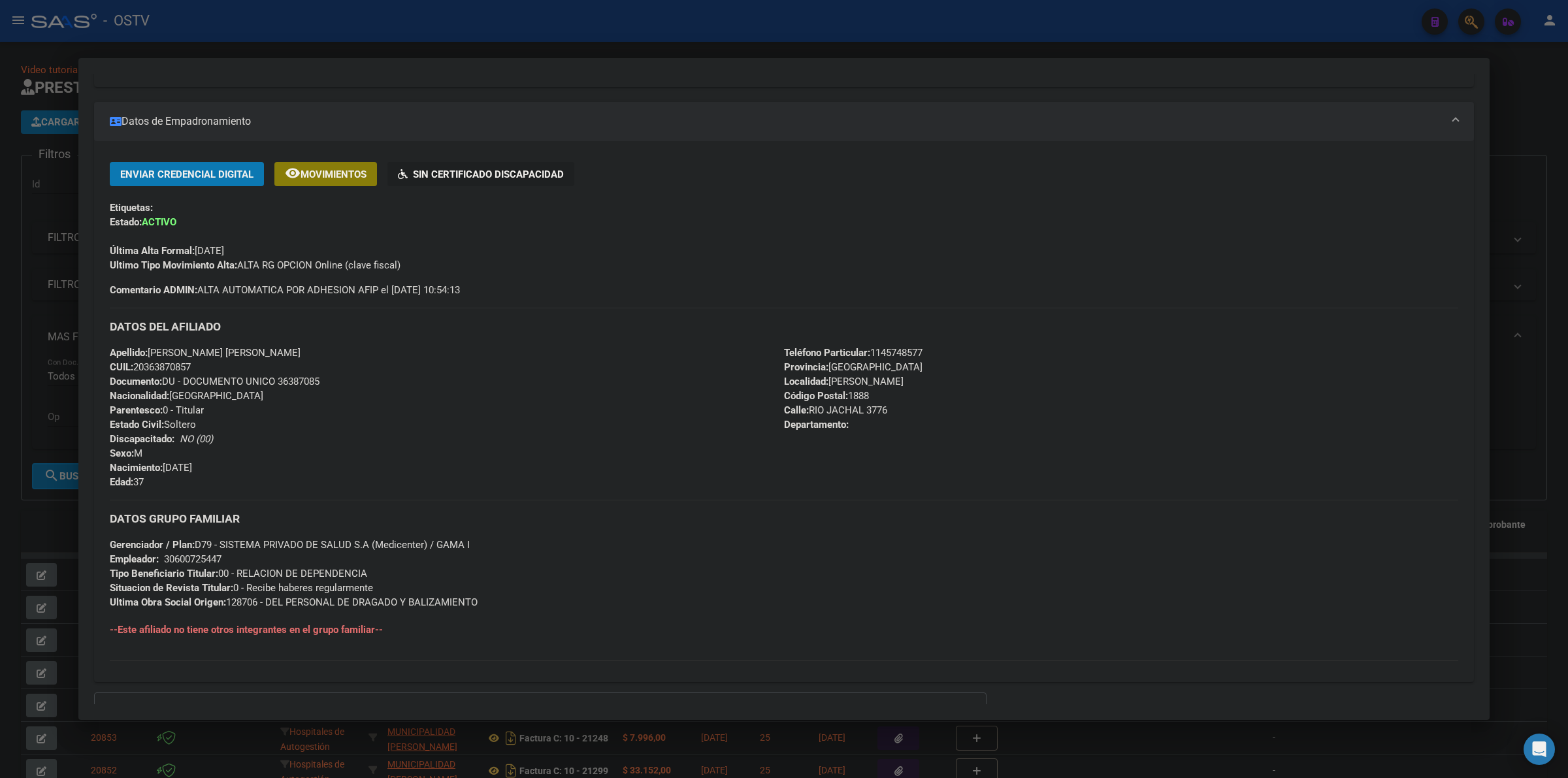
drag, startPoint x: 197, startPoint y: 246, endPoint x: 223, endPoint y: 247, distance: 26.0
click at [223, 247] on span "Última Alta Formal: [DATE]" at bounding box center [167, 251] width 114 height 12
click at [280, 252] on div "Última Alta Formal: [DATE]" at bounding box center [784, 244] width 1348 height 29
drag, startPoint x: 256, startPoint y: 247, endPoint x: 221, endPoint y: 246, distance: 35.0
click at [221, 246] on div "Última Alta Formal: [DATE]" at bounding box center [784, 244] width 1348 height 29
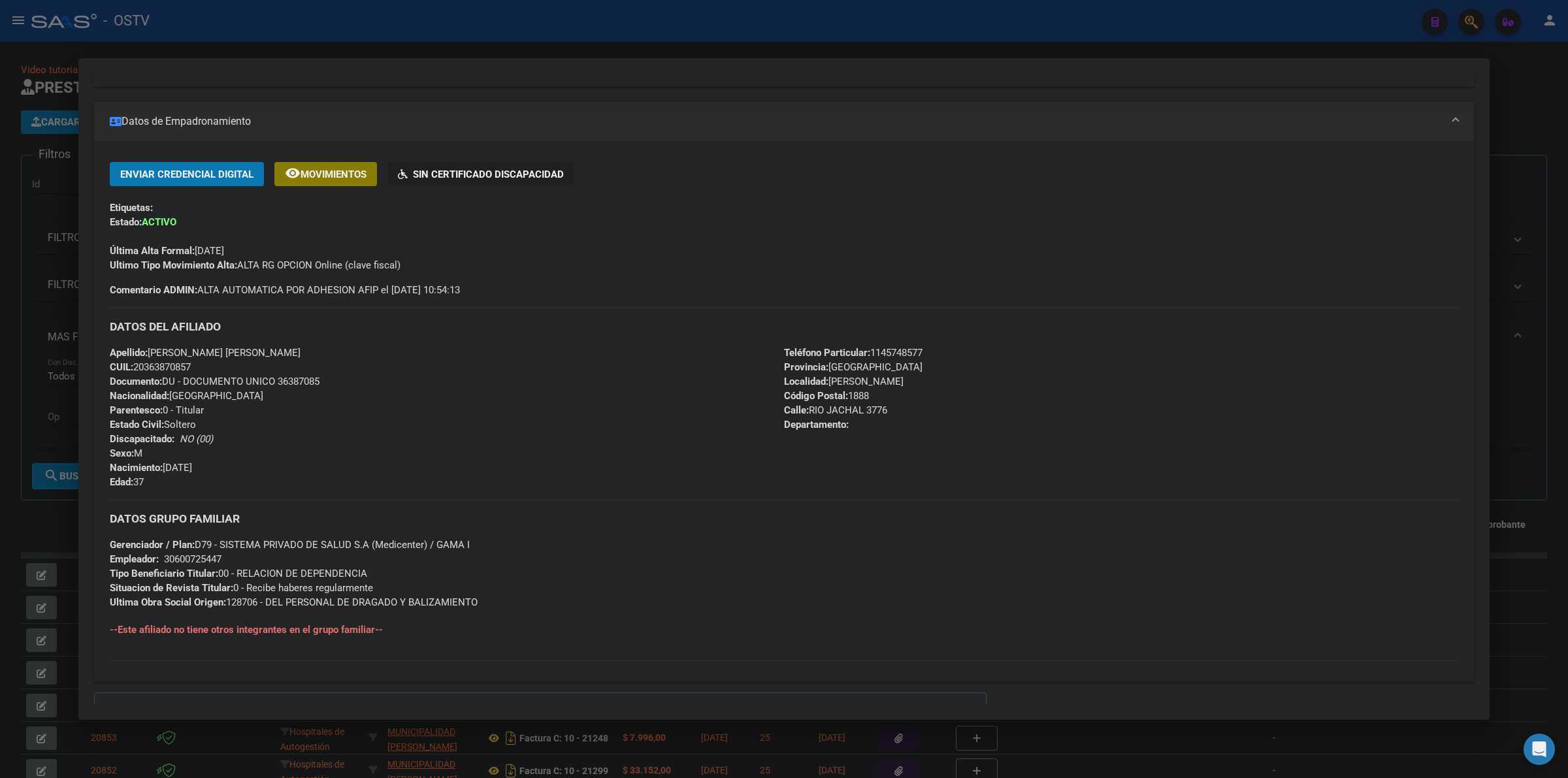
click at [314, 237] on div "Última Alta Formal: [DATE]" at bounding box center [784, 244] width 1348 height 29
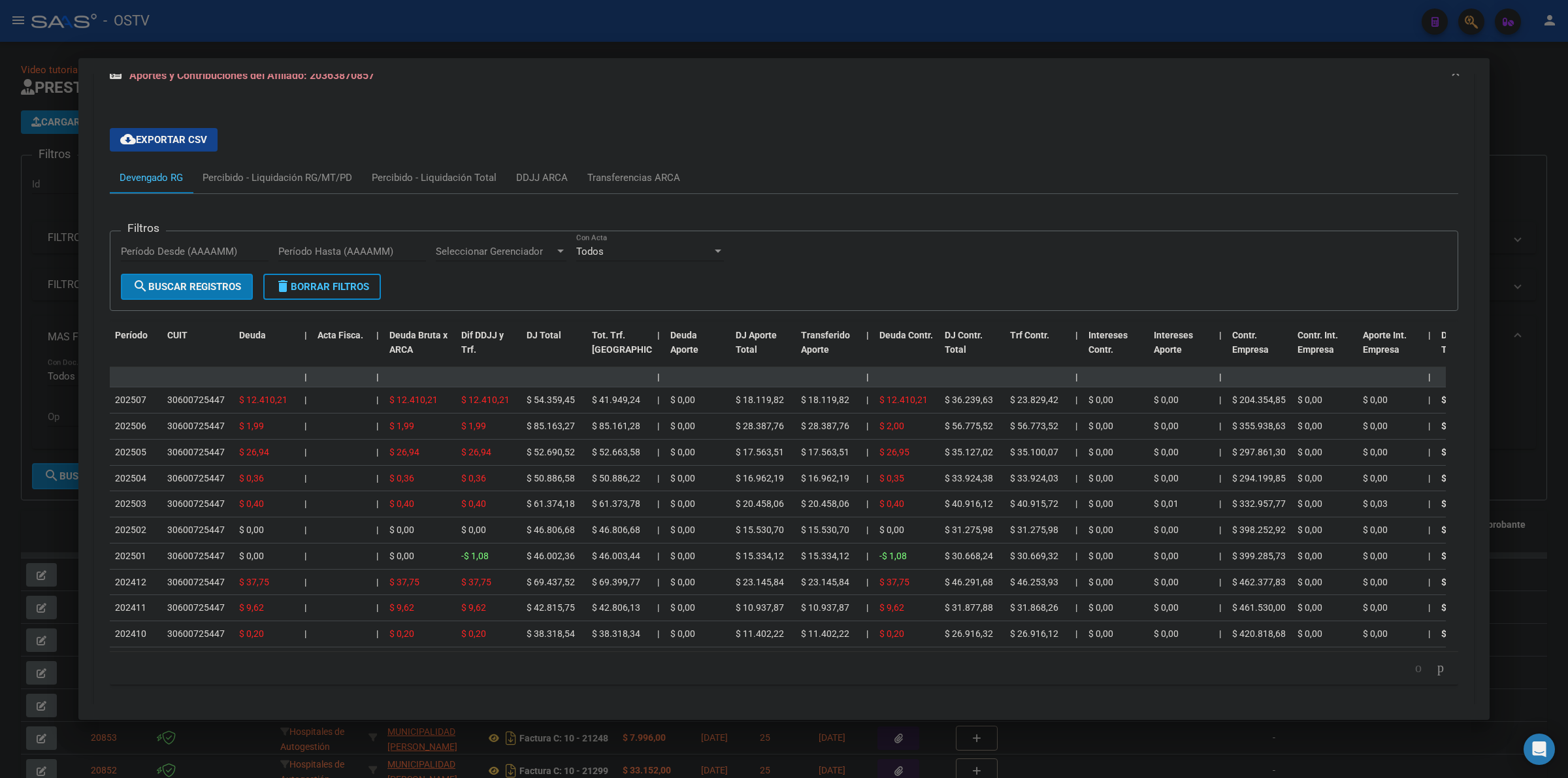
scroll to position [1177, 0]
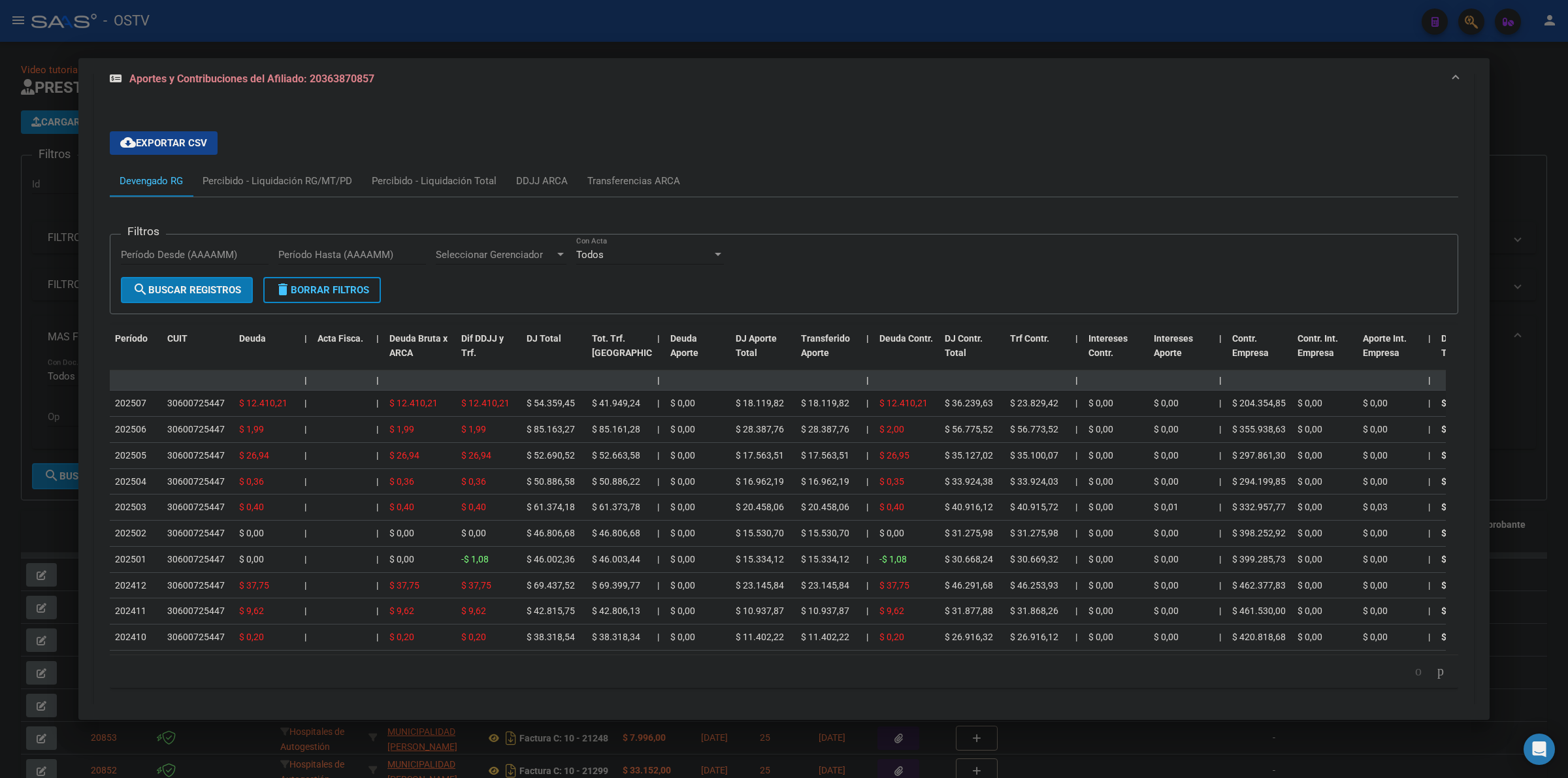
drag, startPoint x: 257, startPoint y: 406, endPoint x: 273, endPoint y: 409, distance: 16.3
click at [273, 409] on div "$ 12.410,21" at bounding box center [267, 403] width 55 height 15
drag, startPoint x: 265, startPoint y: 429, endPoint x: 418, endPoint y: 436, distance: 153.2
click at [242, 429] on div "$ 1,99" at bounding box center [267, 429] width 55 height 15
drag, startPoint x: 909, startPoint y: 445, endPoint x: 892, endPoint y: 443, distance: 17.1
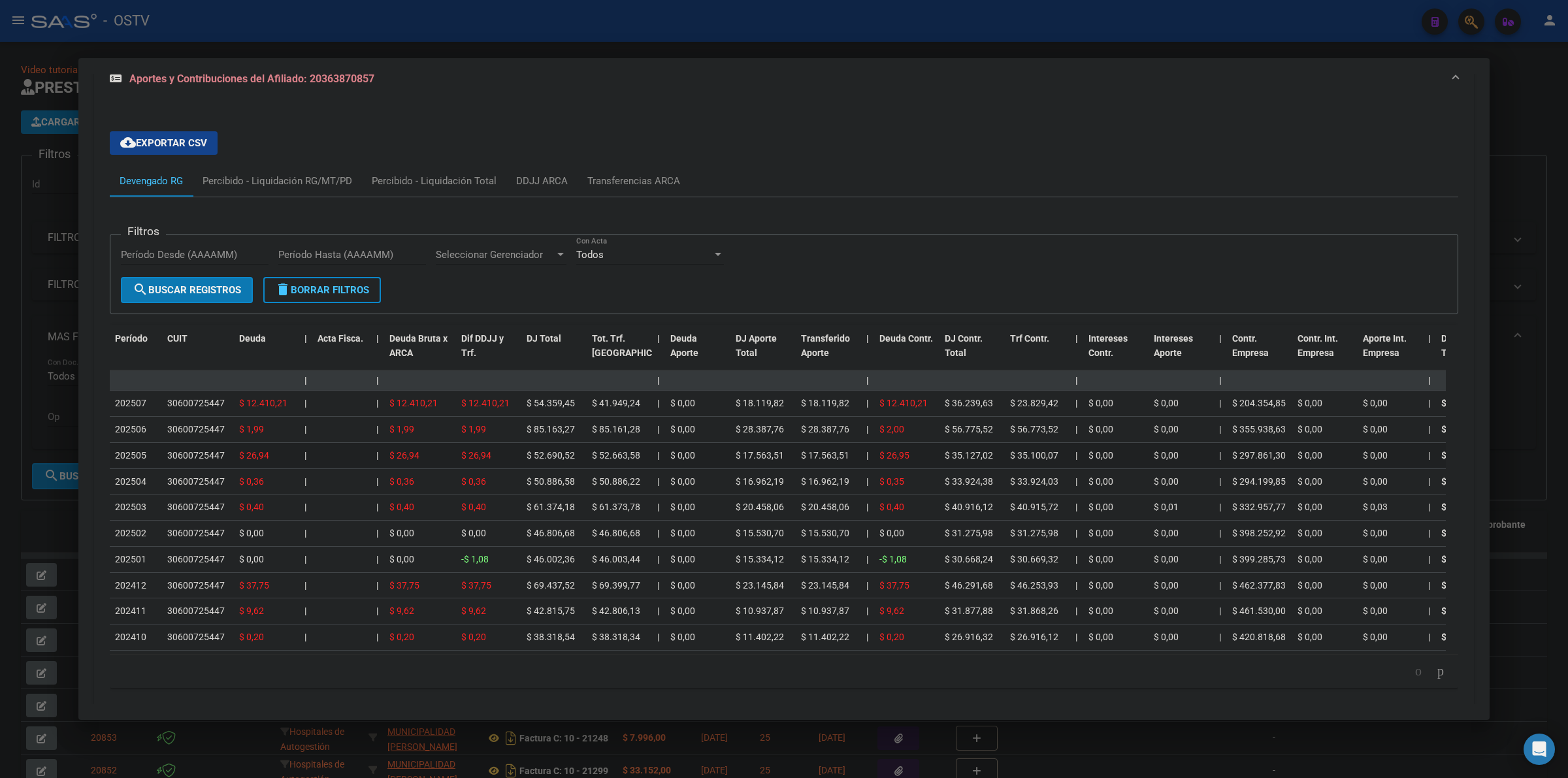
click at [892, 443] on datatable-body-cell "$ 26,95" at bounding box center [907, 455] width 65 height 25
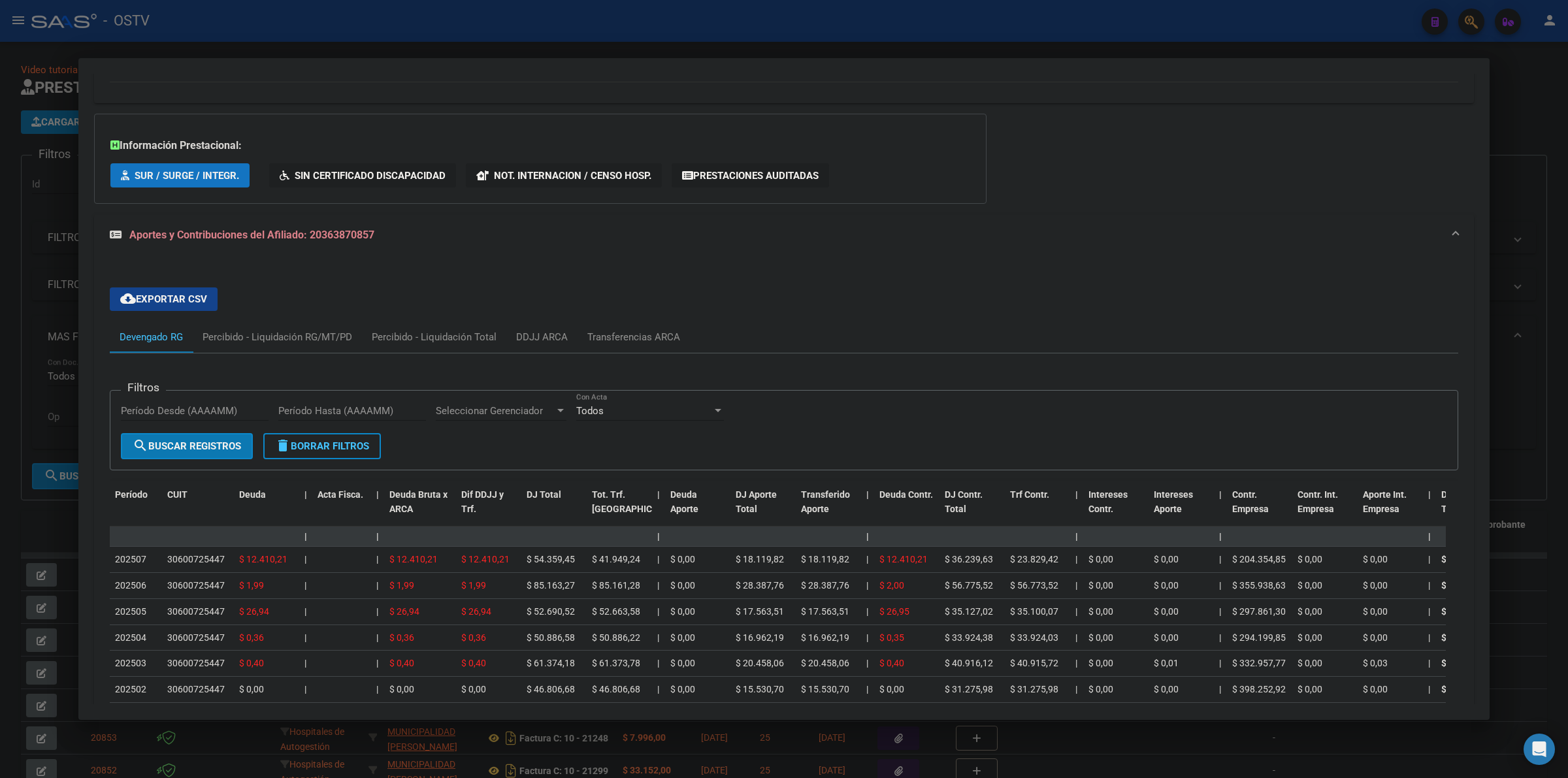
scroll to position [1014, 0]
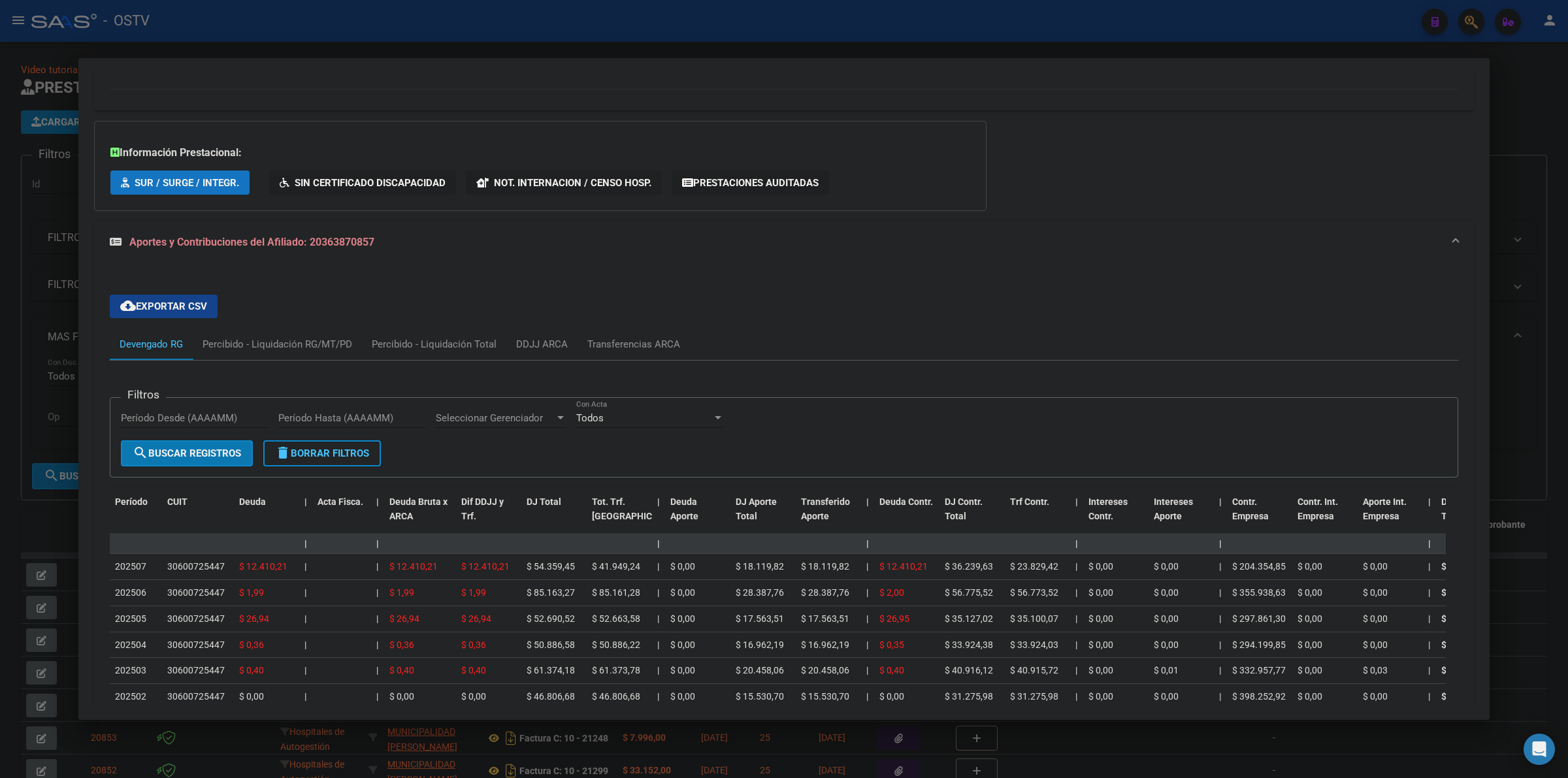
click at [880, 429] on div "Filtros Período Desde (AAAAMM) Período Hasta (AAAAMM) Seleccionar Gerenciador S…" at bounding box center [784, 424] width 1326 height 32
click at [892, 301] on div "cloud_download Exportar CSV Devengado RG Percibido - Liquidación RG/MT/PD Perci…" at bounding box center [784, 573] width 1348 height 578
click at [1509, 315] on div at bounding box center [784, 389] width 1568 height 778
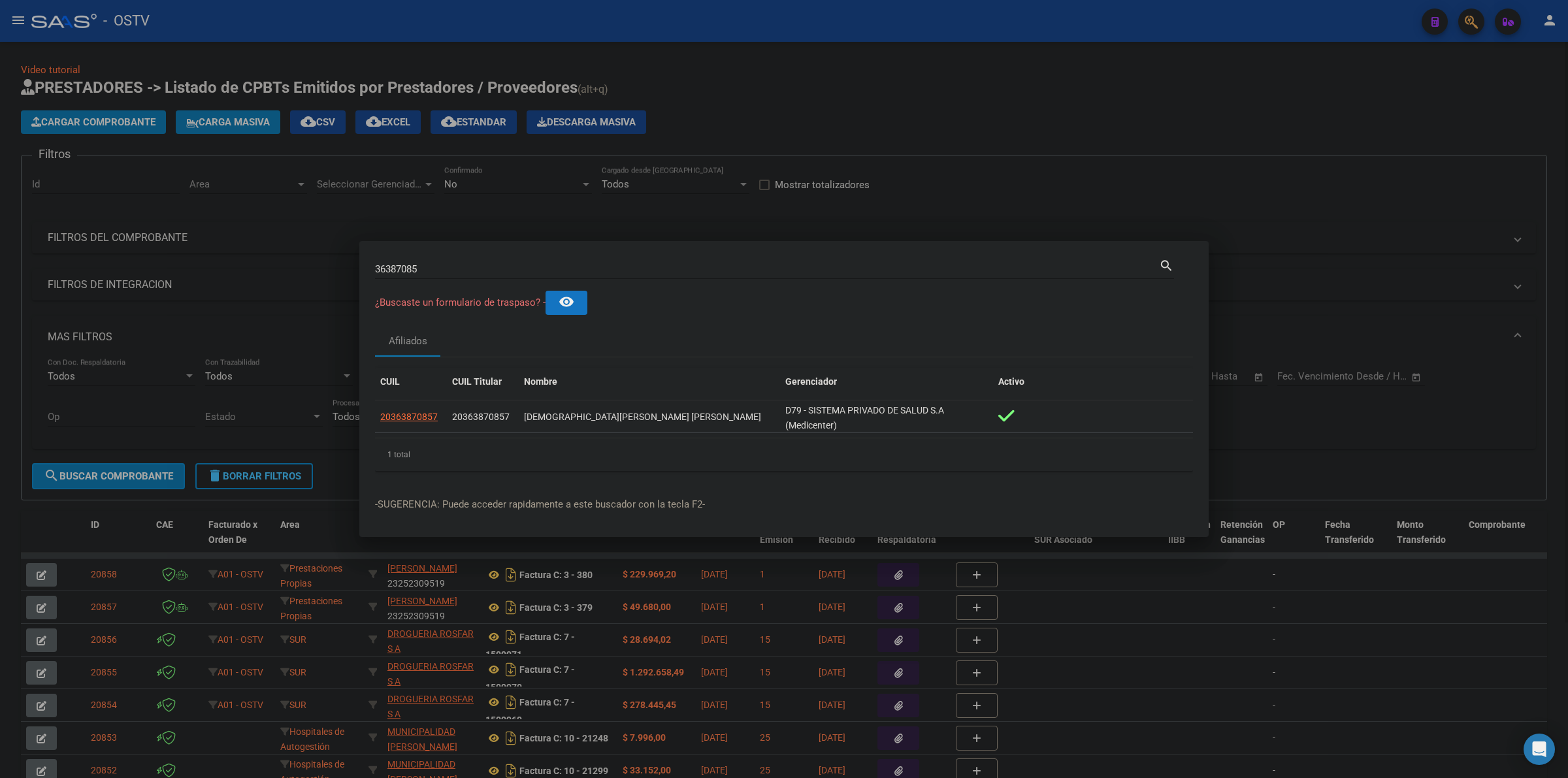
drag, startPoint x: 1040, startPoint y: 103, endPoint x: 1034, endPoint y: 102, distance: 6.1
click at [1040, 102] on div at bounding box center [784, 389] width 1568 height 778
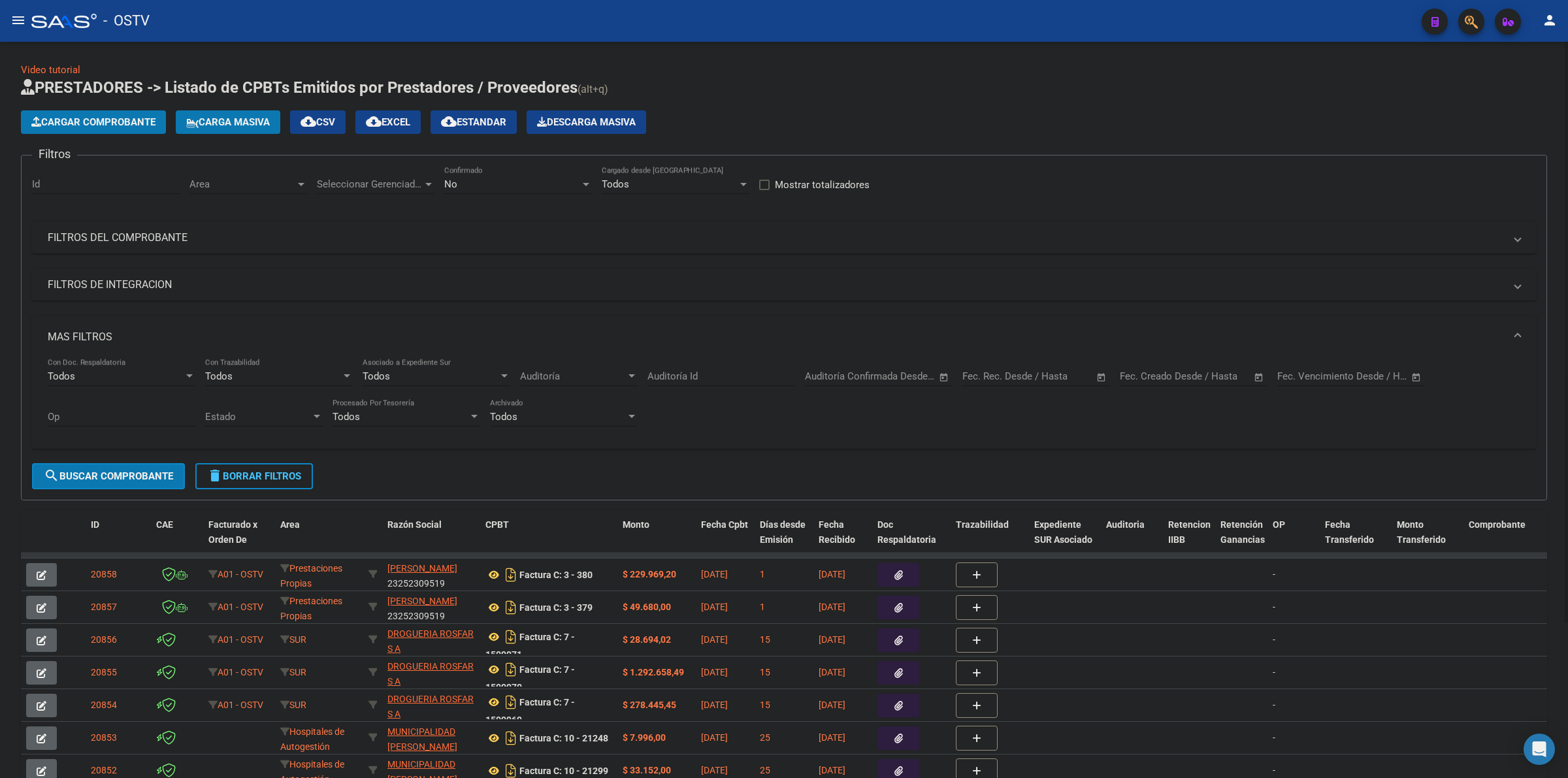
click at [651, 83] on h1 "PRESTADORES -> Listado de CPBTs Emitidos por Prestadores / Proveedores (alt+q)" at bounding box center [784, 89] width 1526 height 23
click at [301, 482] on button "delete Borrar Filtros" at bounding box center [254, 476] width 118 height 26
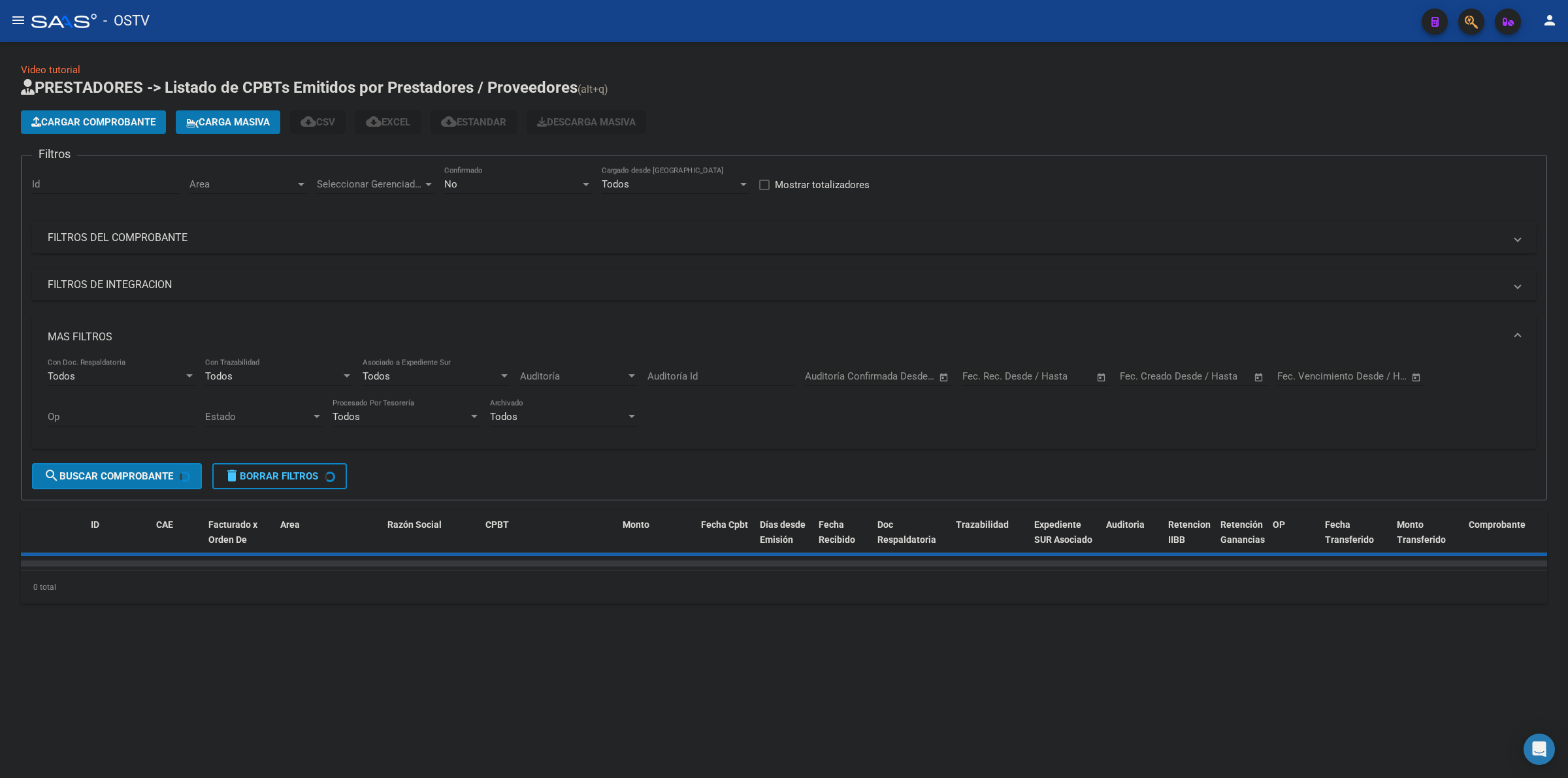
click at [762, 103] on app-list-header "PRESTADORES -> Listado de CPBTs Emitidos por Prestadores / Proveedores (alt+q) …" at bounding box center [784, 288] width 1526 height 423
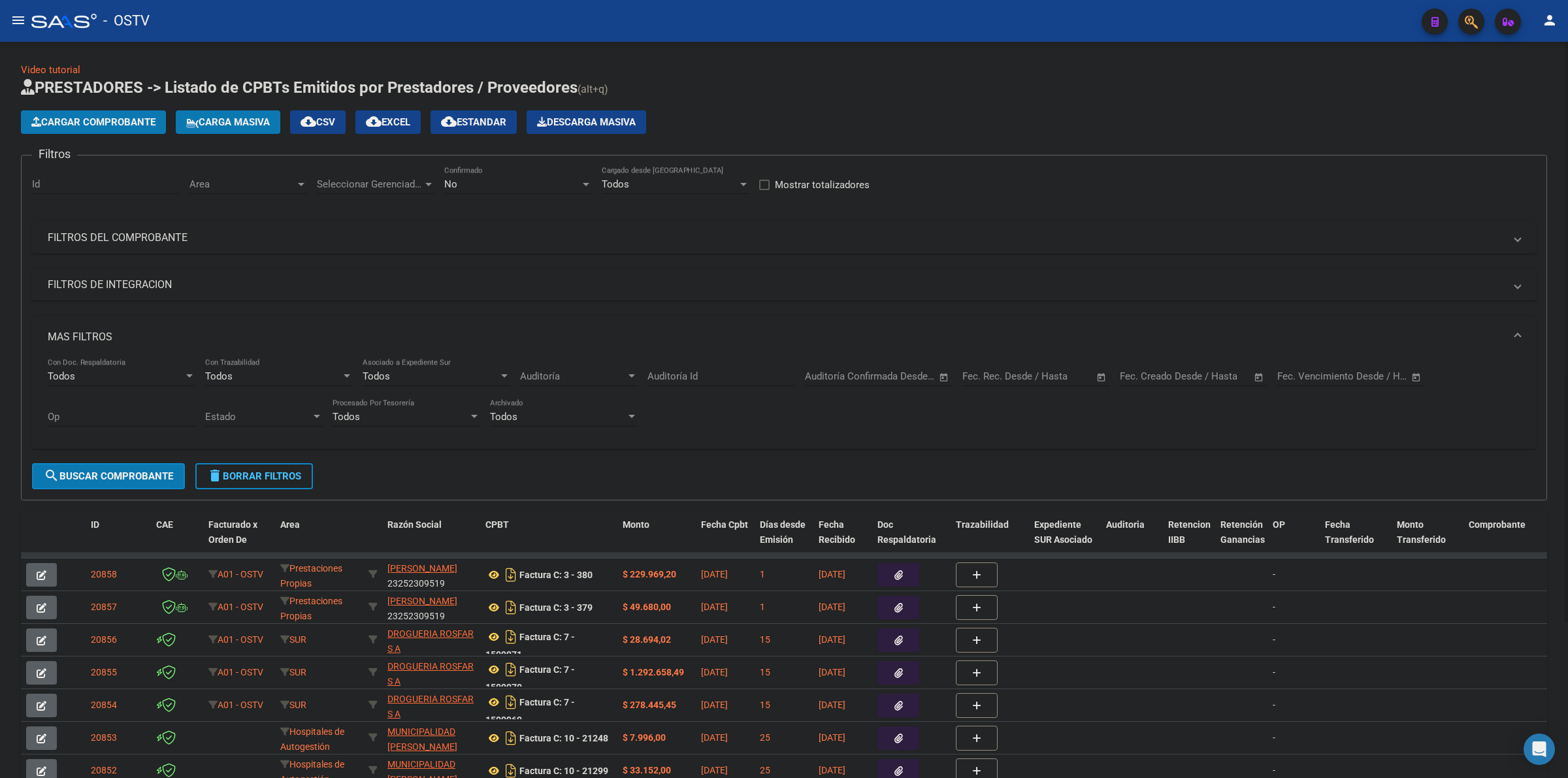
click at [550, 179] on div "No" at bounding box center [512, 184] width 136 height 12
click at [467, 125] on span "Todos" at bounding box center [518, 124] width 148 height 30
click at [137, 335] on mat-panel-title "MAS FILTROS" at bounding box center [776, 337] width 1457 height 14
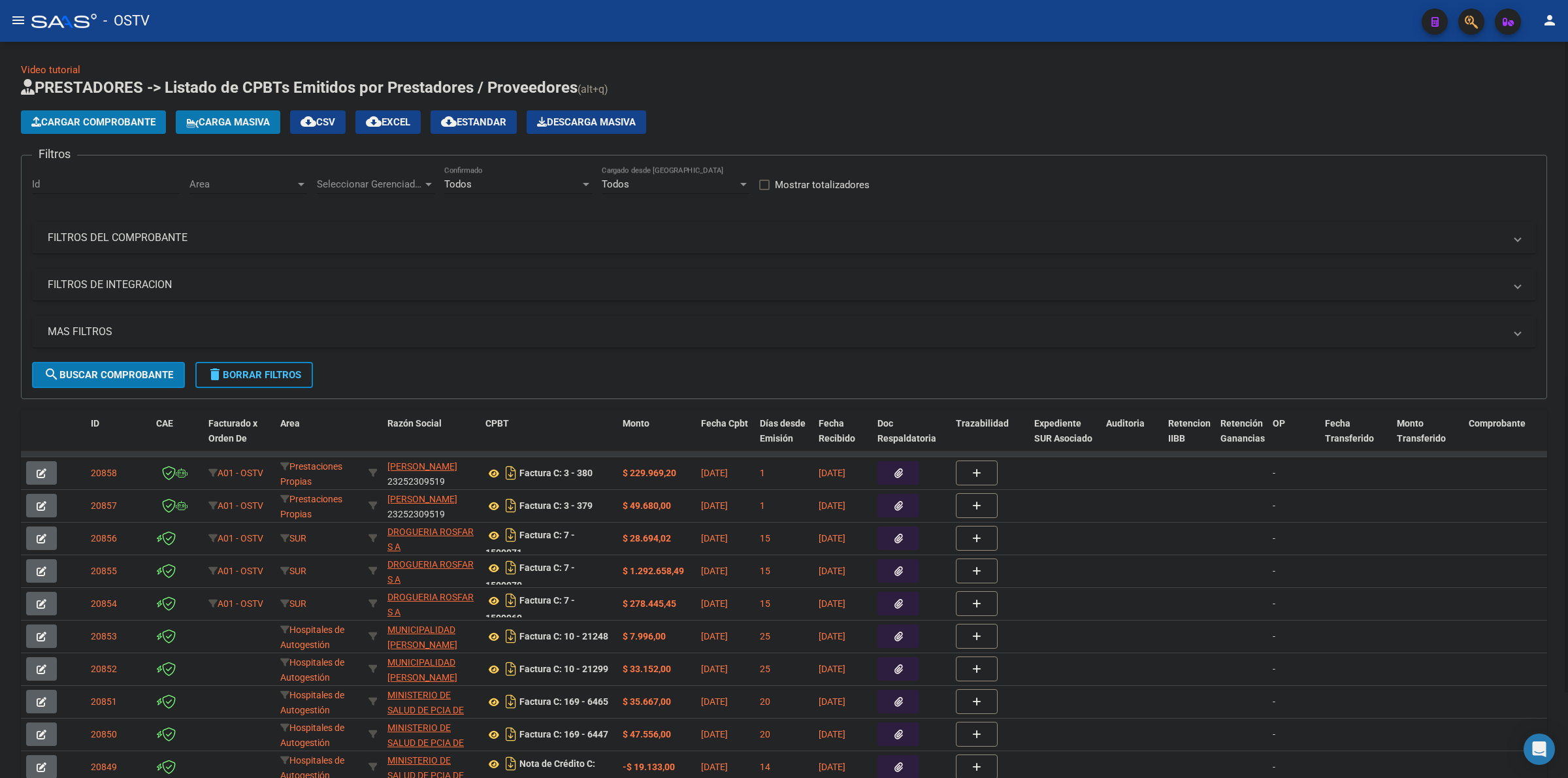
click at [874, 103] on app-list-header "PRESTADORES -> Listado de CPBTs Emitidos por Prestadores / Proveedores (alt+q) …" at bounding box center [784, 238] width 1526 height 322
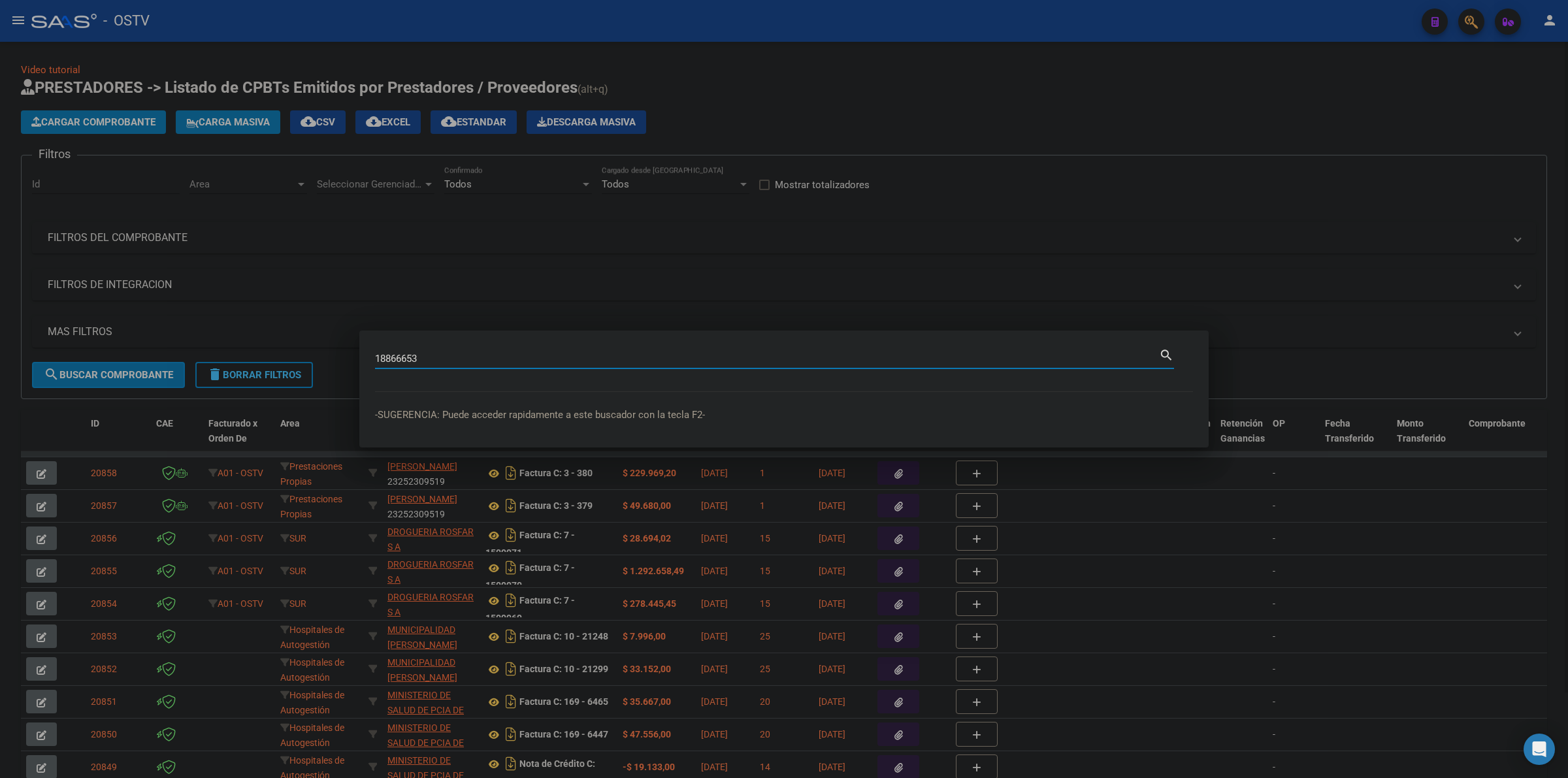
type input "18866653"
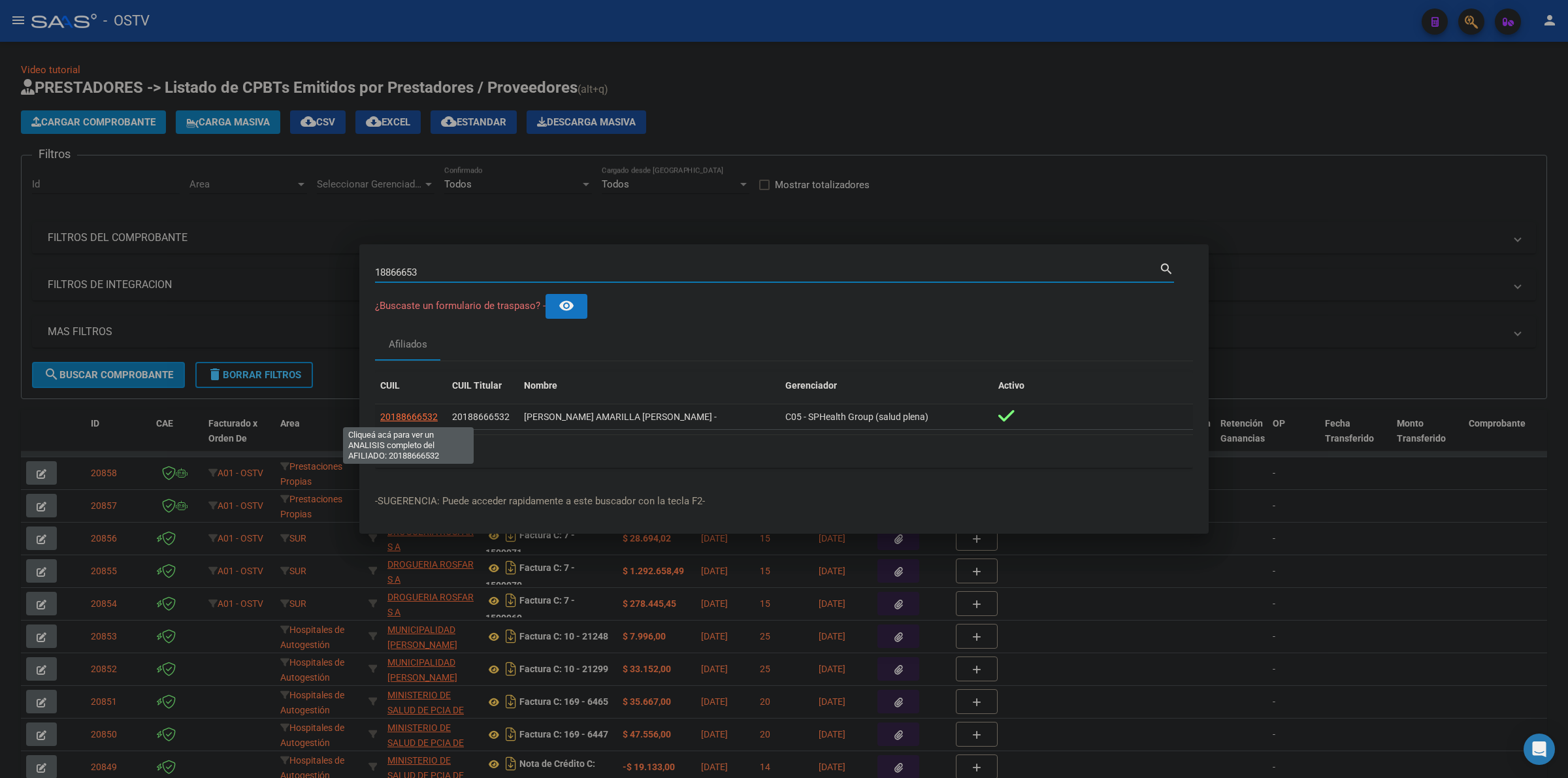
click at [396, 419] on span "20188666532" at bounding box center [409, 416] width 57 height 10
type textarea "20188666532"
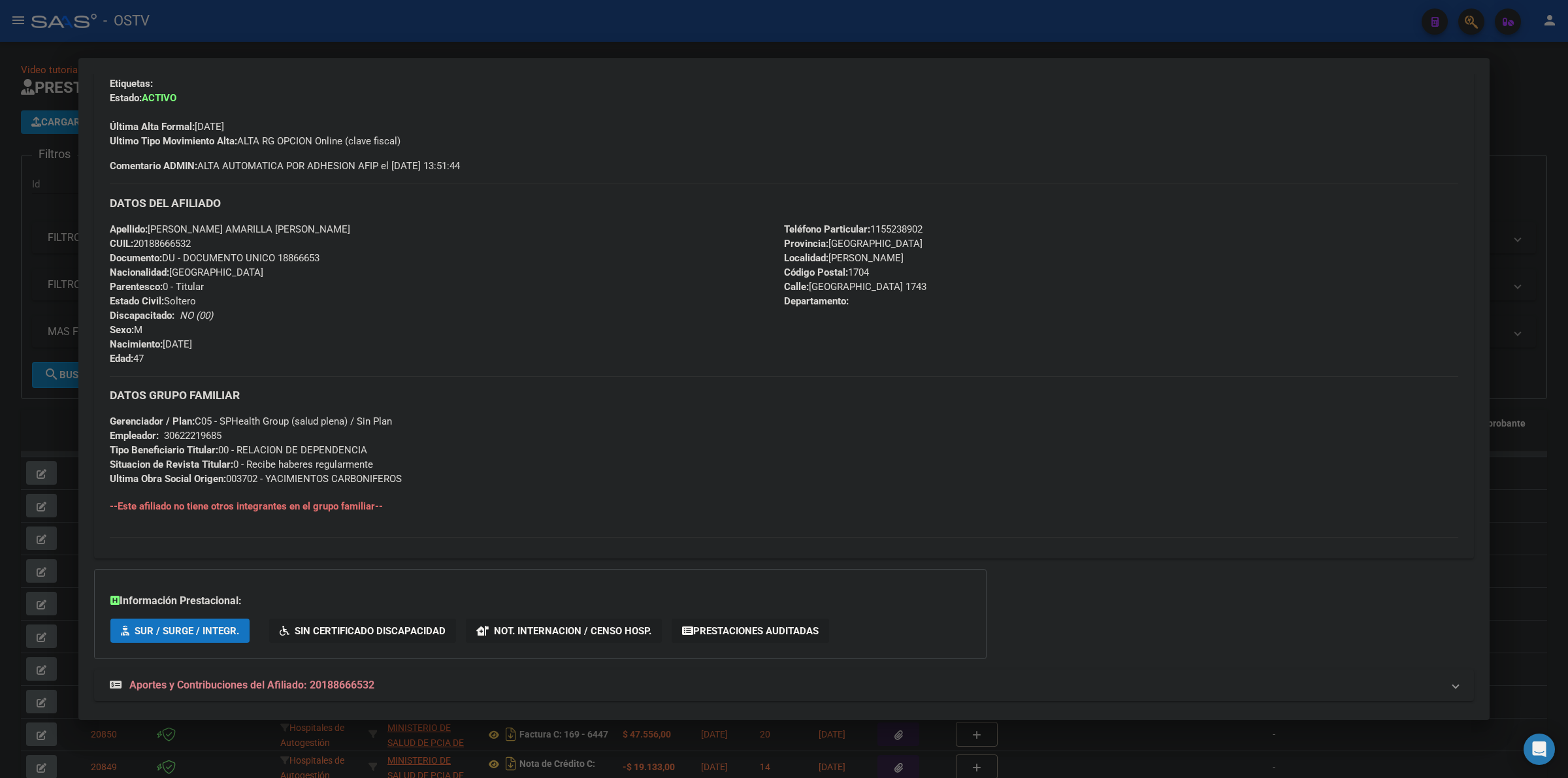
scroll to position [349, 0]
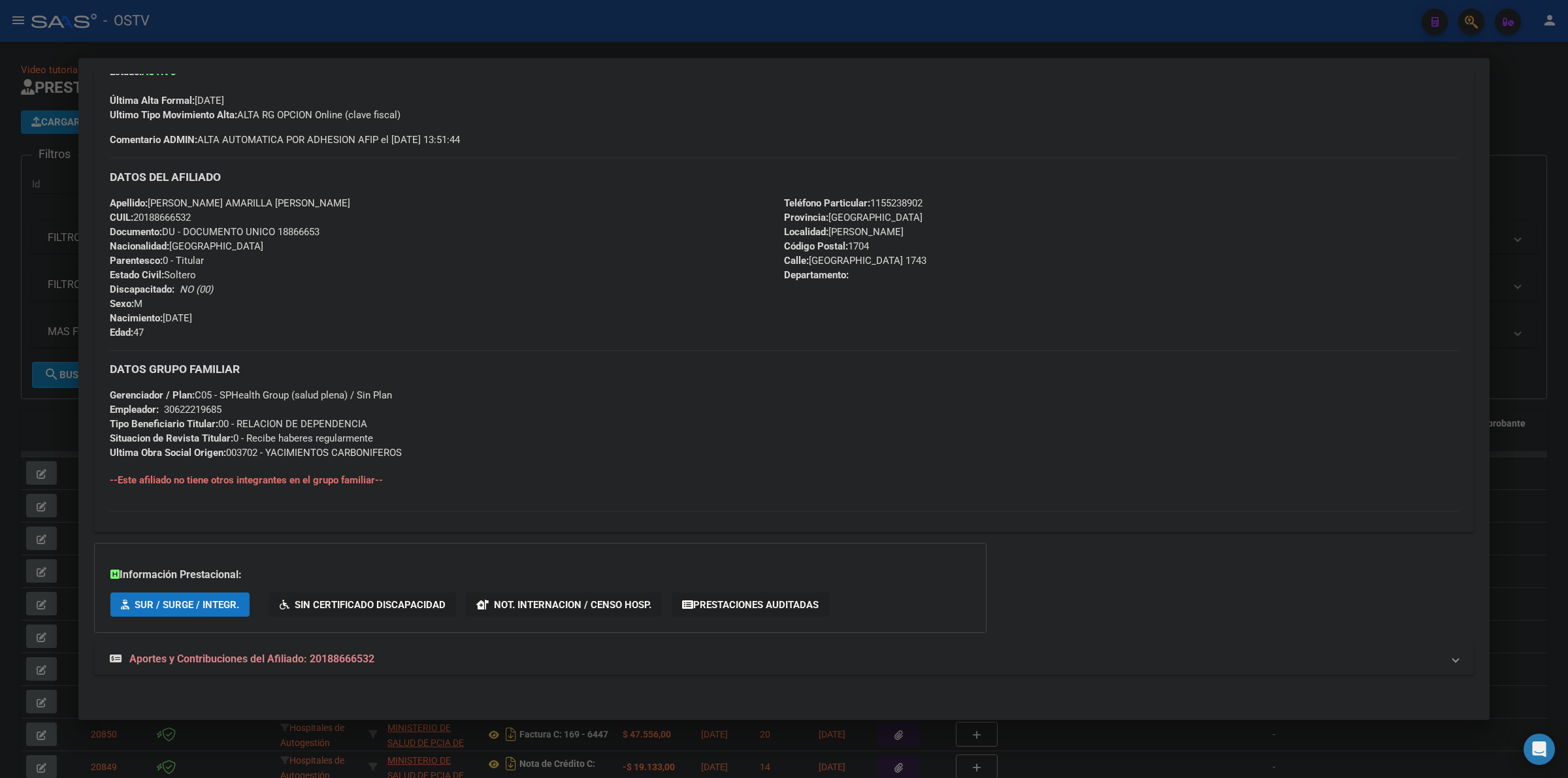
click at [346, 662] on span "Aportes y Contribuciones del Afiliado: 20188666532" at bounding box center [252, 658] width 245 height 12
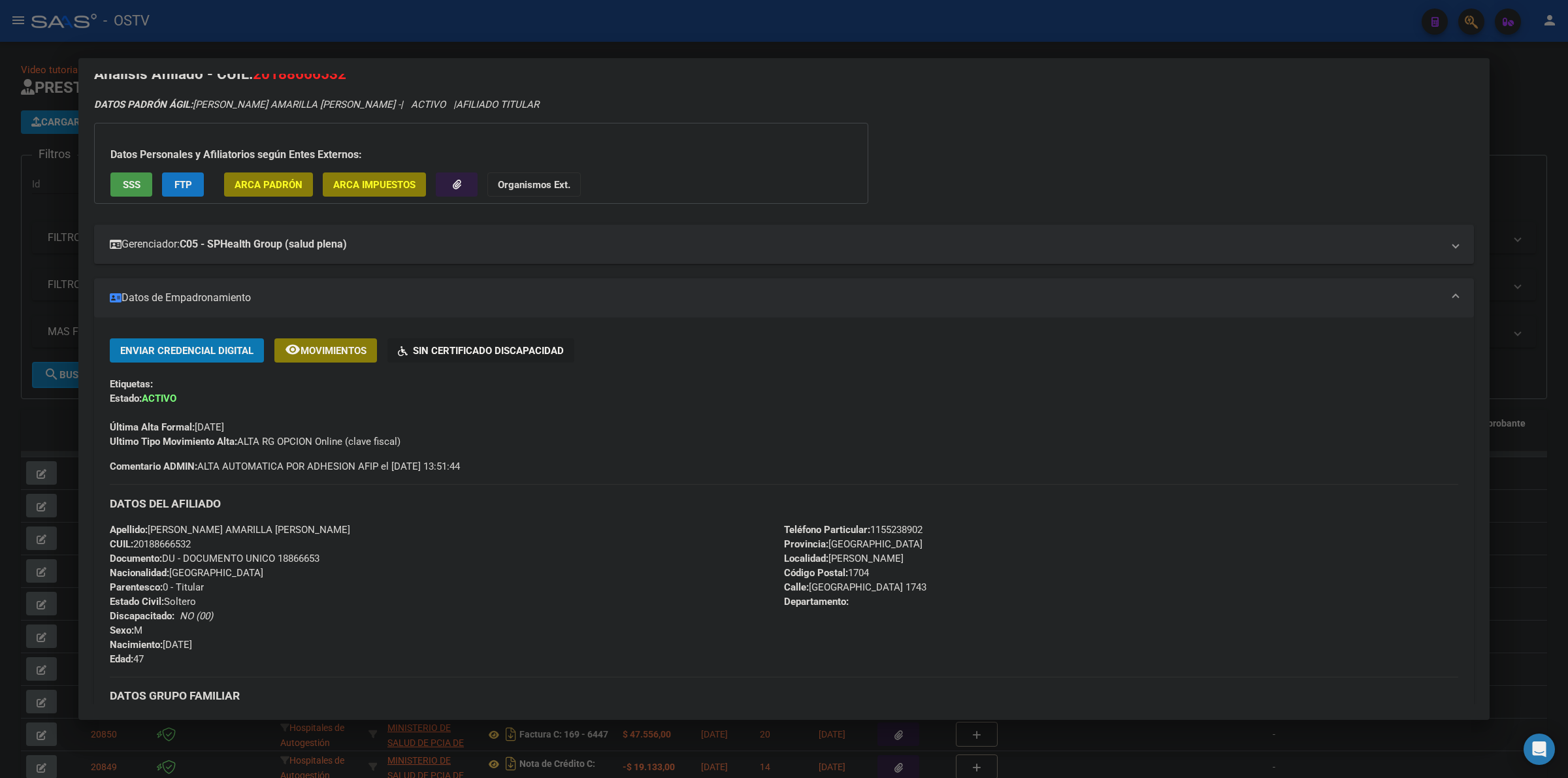
scroll to position [0, 0]
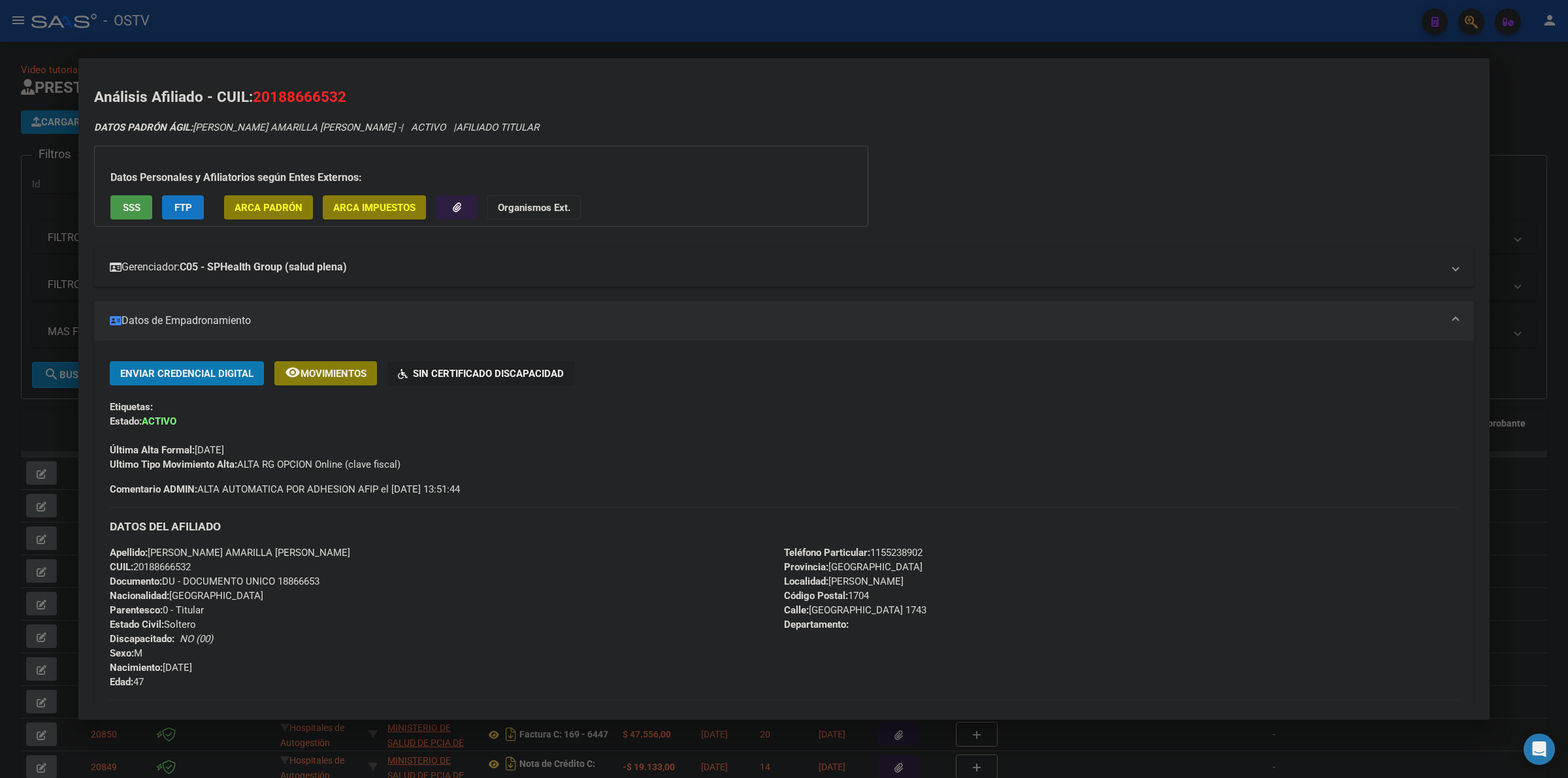
click at [429, 268] on mat-panel-title "Gerenciador: C05 - SPHealth Group (salud plena)" at bounding box center [776, 268] width 1333 height 16
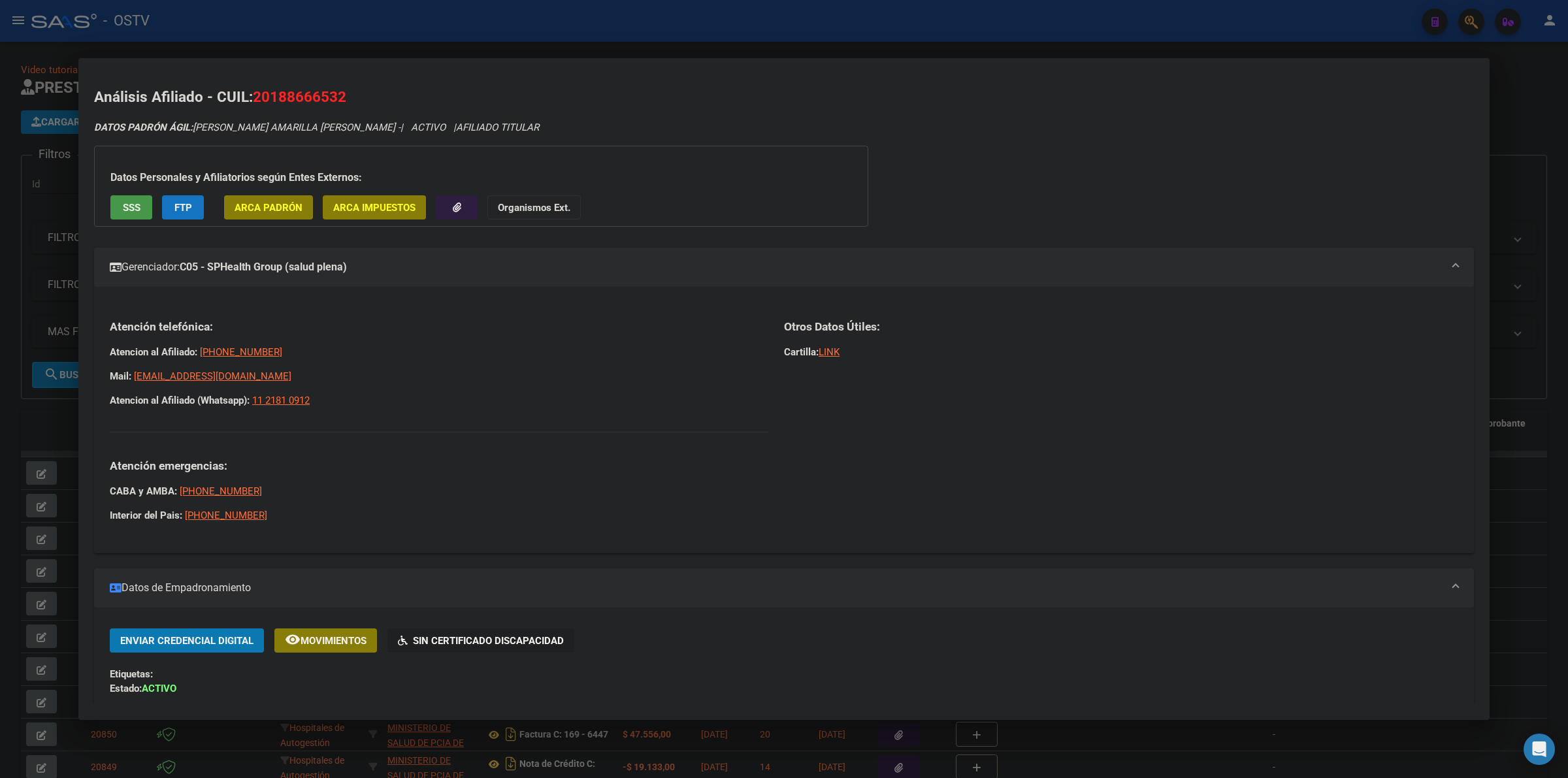
click at [429, 268] on mat-panel-title "Gerenciador: C05 - SPHealth Group (salud plena)" at bounding box center [776, 268] width 1333 height 16
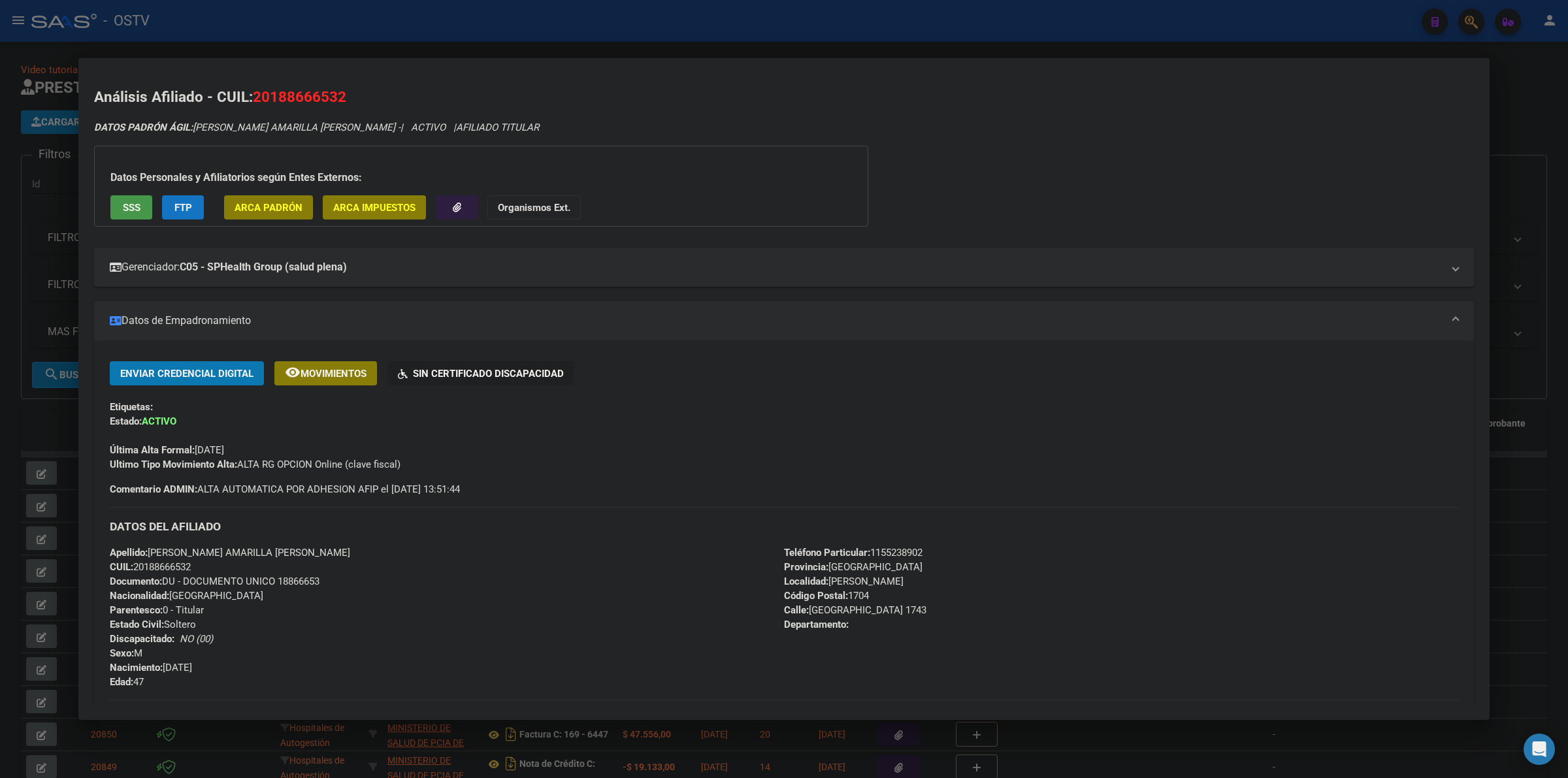
click at [560, 467] on div "Ultimo Tipo Movimiento Alta: ALTA RG OPCION Online (clave fiscal)" at bounding box center [784, 464] width 1348 height 14
click at [596, 122] on div "DATOS PADRÓN ÁGIL: [PERSON_NAME] AMARILLA [PERSON_NAME] - | ACTIVO | AFILIADO T…" at bounding box center [784, 127] width 1380 height 15
click at [665, 30] on div at bounding box center [784, 389] width 1568 height 778
